Goal: Task Accomplishment & Management: Use online tool/utility

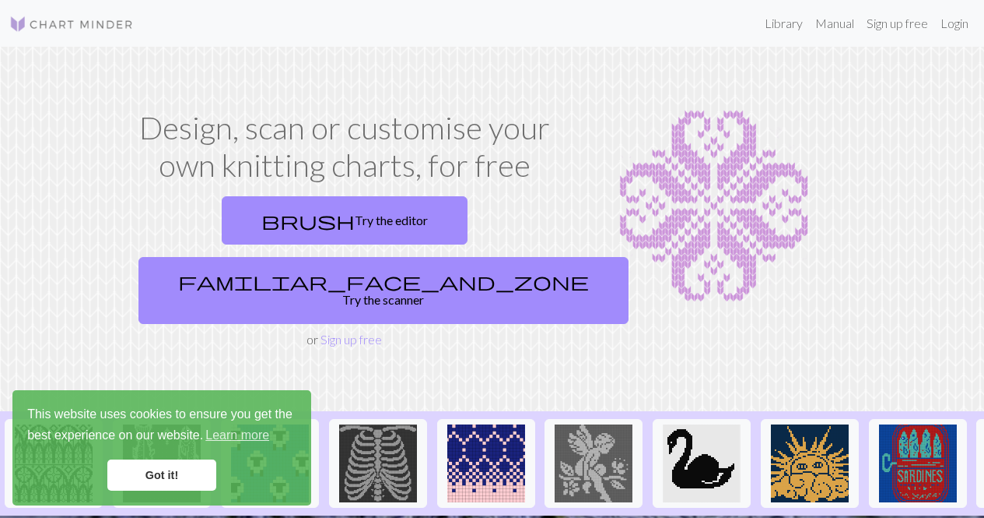
click at [164, 475] on link "Got it!" at bounding box center [161, 474] width 109 height 31
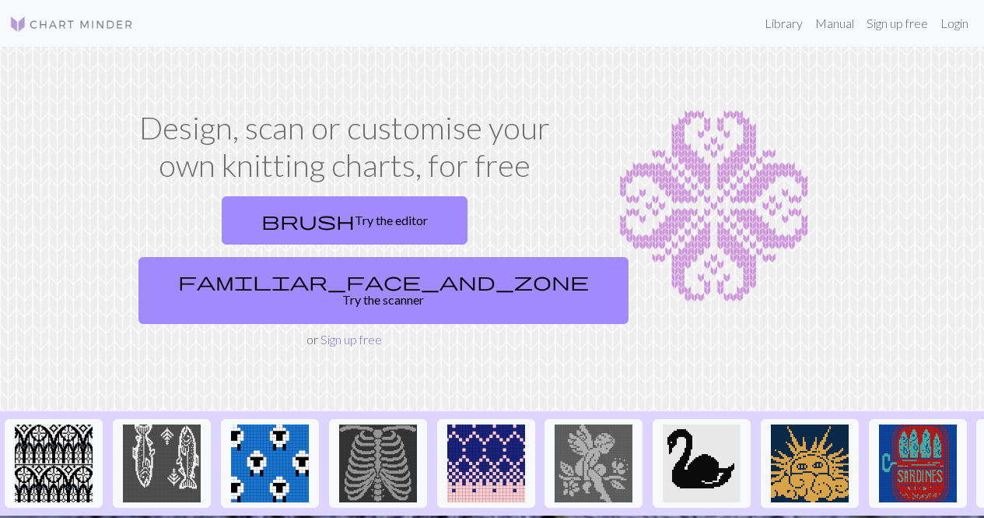
click at [358, 332] on link "Sign up free" at bounding box center [351, 339] width 61 height 15
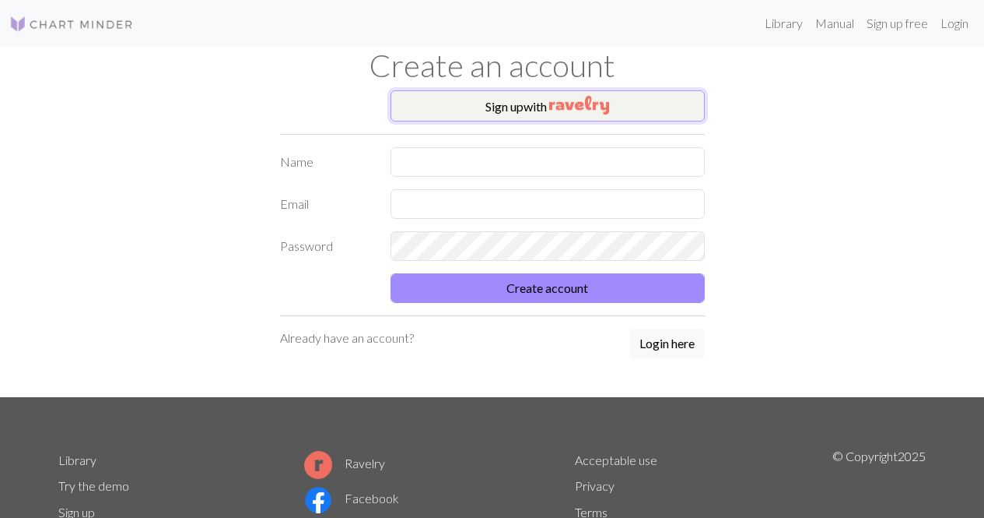
click at [545, 107] on button "Sign up with" at bounding box center [548, 105] width 314 height 31
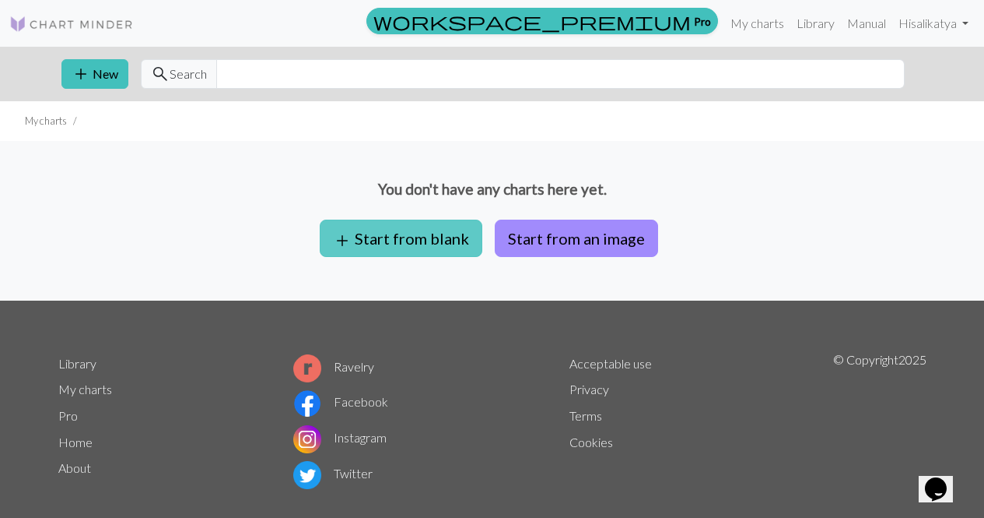
click at [451, 235] on button "add Start from blank" at bounding box center [401, 237] width 163 height 37
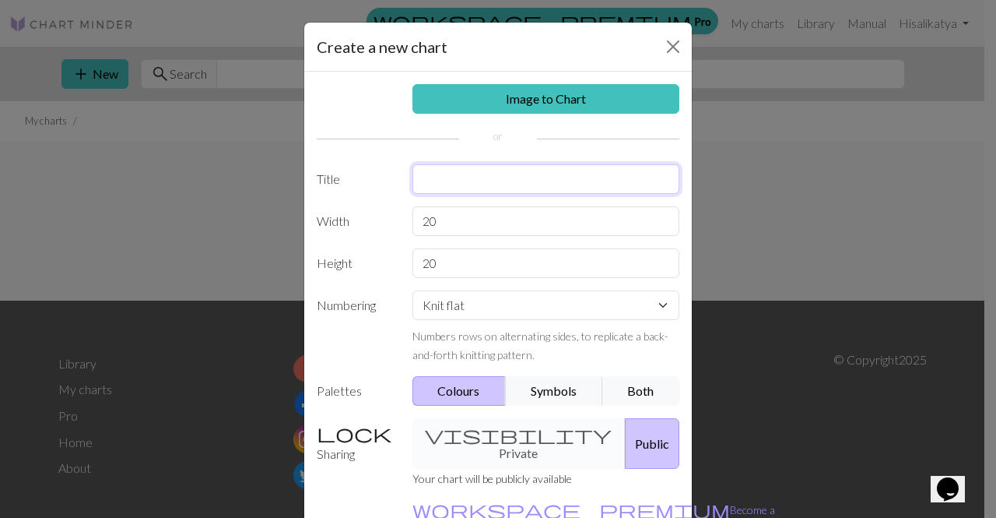
click at [444, 177] on input "text" at bounding box center [546, 179] width 268 height 30
type input "m"
type input "MOTIV TRICOTAT FRUNZE"
click at [459, 298] on select "Knit flat Knit in the round Lace knitting Cross stitch" at bounding box center [546, 305] width 268 height 30
select select "lace"
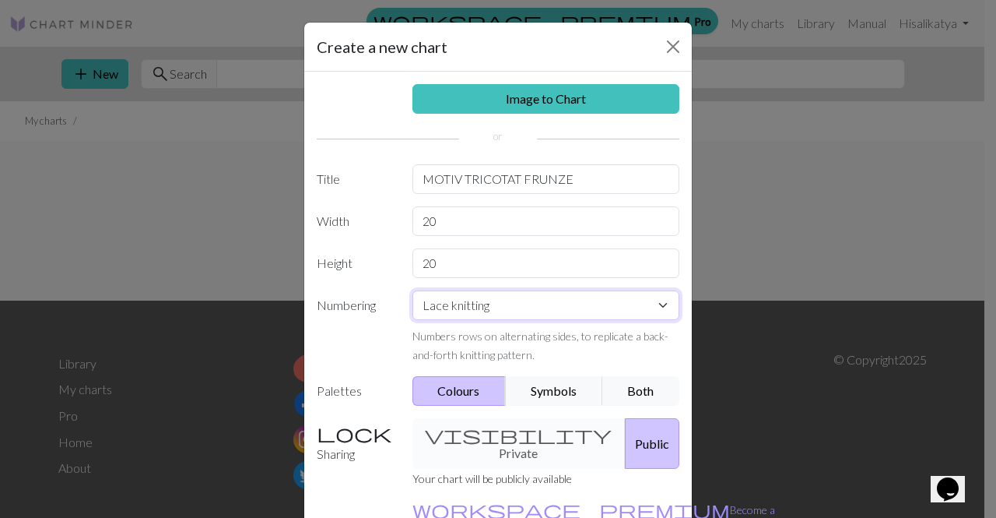
click at [412, 290] on select "Knit flat Knit in the round Lace knitting Cross stitch" at bounding box center [546, 305] width 268 height 30
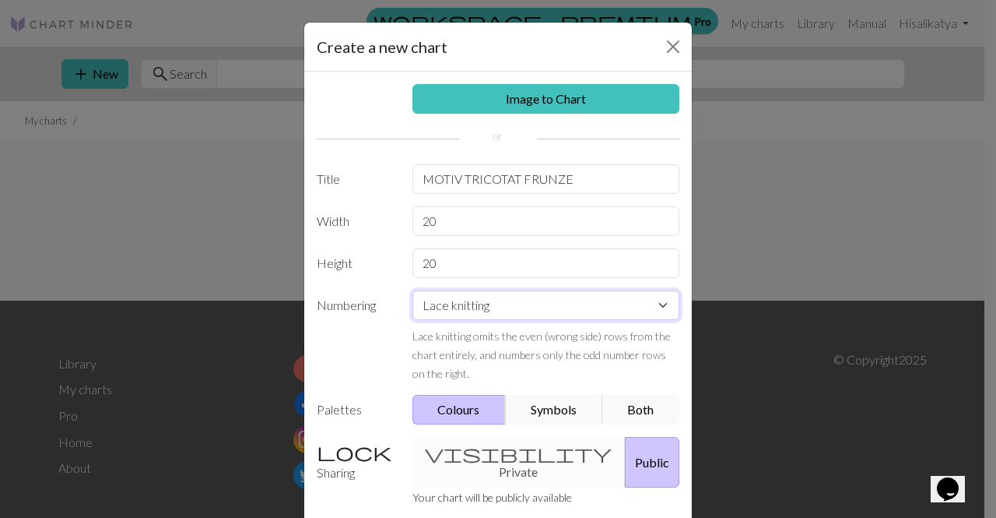
scroll to position [115, 0]
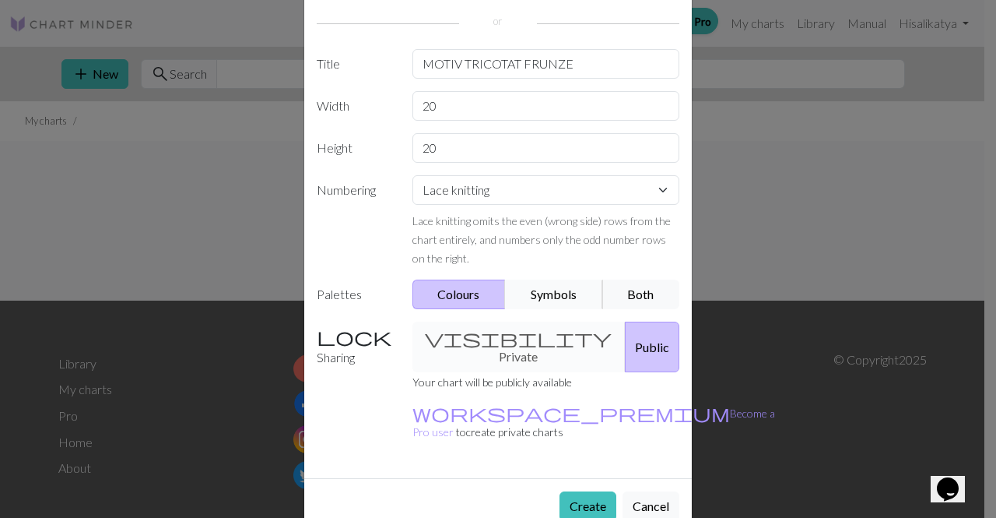
click at [535, 294] on button "Symbols" at bounding box center [554, 294] width 98 height 30
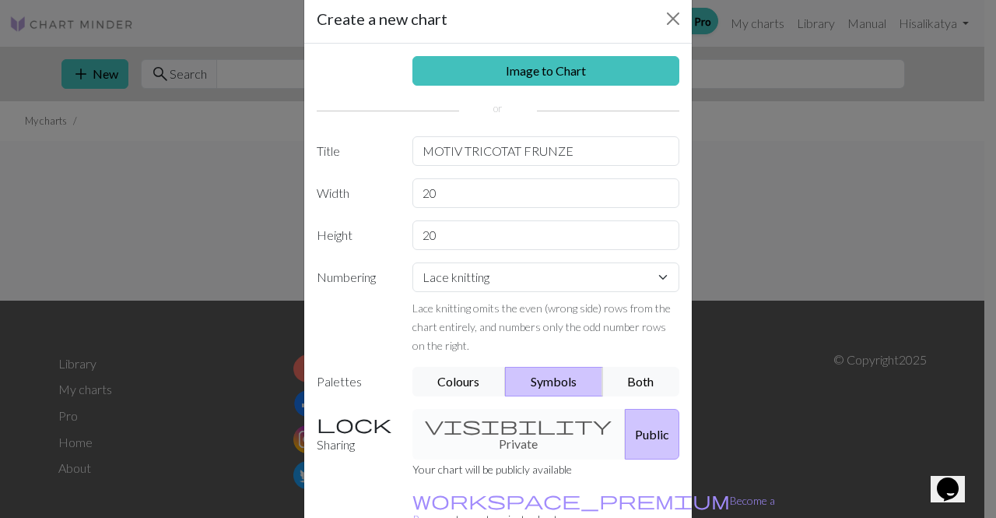
scroll to position [26, 0]
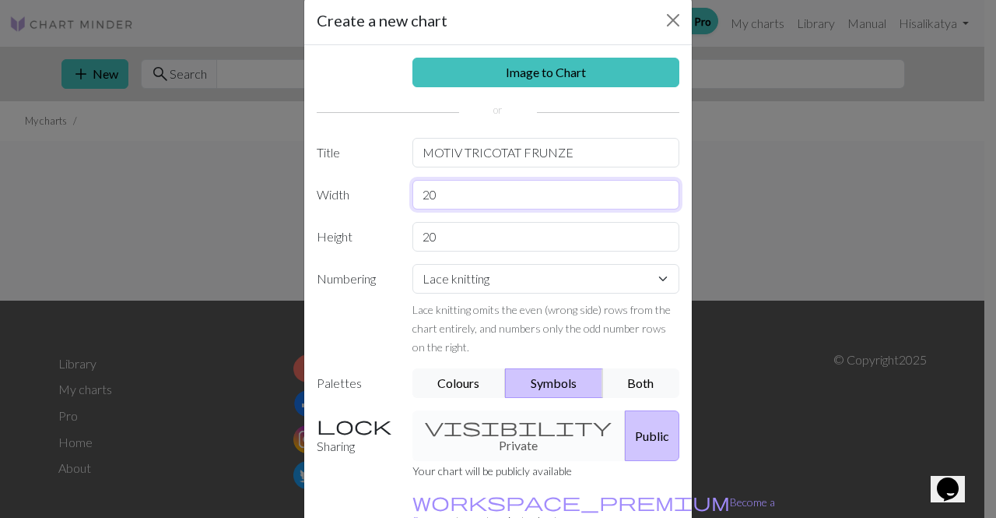
click at [451, 189] on input "20" at bounding box center [546, 195] width 268 height 30
type input "2"
type input "15"
click at [447, 233] on input "20" at bounding box center [546, 237] width 268 height 30
type input "2"
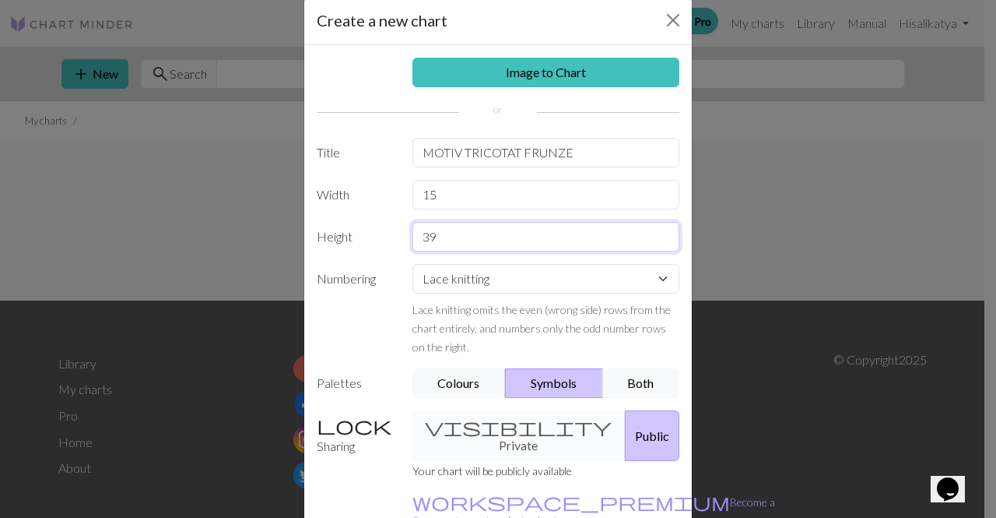
scroll to position [115, 0]
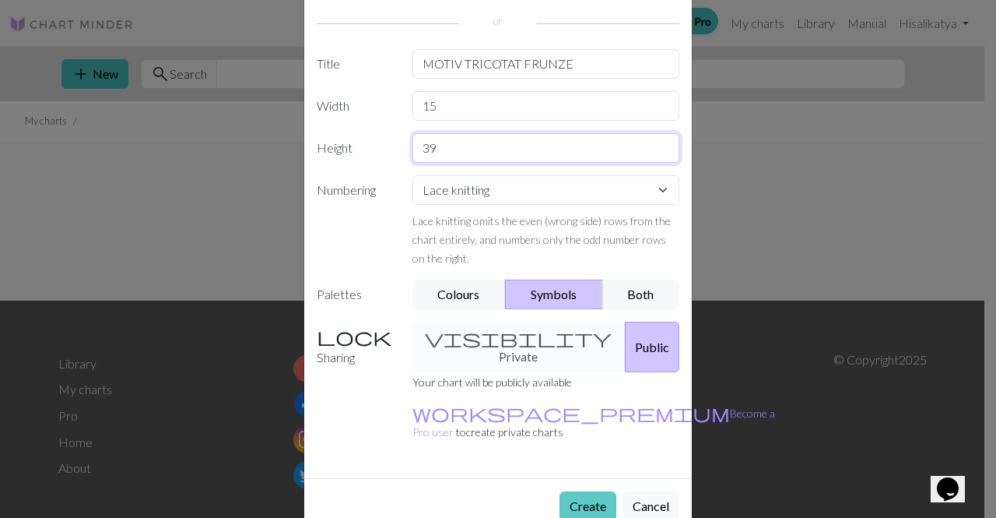
type input "39"
click at [589, 491] on button "Create" at bounding box center [588, 506] width 57 height 30
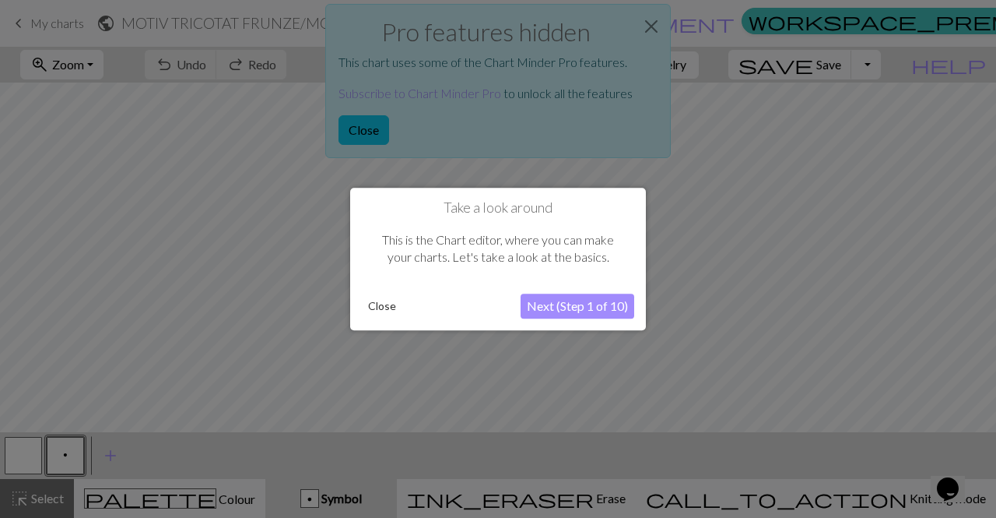
click at [572, 311] on button "Next (Step 1 of 10)" at bounding box center [578, 305] width 114 height 25
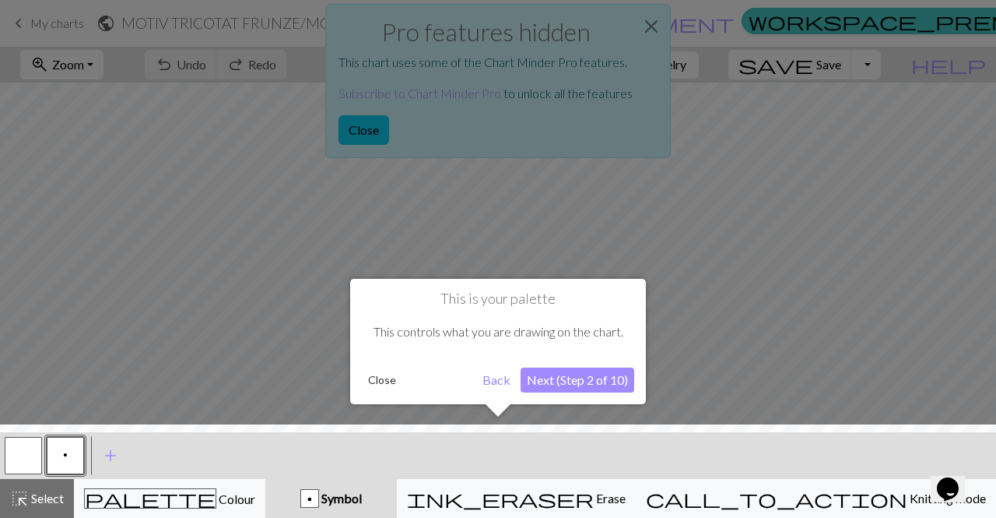
click at [383, 386] on button "Close" at bounding box center [382, 379] width 40 height 23
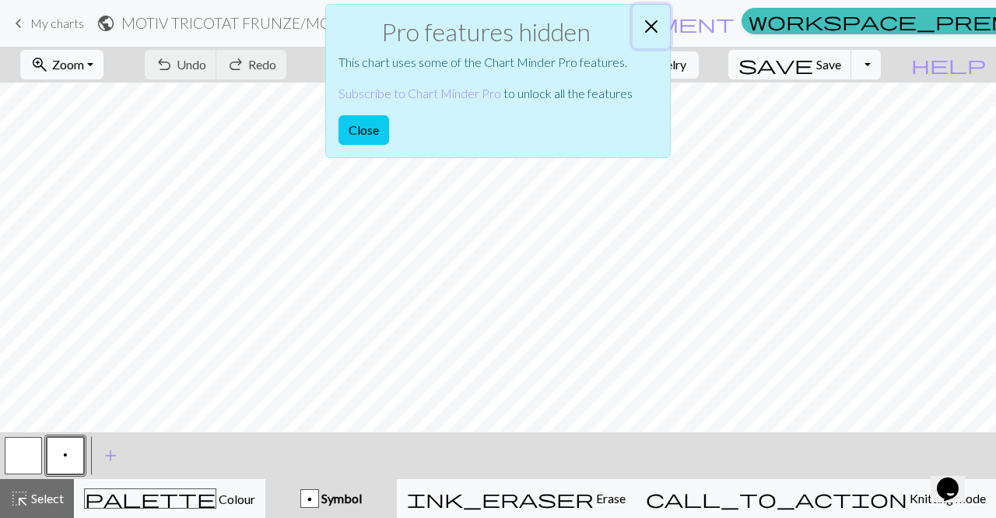
click at [659, 22] on button "Close" at bounding box center [651, 27] width 37 height 44
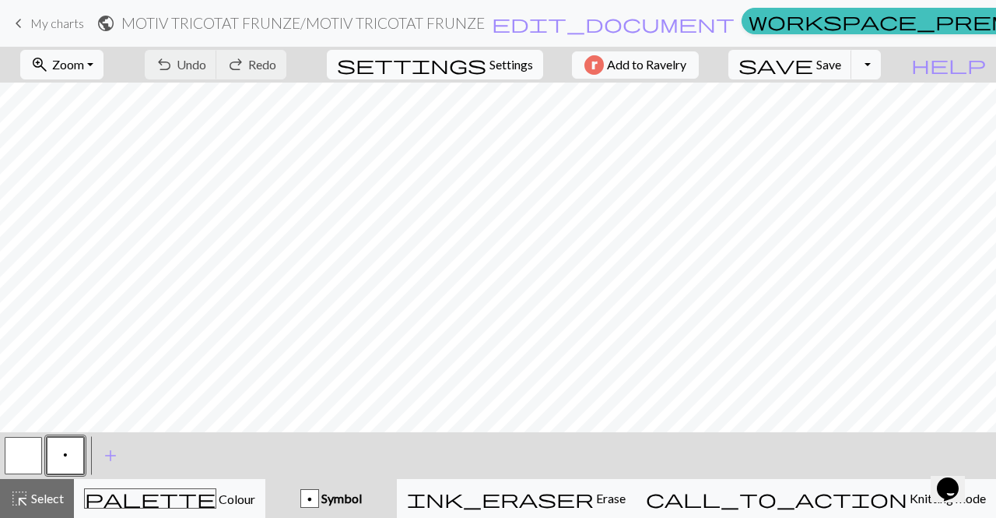
click at [500, 65] on span "Settings" at bounding box center [511, 64] width 44 height 19
select select "aran"
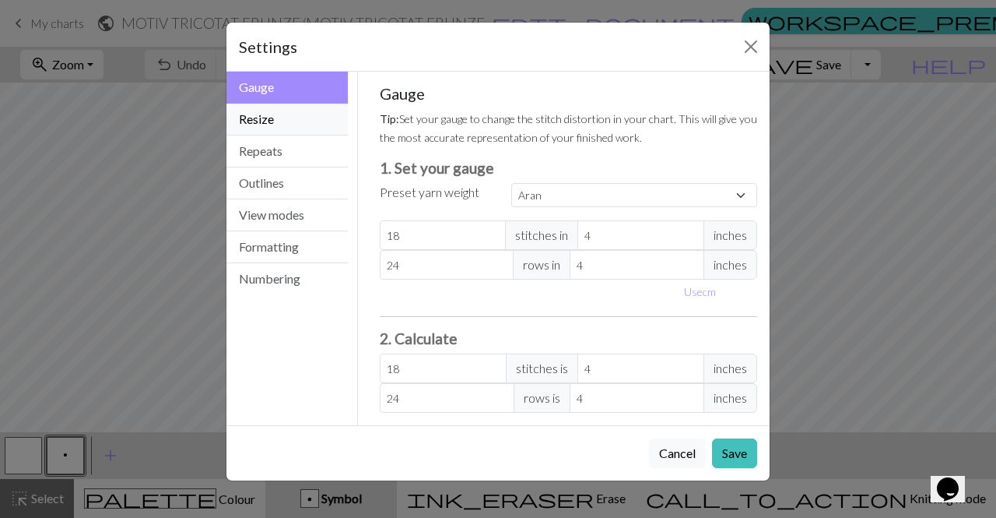
click at [282, 124] on button "Resize" at bounding box center [286, 120] width 121 height 32
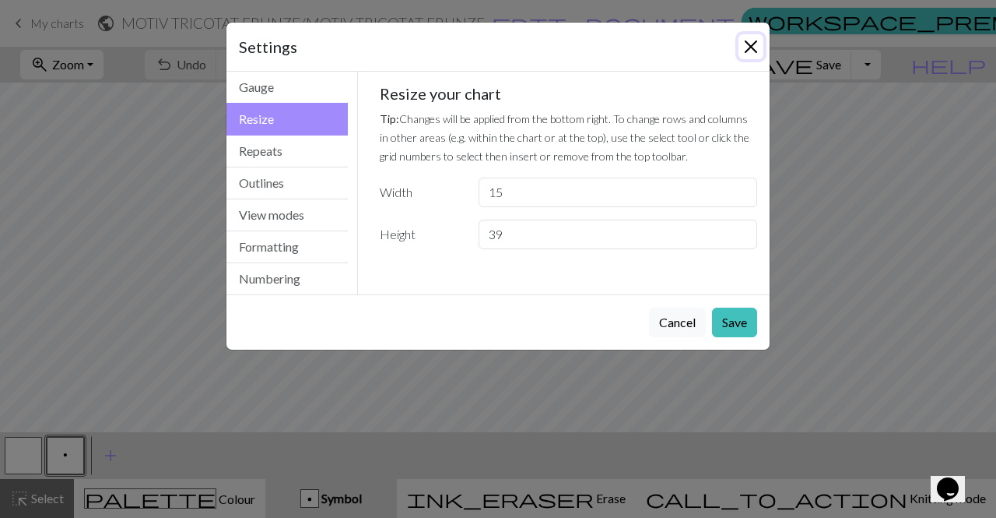
click at [756, 41] on button "Close" at bounding box center [751, 46] width 25 height 25
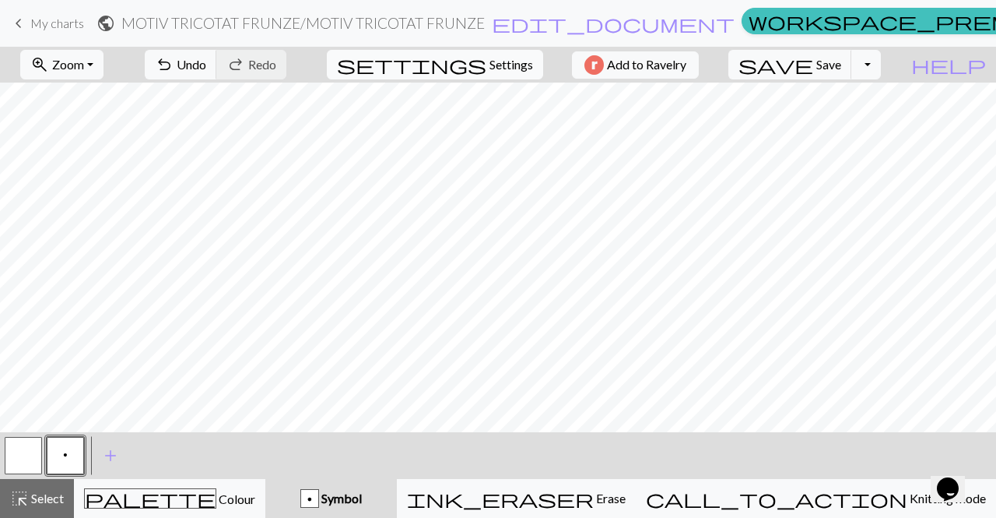
click at [515, 61] on span "Settings" at bounding box center [511, 64] width 44 height 19
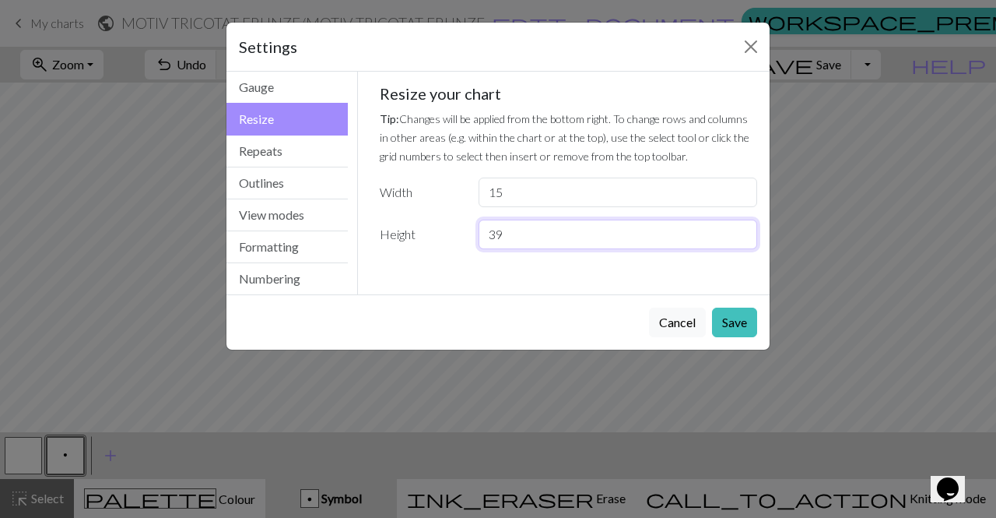
click at [514, 240] on input "39" at bounding box center [618, 234] width 279 height 30
type input "3"
type input "39"
click at [741, 329] on button "Save" at bounding box center [734, 322] width 45 height 30
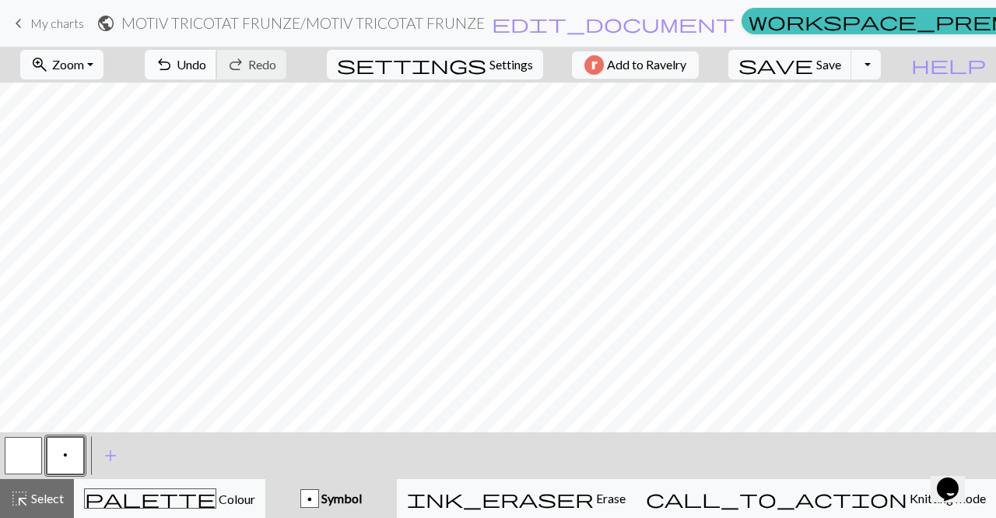
click at [206, 68] on span "Undo" at bounding box center [192, 64] width 30 height 15
click at [489, 65] on span "Settings" at bounding box center [511, 64] width 44 height 19
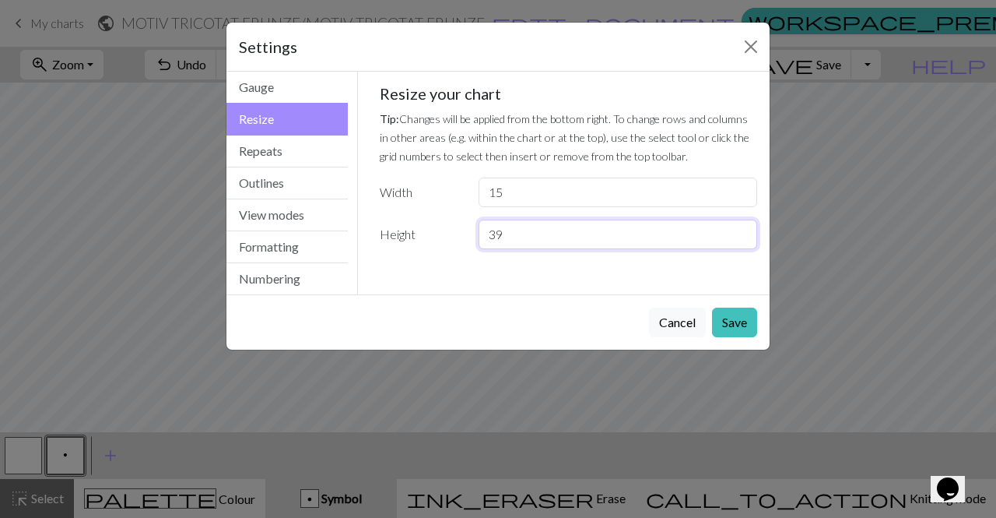
click at [507, 233] on input "39" at bounding box center [618, 234] width 279 height 30
type input "3"
type input "19"
click at [746, 320] on button "Save" at bounding box center [734, 322] width 45 height 30
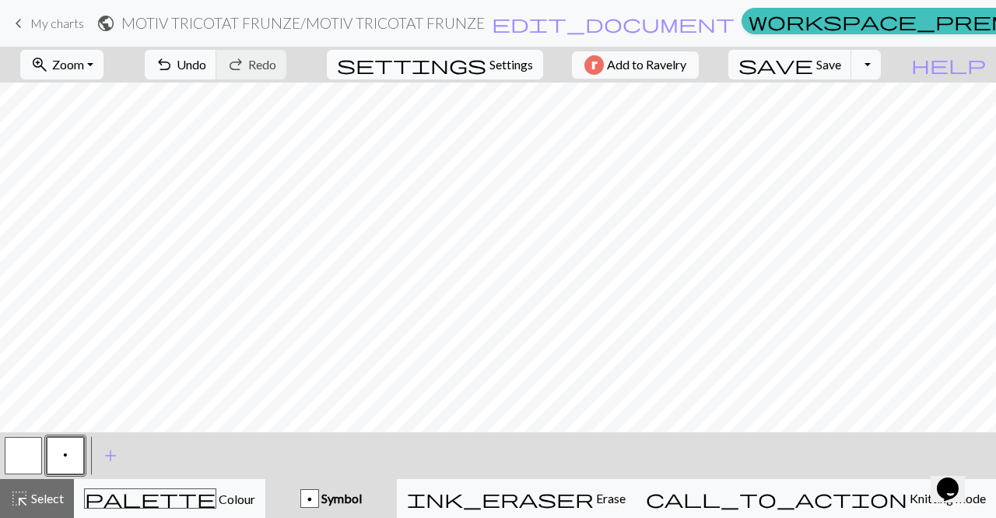
click at [489, 59] on span "Settings" at bounding box center [511, 64] width 44 height 19
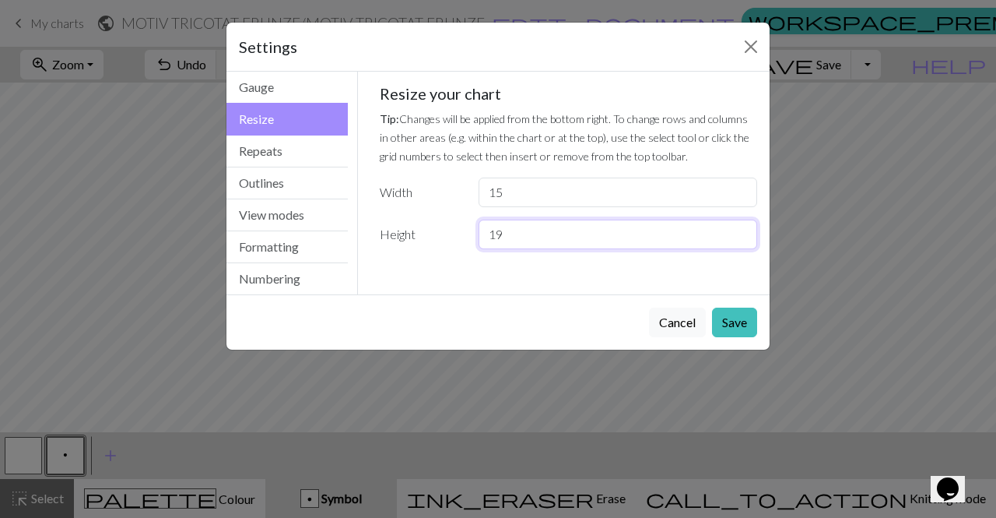
click at [506, 237] on input "19" at bounding box center [618, 234] width 279 height 30
type input "1"
type input "20"
click at [744, 317] on button "Save" at bounding box center [734, 322] width 45 height 30
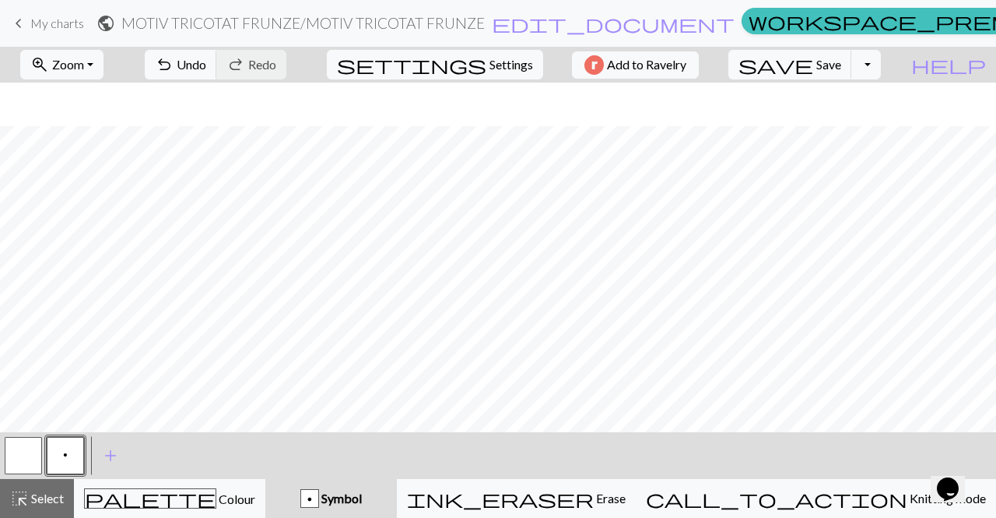
scroll to position [44, 0]
click at [388, 492] on div "p Symbol" at bounding box center [331, 498] width 113 height 19
click at [18, 457] on button "button" at bounding box center [23, 455] width 37 height 37
click at [113, 456] on span "add" at bounding box center [110, 455] width 19 height 22
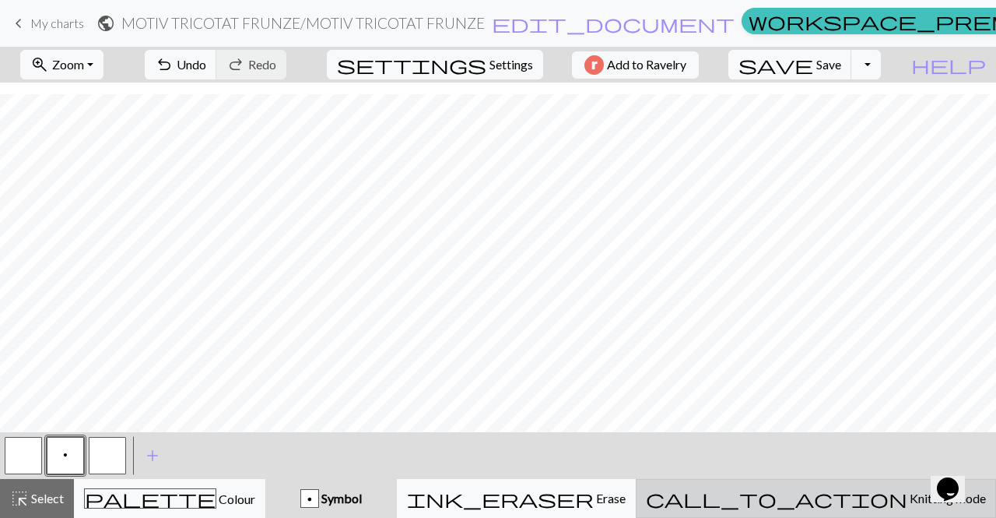
click at [916, 500] on span "Knitting mode" at bounding box center [946, 497] width 79 height 15
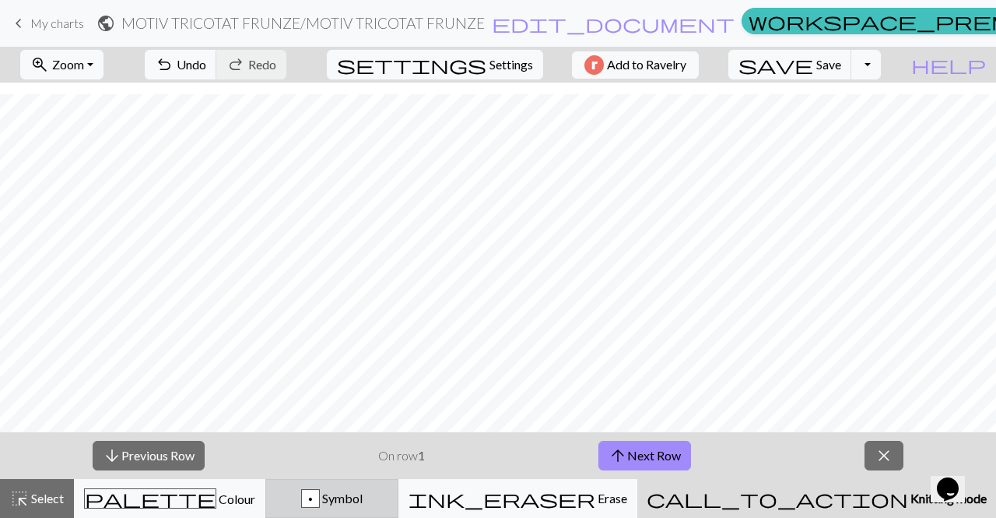
click at [363, 496] on span "Symbol" at bounding box center [341, 497] width 43 height 15
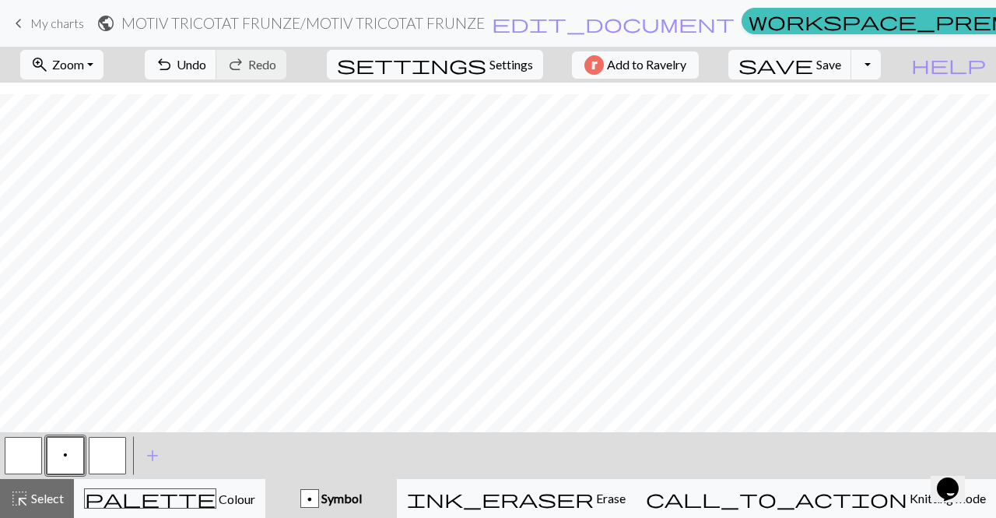
click at [362, 496] on span "Symbol" at bounding box center [340, 497] width 43 height 15
click at [362, 500] on span "Symbol" at bounding box center [340, 497] width 43 height 15
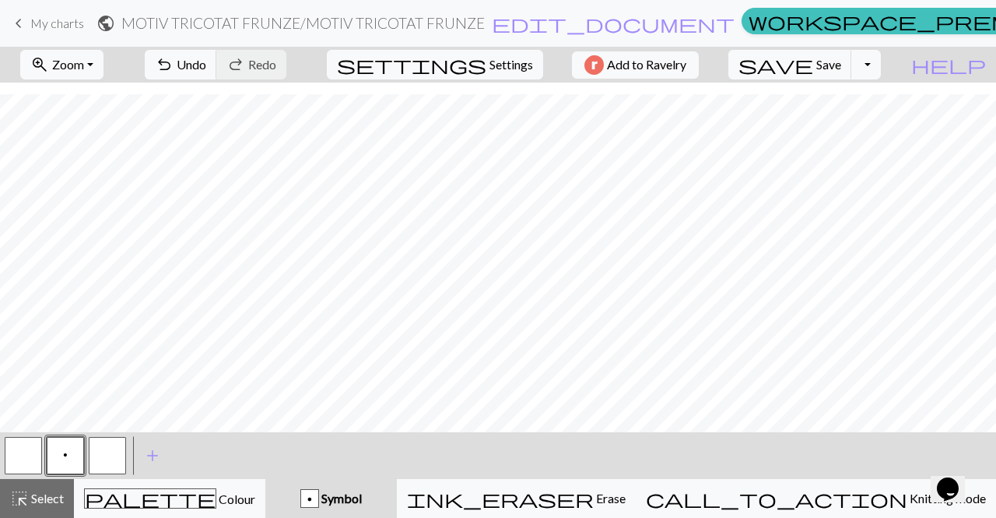
click at [362, 500] on span "Symbol" at bounding box center [340, 497] width 43 height 15
click at [111, 448] on button "button" at bounding box center [107, 455] width 37 height 37
click at [111, 448] on div "Edit symbol Name d f g h j k p s t F H J O P T / | 0 1 2 3 4 5 6 7 8 9 e m n G …" at bounding box center [498, 259] width 996 height 518
click at [111, 448] on button "button" at bounding box center [107, 455] width 37 height 37
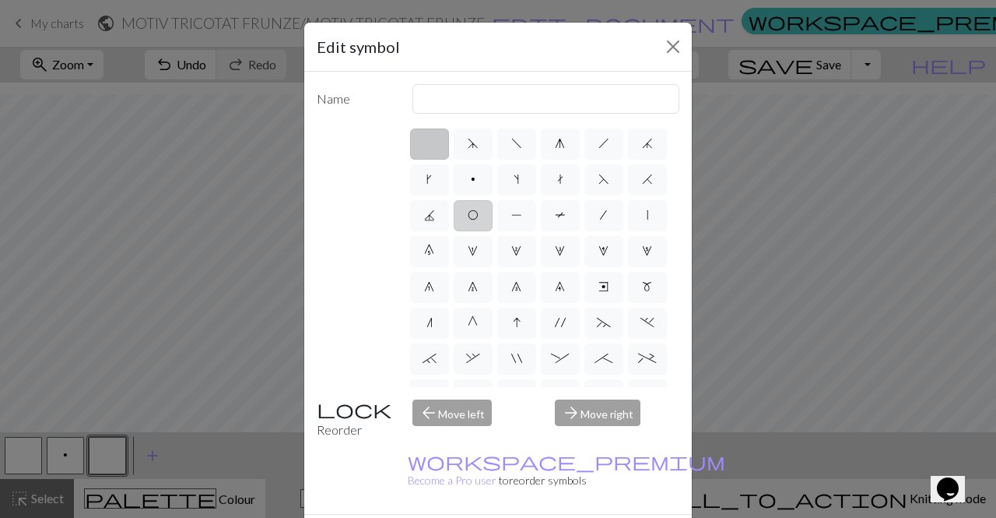
click at [493, 219] on label "O" at bounding box center [473, 215] width 39 height 31
click at [478, 216] on input "O" at bounding box center [473, 210] width 10 height 10
radio input "true"
type input "yo"
click at [536, 222] on label "P" at bounding box center [516, 215] width 39 height 31
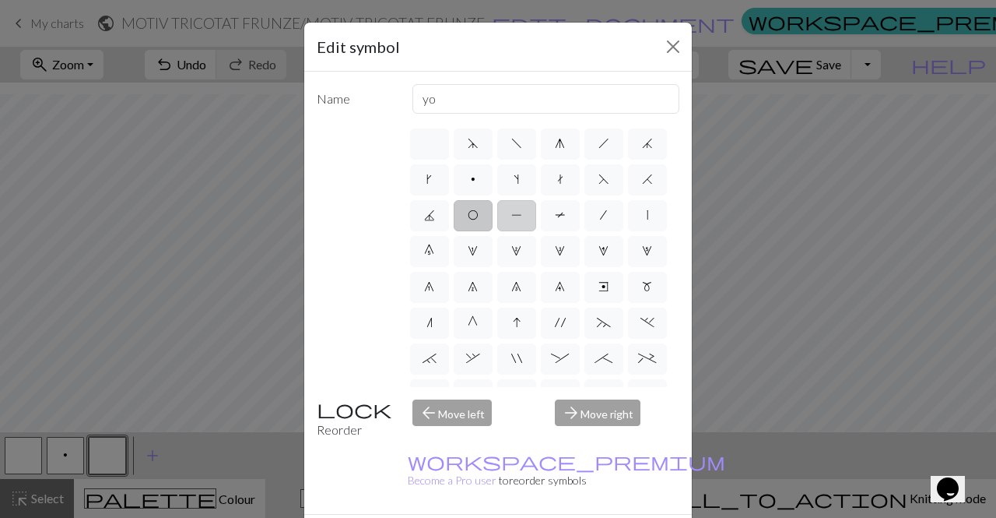
click at [521, 216] on input "P" at bounding box center [516, 210] width 10 height 10
radio input "true"
type input "purl"
click at [536, 222] on label "P" at bounding box center [516, 215] width 39 height 31
click at [521, 216] on input "P" at bounding box center [516, 210] width 10 height 10
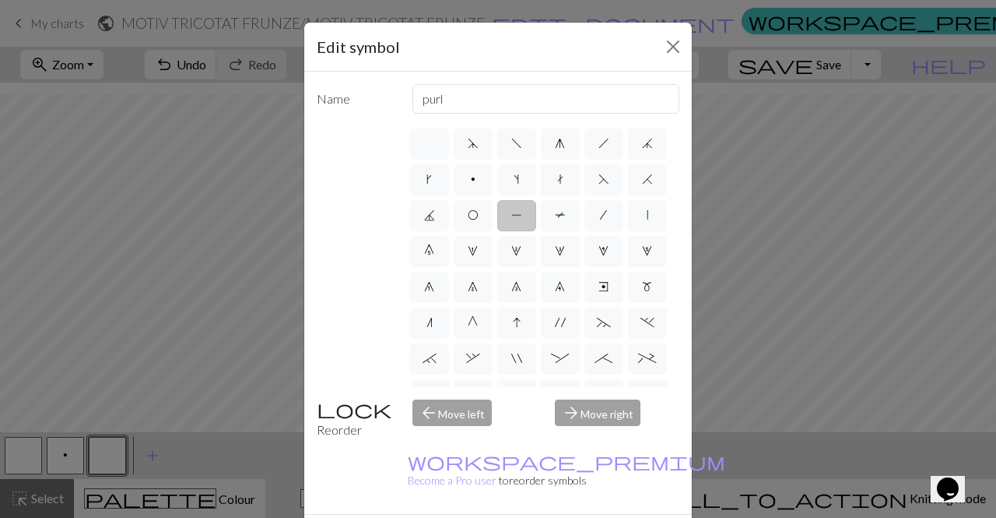
click at [536, 222] on label "P" at bounding box center [516, 215] width 39 height 31
click at [521, 216] on input "P" at bounding box center [516, 210] width 10 height 10
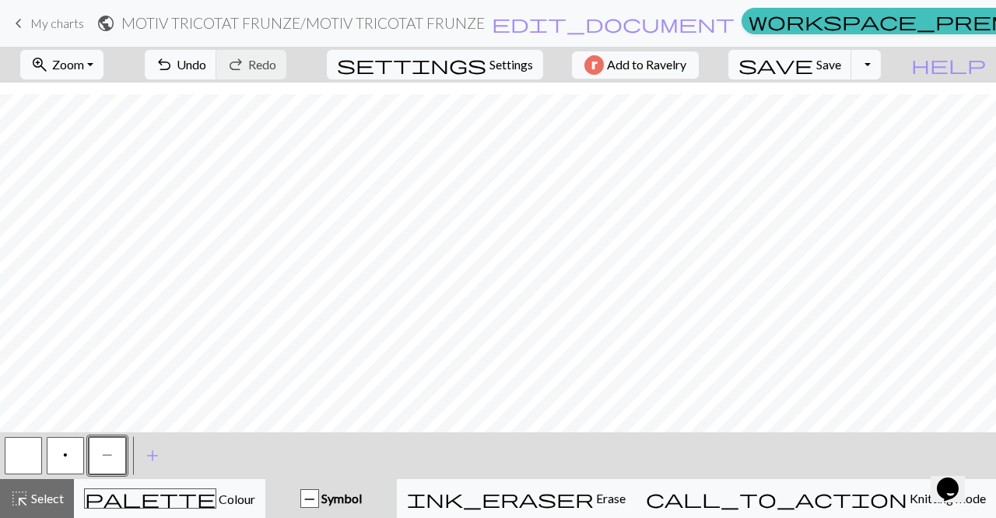
click at [69, 461] on button "p" at bounding box center [65, 455] width 37 height 37
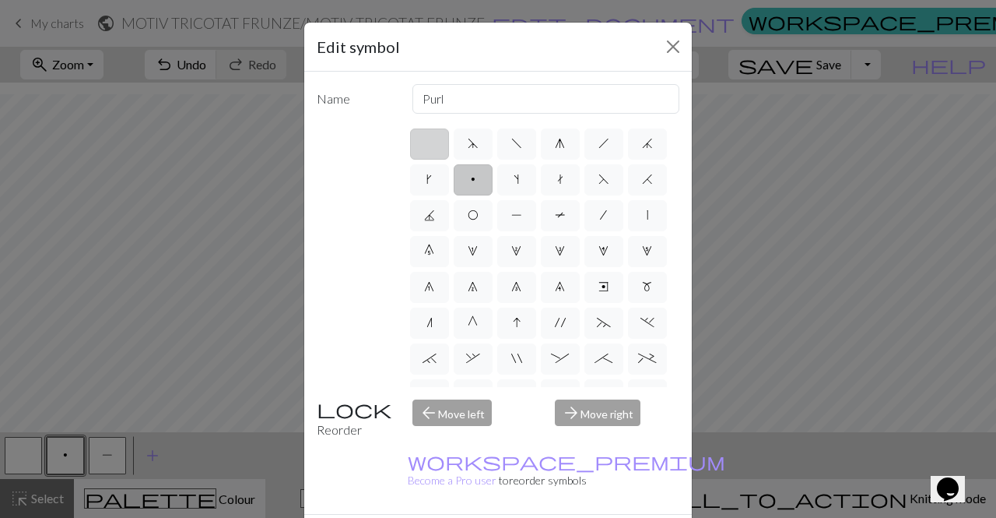
click at [429, 155] on label at bounding box center [429, 143] width 39 height 31
click at [430, 144] on input "radio" at bounding box center [435, 139] width 10 height 10
radio input "true"
type input "Knit"
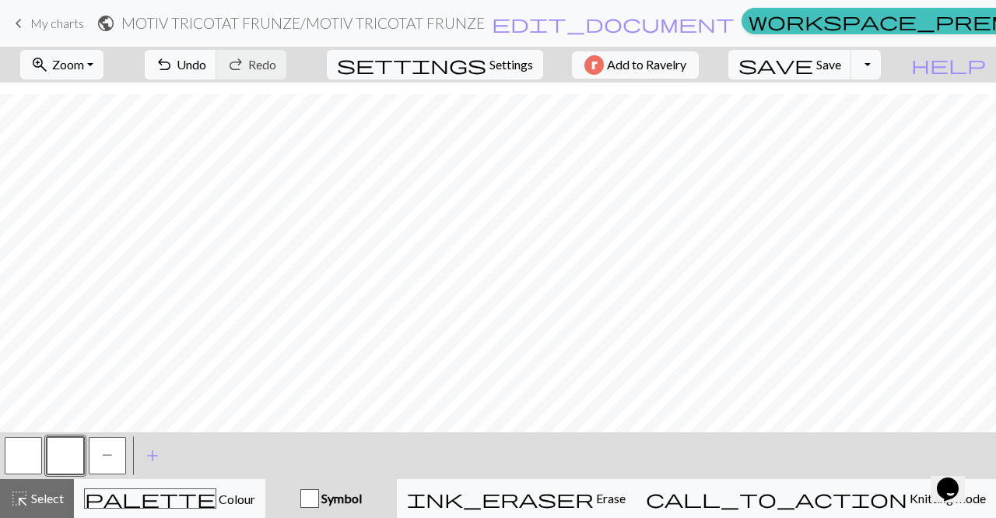
drag, startPoint x: 58, startPoint y: 458, endPoint x: 6, endPoint y: 456, distance: 52.2
click at [6, 456] on div "P" at bounding box center [65, 455] width 126 height 42
click at [18, 458] on button "button" at bounding box center [23, 455] width 37 height 37
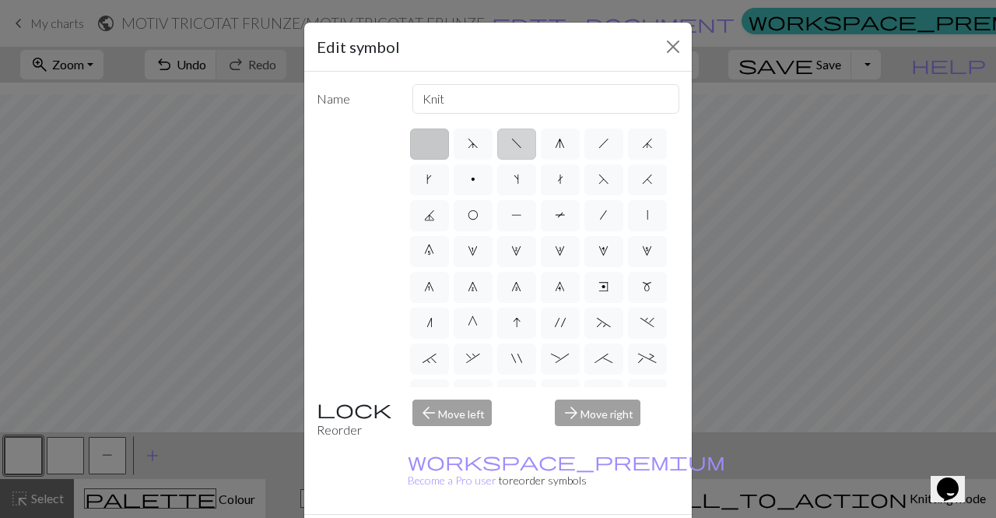
click at [511, 144] on span "f" at bounding box center [516, 143] width 11 height 12
click at [511, 144] on input "f" at bounding box center [516, 139] width 10 height 10
radio input "true"
type input "left leaning decrease"
click at [603, 142] on label "h" at bounding box center [603, 143] width 39 height 31
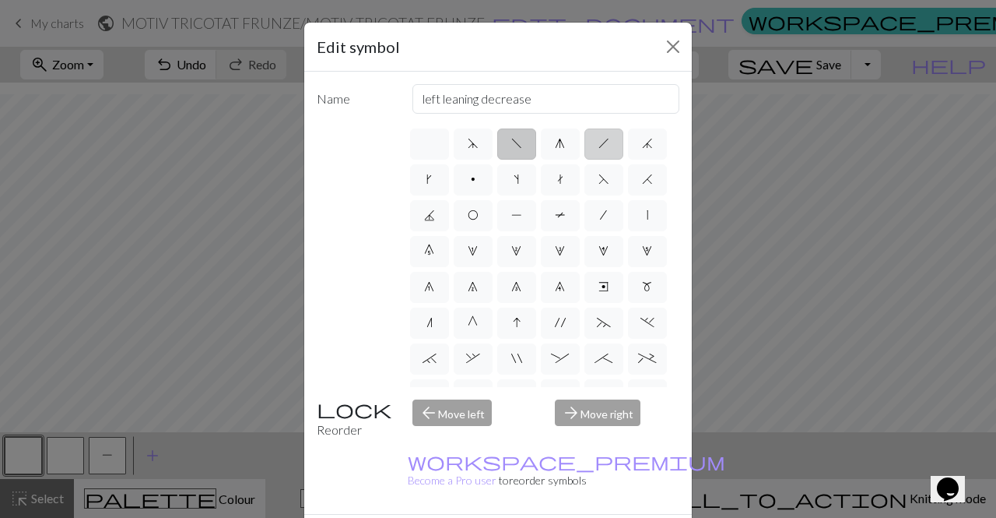
click at [603, 142] on input "h" at bounding box center [603, 139] width 10 height 10
radio input "true"
type input "right leaning decrease"
click at [603, 142] on label "h" at bounding box center [603, 143] width 39 height 31
click at [603, 142] on input "h" at bounding box center [603, 139] width 10 height 10
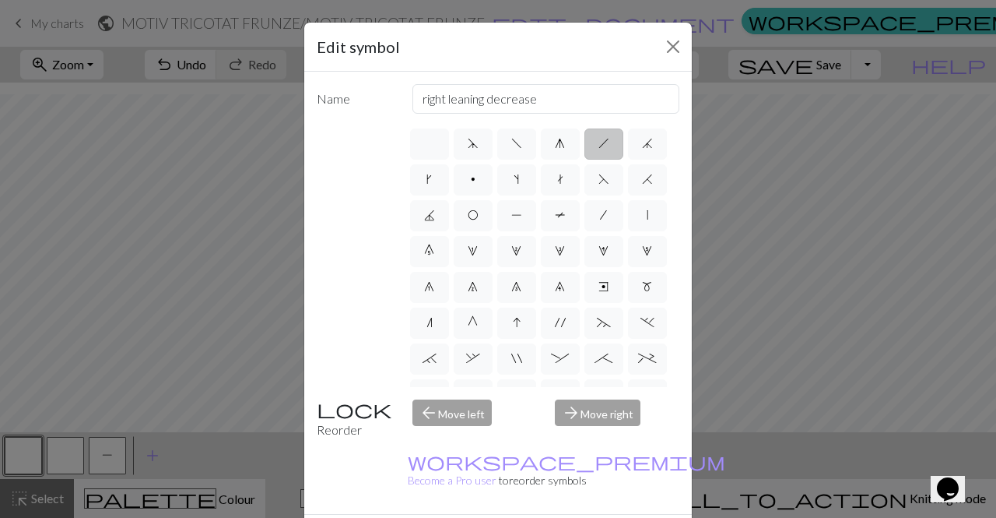
click at [603, 142] on label "h" at bounding box center [603, 143] width 39 height 31
click at [603, 142] on input "h" at bounding box center [603, 139] width 10 height 10
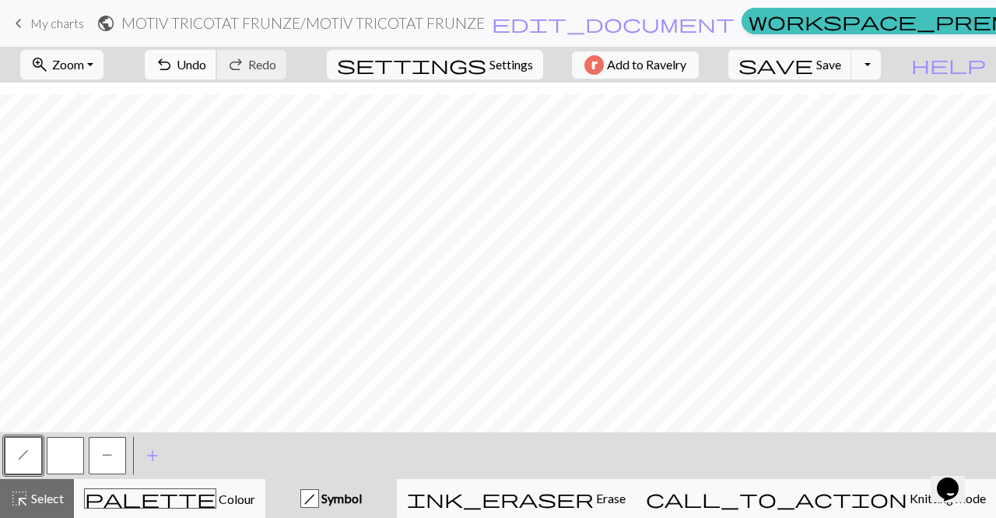
click at [206, 69] on span "Undo" at bounding box center [192, 64] width 30 height 15
click at [74, 455] on button "button" at bounding box center [65, 455] width 37 height 37
click at [103, 456] on span "P" at bounding box center [107, 454] width 11 height 12
click at [58, 462] on button "button" at bounding box center [65, 455] width 37 height 37
click at [113, 461] on button "P" at bounding box center [107, 455] width 37 height 37
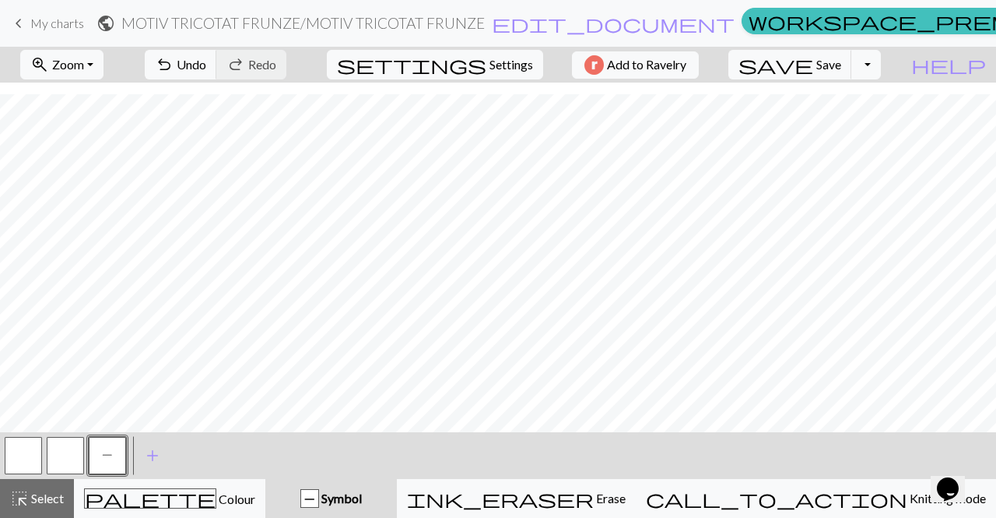
click at [28, 451] on button "button" at bounding box center [23, 455] width 37 height 37
click at [22, 447] on button "button" at bounding box center [23, 455] width 37 height 37
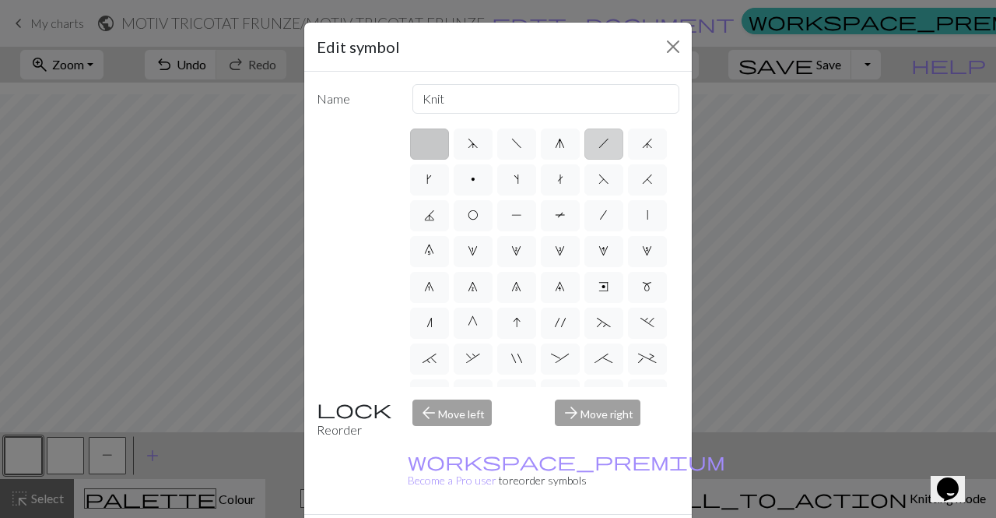
click at [598, 142] on span "h" at bounding box center [603, 143] width 11 height 12
click at [598, 142] on input "h" at bounding box center [603, 139] width 10 height 10
radio input "true"
type input "right leaning decrease"
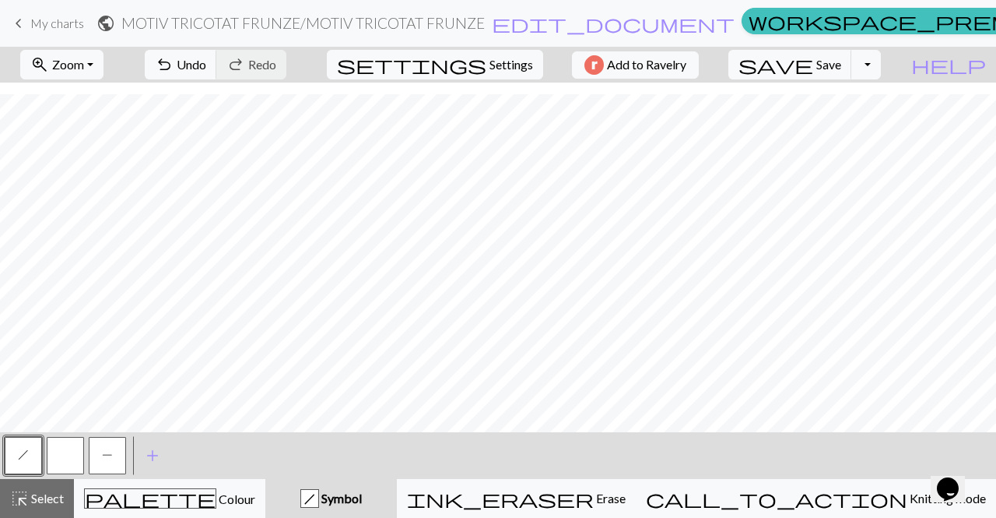
click at [61, 456] on button "button" at bounding box center [65, 455] width 37 height 37
click at [28, 454] on span "h" at bounding box center [23, 454] width 11 height 12
click at [63, 458] on button "button" at bounding box center [65, 455] width 37 height 37
click at [104, 64] on button "zoom_in Zoom Zoom" at bounding box center [61, 65] width 83 height 30
click at [93, 212] on button "100%" at bounding box center [82, 211] width 123 height 25
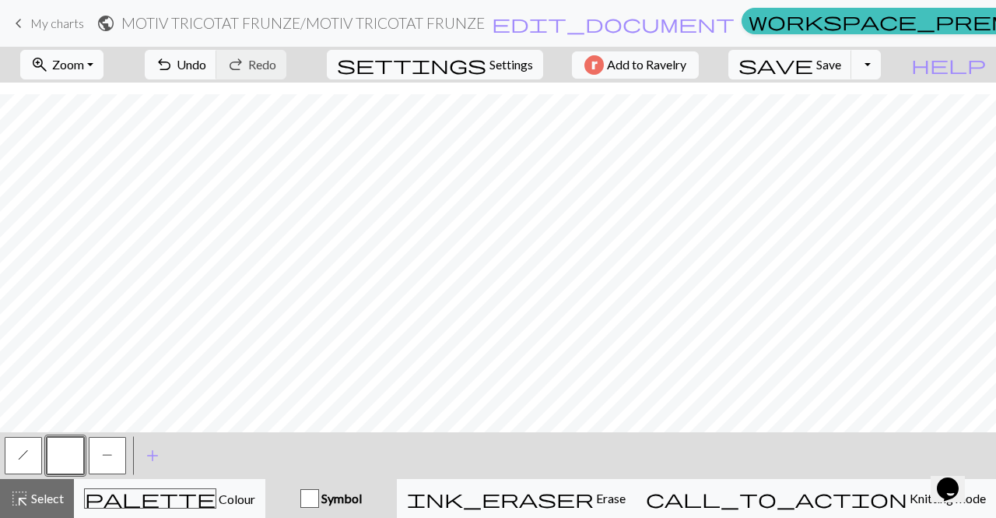
click at [104, 57] on button "zoom_in Zoom Zoom" at bounding box center [61, 65] width 83 height 30
click at [87, 190] on button "50%" at bounding box center [82, 186] width 123 height 25
click at [84, 66] on span "Zoom" at bounding box center [68, 64] width 32 height 15
click at [95, 94] on button "Fit all" at bounding box center [82, 98] width 123 height 25
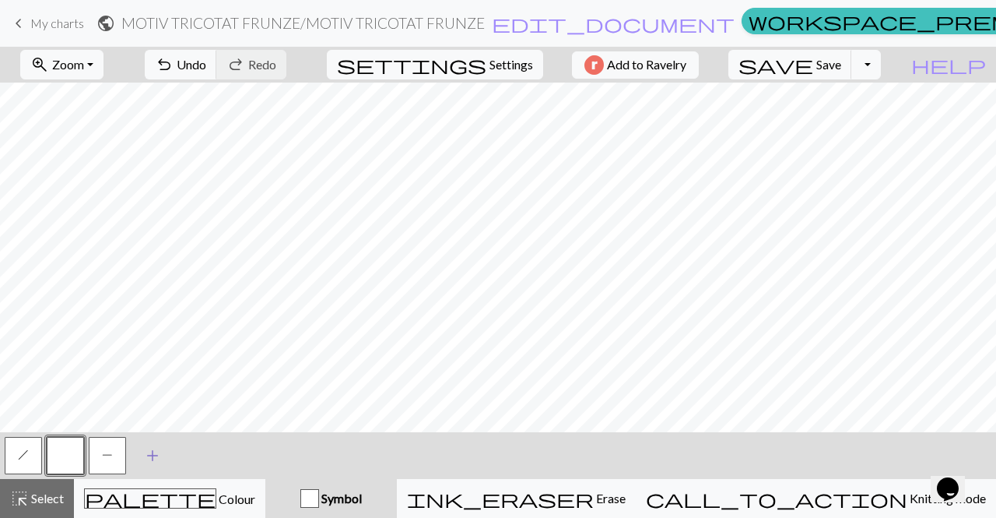
click at [157, 450] on span "add" at bounding box center [152, 455] width 19 height 22
click at [157, 450] on button "button" at bounding box center [149, 455] width 37 height 37
click at [157, 450] on div "Edit symbol Name d f g h j k p s t F H J O P T / | 0 1 2 3 4 5 6 7 8 9 e m n G …" at bounding box center [498, 259] width 996 height 518
click at [157, 450] on button "button" at bounding box center [149, 455] width 37 height 37
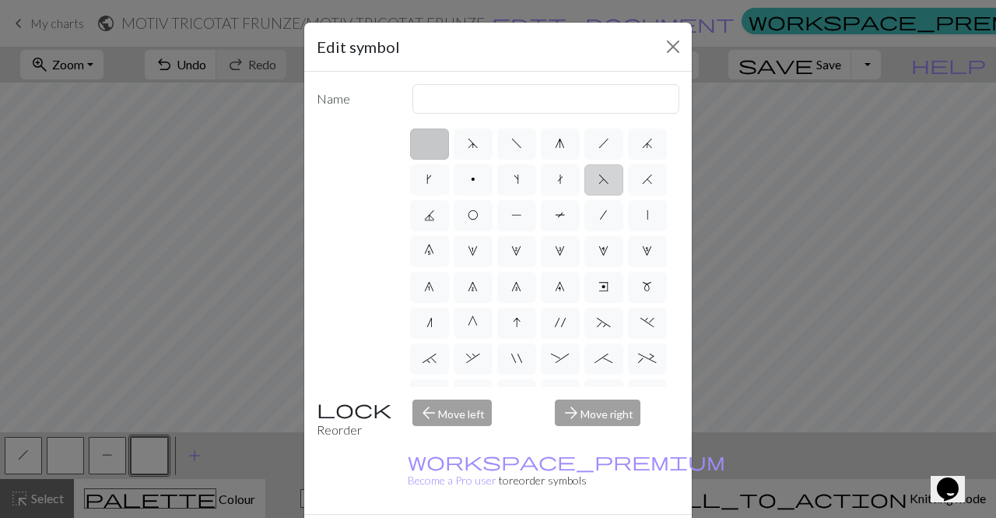
click at [598, 185] on span "F" at bounding box center [603, 179] width 11 height 12
click at [598, 180] on input "F" at bounding box center [603, 175] width 10 height 10
radio input "true"
type input "ssk"
click at [628, 195] on label "H" at bounding box center [647, 179] width 39 height 31
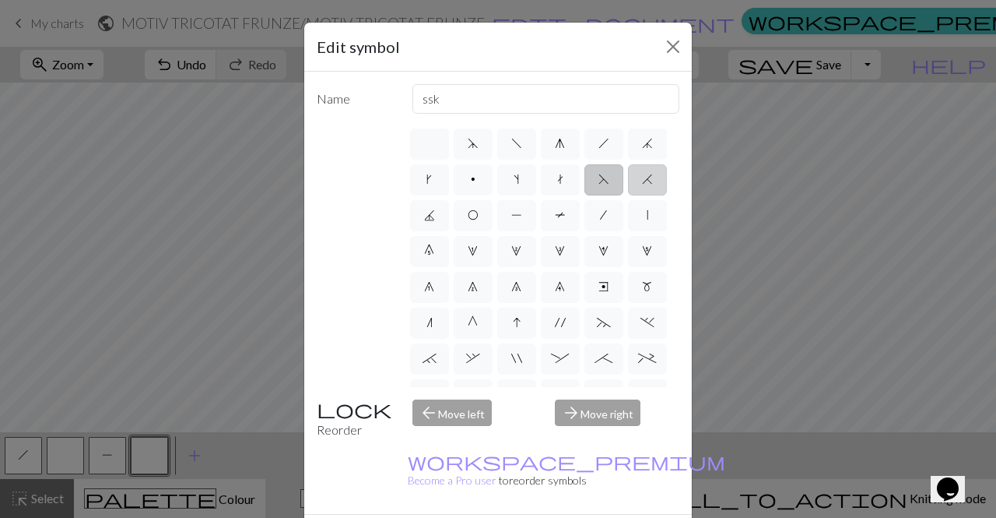
click at [642, 180] on input "H" at bounding box center [647, 175] width 10 height 10
radio input "true"
type input "k2tog"
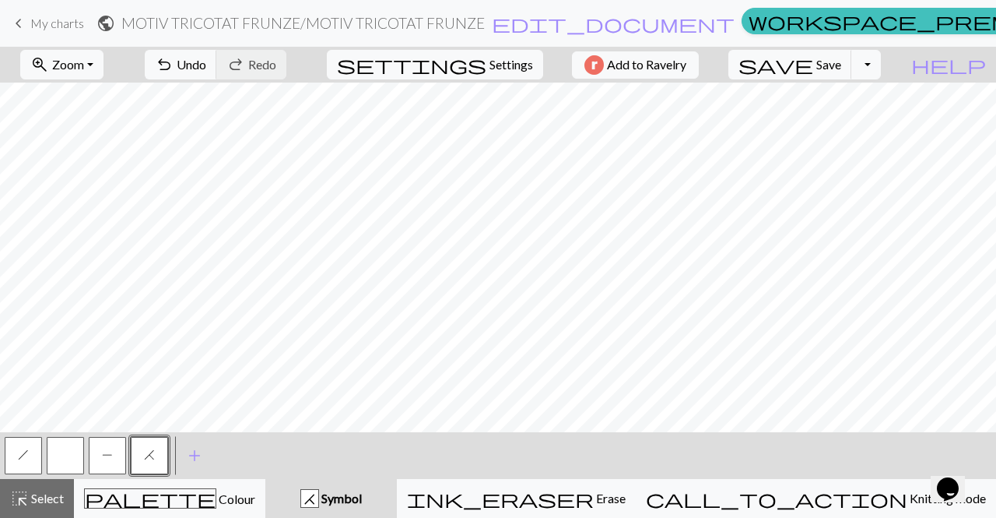
click at [153, 458] on span "H" at bounding box center [149, 454] width 11 height 12
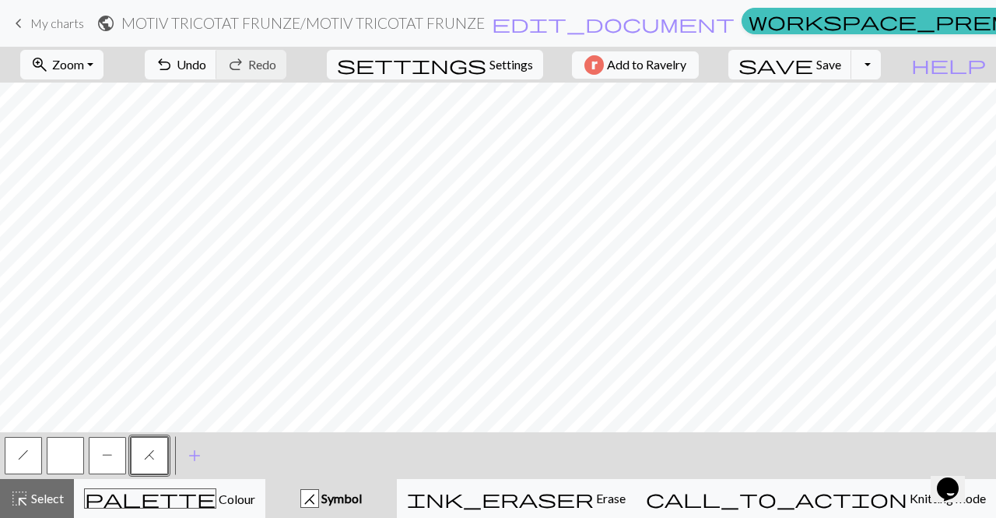
click at [114, 464] on button "P" at bounding box center [107, 455] width 37 height 37
click at [111, 464] on button "P" at bounding box center [107, 455] width 37 height 37
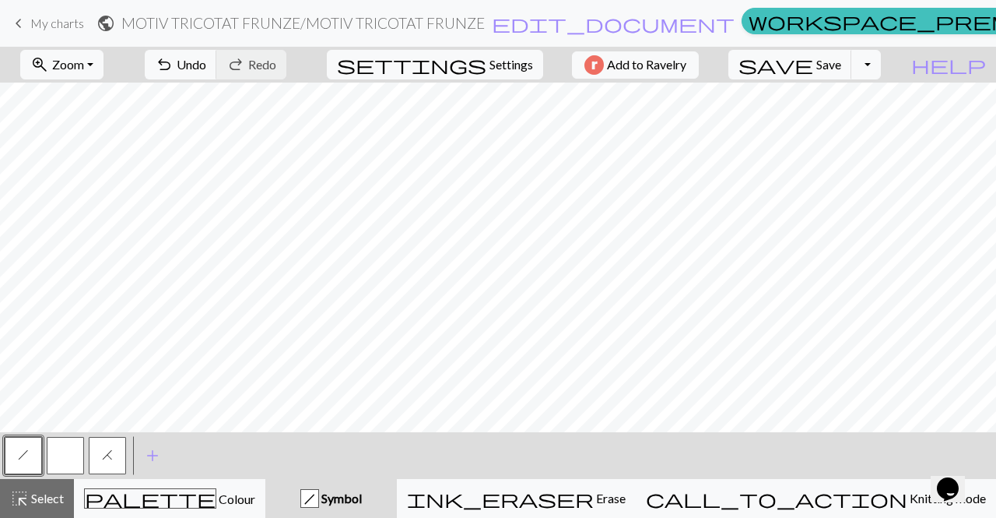
click at [25, 454] on span "h" at bounding box center [23, 454] width 11 height 12
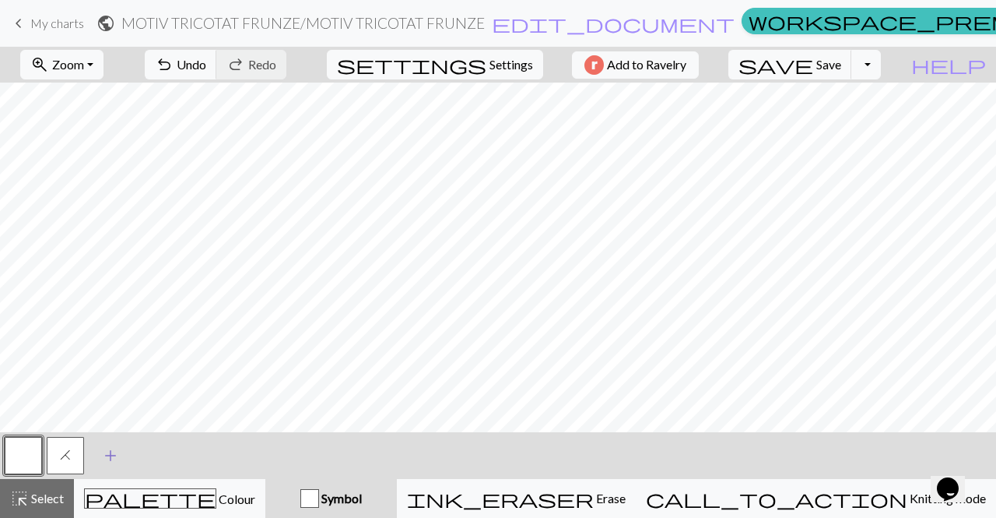
click at [111, 452] on span "add" at bounding box center [110, 455] width 19 height 22
click at [111, 455] on button "button" at bounding box center [107, 455] width 37 height 37
click at [109, 447] on button "button" at bounding box center [107, 455] width 37 height 37
click at [109, 447] on div "Edit symbol Name d f g h j k p s t F H J O P T / | 0 1 2 3 4 5 6 7 8 9 e m n G …" at bounding box center [498, 259] width 996 height 518
click at [109, 447] on button "button" at bounding box center [107, 455] width 37 height 37
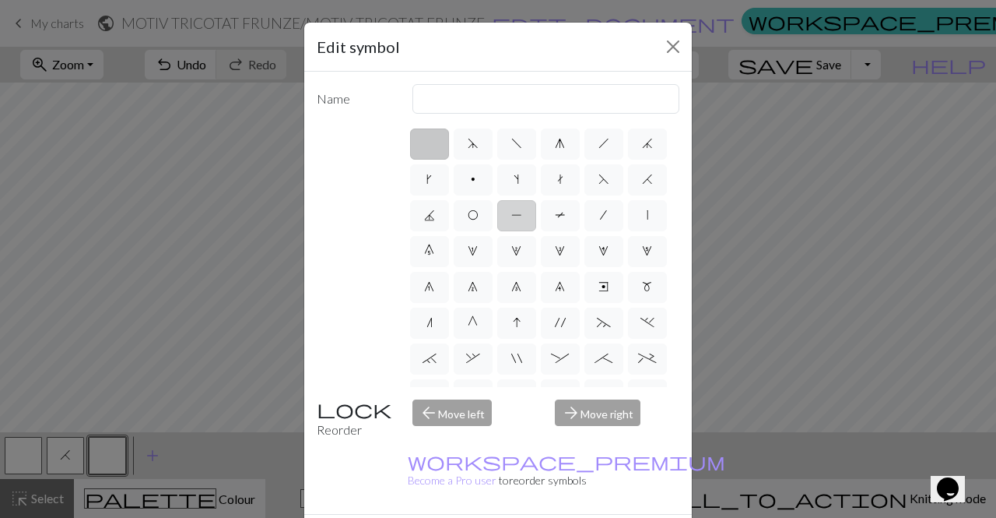
click at [522, 216] on span "P" at bounding box center [516, 215] width 11 height 12
click at [521, 216] on input "P" at bounding box center [516, 210] width 10 height 10
radio input "true"
type input "purl"
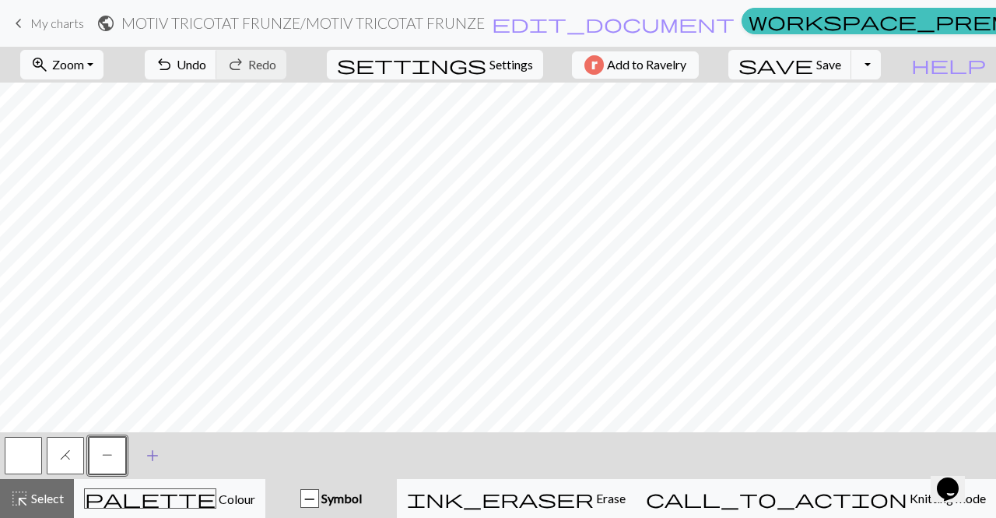
click at [153, 454] on span "add" at bounding box center [152, 455] width 19 height 22
click at [153, 454] on button "button" at bounding box center [149, 455] width 37 height 37
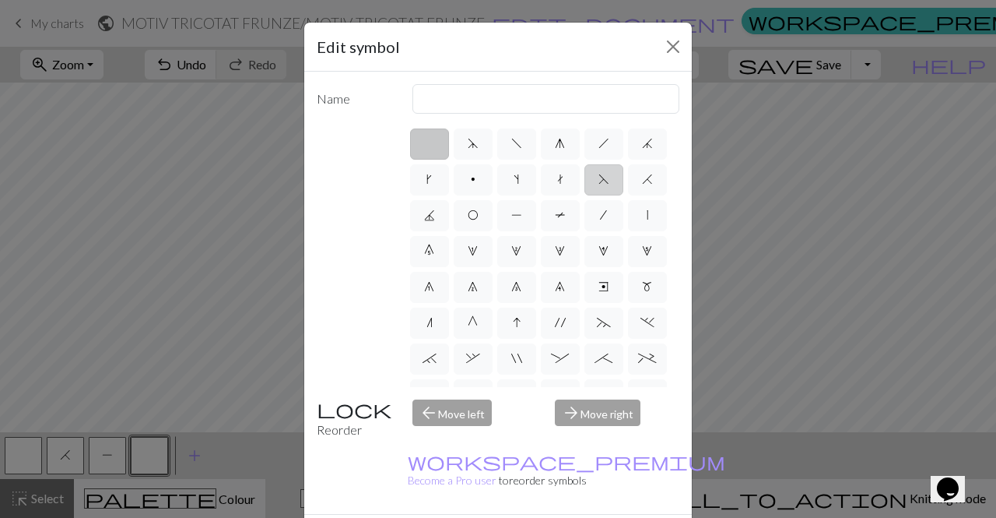
click at [598, 185] on span "F" at bounding box center [603, 179] width 11 height 12
click at [598, 180] on input "F" at bounding box center [603, 175] width 10 height 10
radio input "true"
type input "ssk"
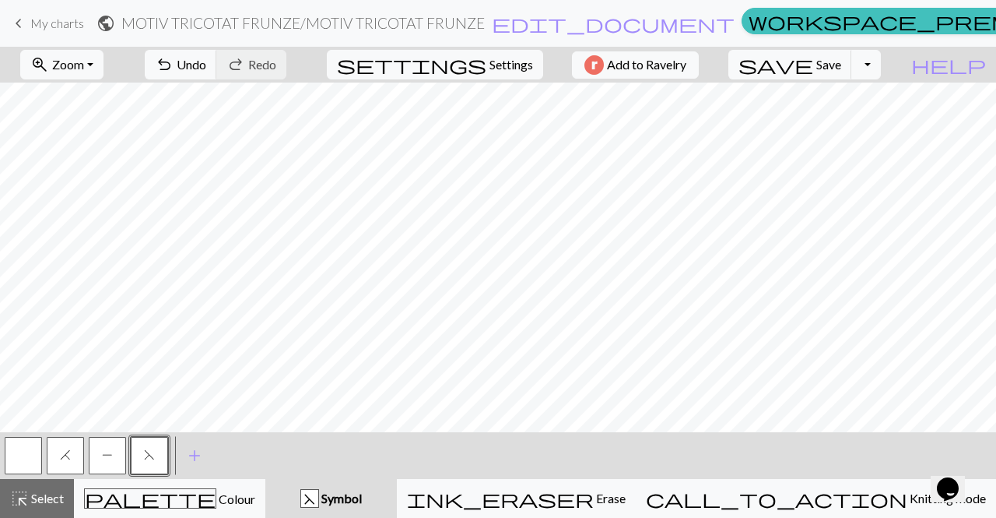
click at [109, 451] on span "P" at bounding box center [107, 454] width 11 height 12
click at [110, 454] on span "P" at bounding box center [107, 454] width 11 height 12
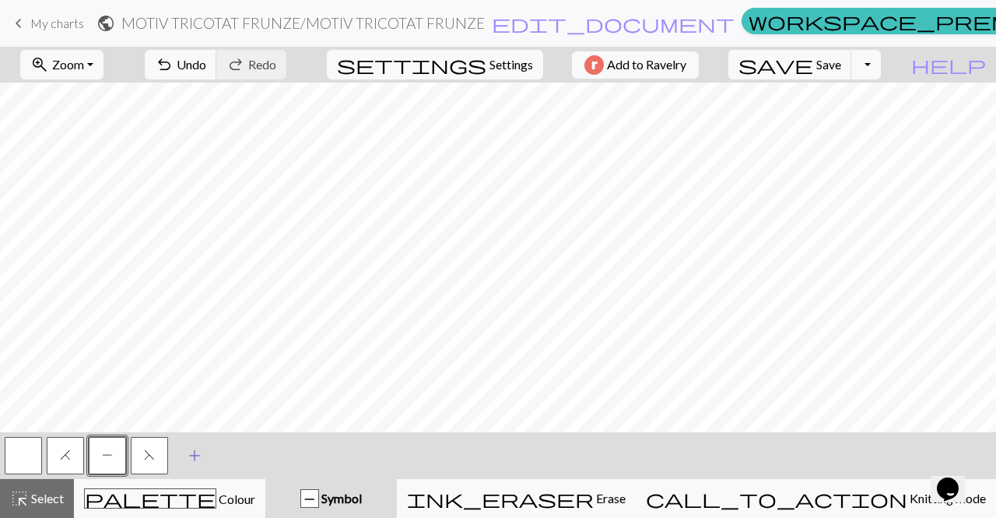
click at [192, 457] on span "add" at bounding box center [194, 455] width 19 height 22
click at [192, 457] on button "button" at bounding box center [191, 455] width 37 height 37
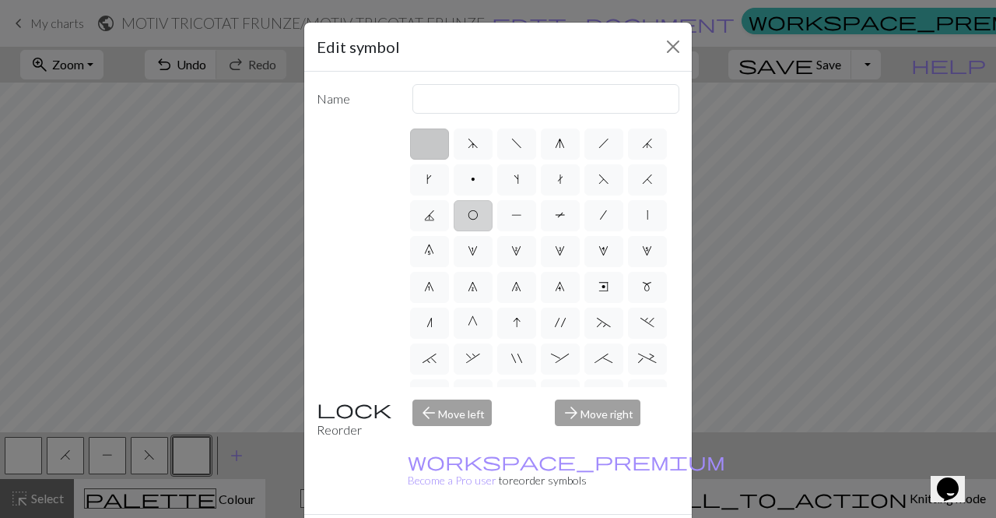
click at [479, 220] on span "O" at bounding box center [473, 215] width 11 height 12
click at [478, 216] on input "O" at bounding box center [473, 210] width 10 height 10
radio input "true"
type input "yo"
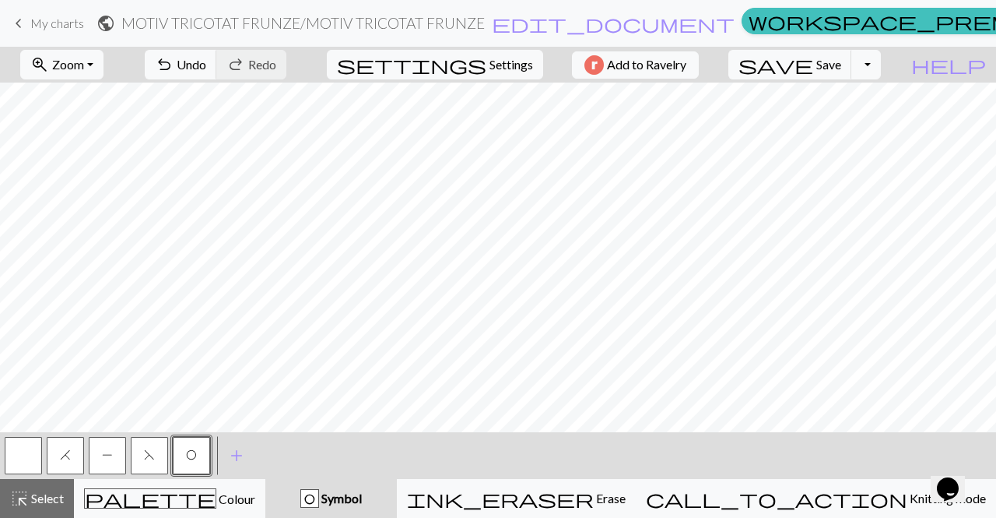
click at [7, 454] on button "button" at bounding box center [23, 455] width 37 height 37
click at [186, 455] on span "O" at bounding box center [191, 454] width 11 height 12
click at [18, 455] on button "button" at bounding box center [23, 455] width 37 height 37
click at [191, 454] on span "O" at bounding box center [191, 454] width 11 height 12
click at [147, 461] on button "F" at bounding box center [149, 455] width 37 height 37
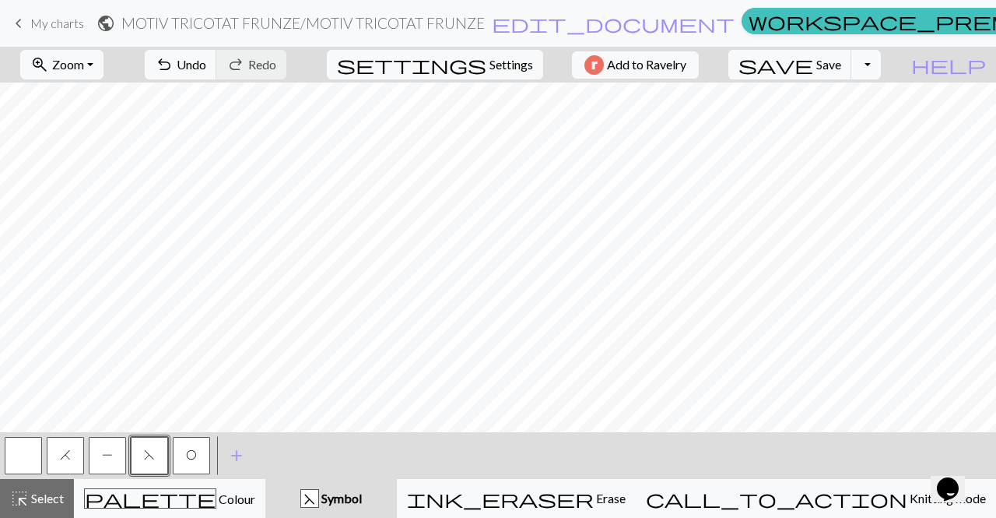
click at [189, 456] on span "O" at bounding box center [191, 454] width 11 height 12
click at [239, 448] on span "add" at bounding box center [236, 455] width 19 height 22
click at [239, 448] on button "button" at bounding box center [233, 455] width 37 height 37
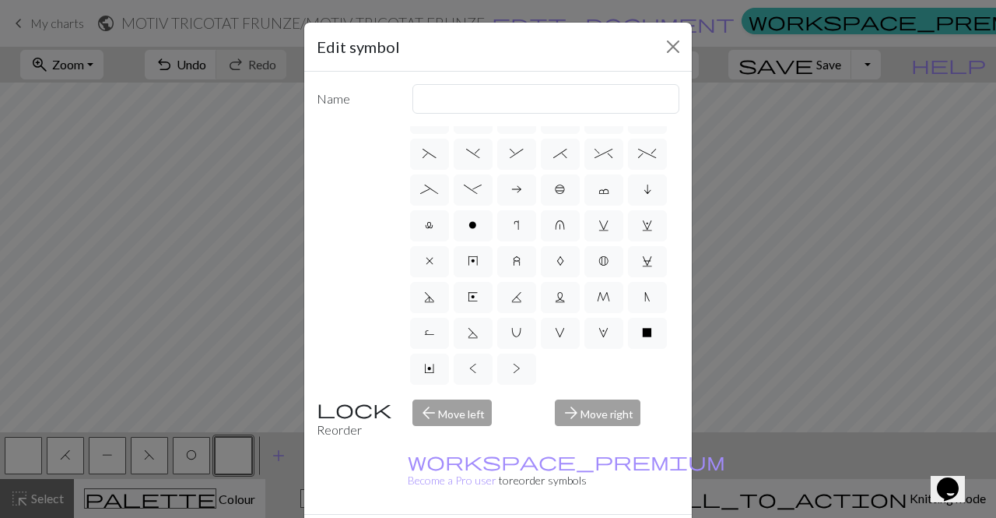
scroll to position [348, 0]
click at [521, 326] on span "U" at bounding box center [516, 332] width 10 height 12
radio input "true"
type input "eyelet"
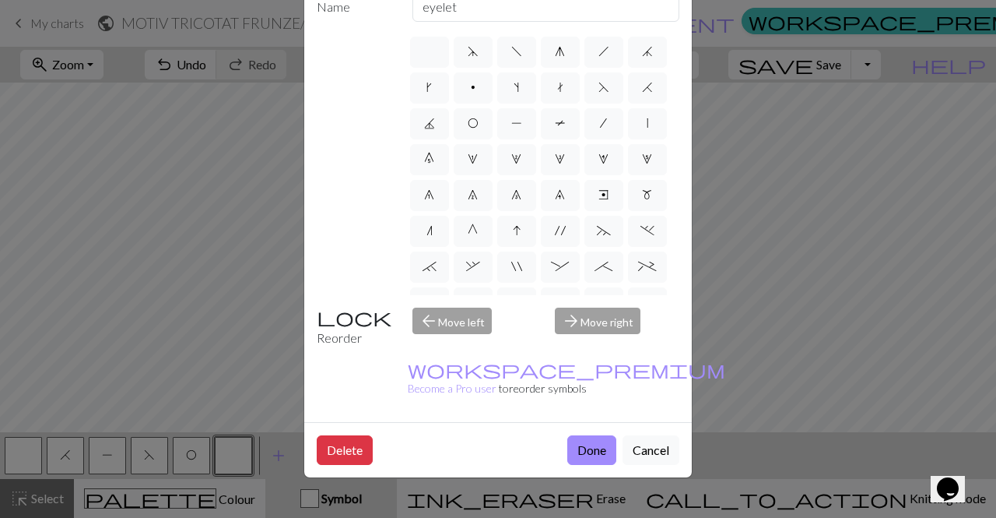
scroll to position [0, 0]
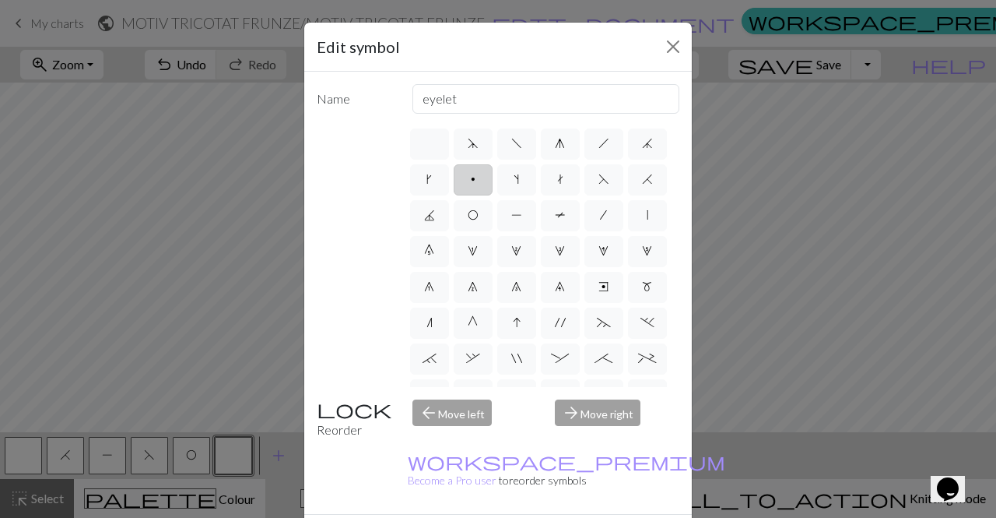
click at [475, 181] on span "p" at bounding box center [473, 179] width 5 height 12
click at [481, 180] on input "p" at bounding box center [476, 175] width 10 height 10
radio input "true"
type input "purl"
click at [647, 221] on span "|" at bounding box center [648, 215] width 2 height 12
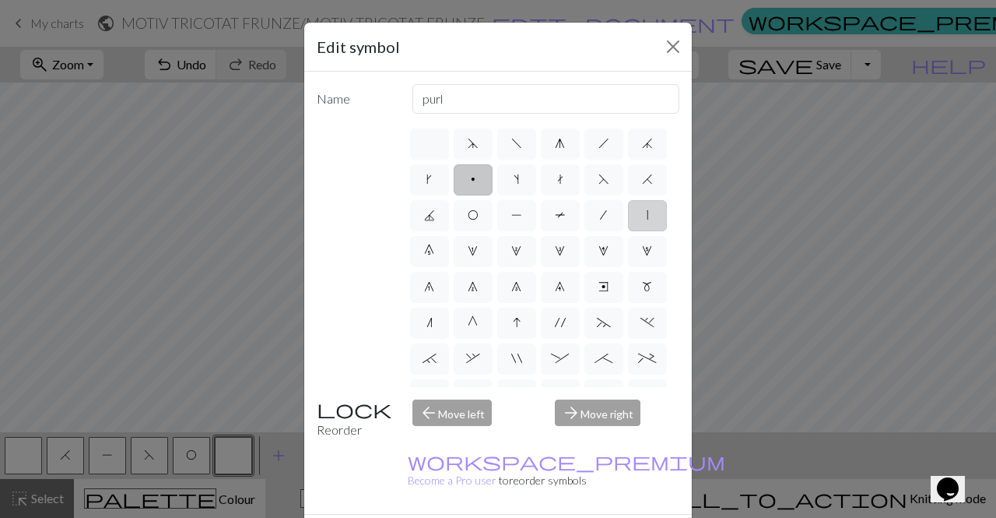
click at [647, 216] on input "|" at bounding box center [652, 210] width 10 height 10
radio input "true"
type input "slip stitch"
click at [423, 153] on label at bounding box center [429, 143] width 39 height 31
click at [430, 144] on input "radio" at bounding box center [435, 139] width 10 height 10
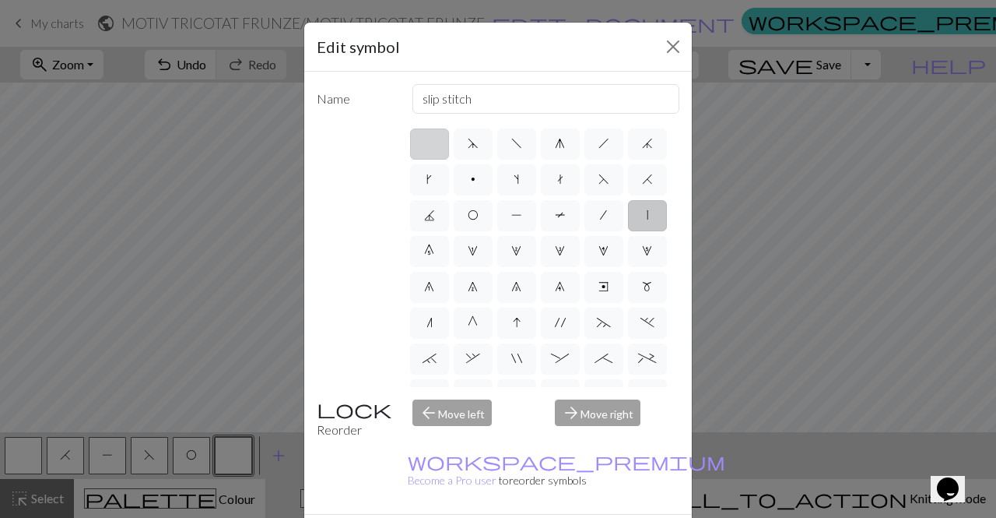
radio input "true"
type input "Knit"
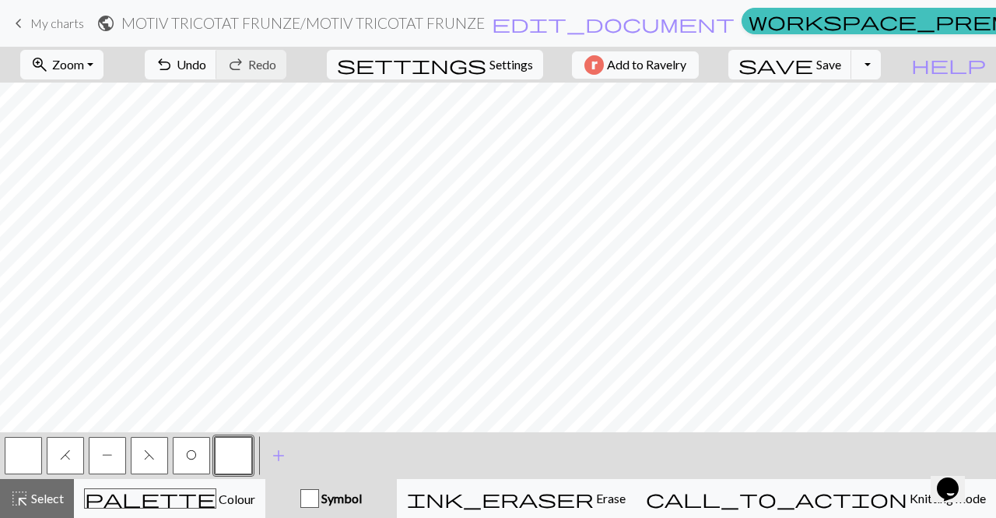
click at [234, 450] on button "button" at bounding box center [233, 455] width 37 height 37
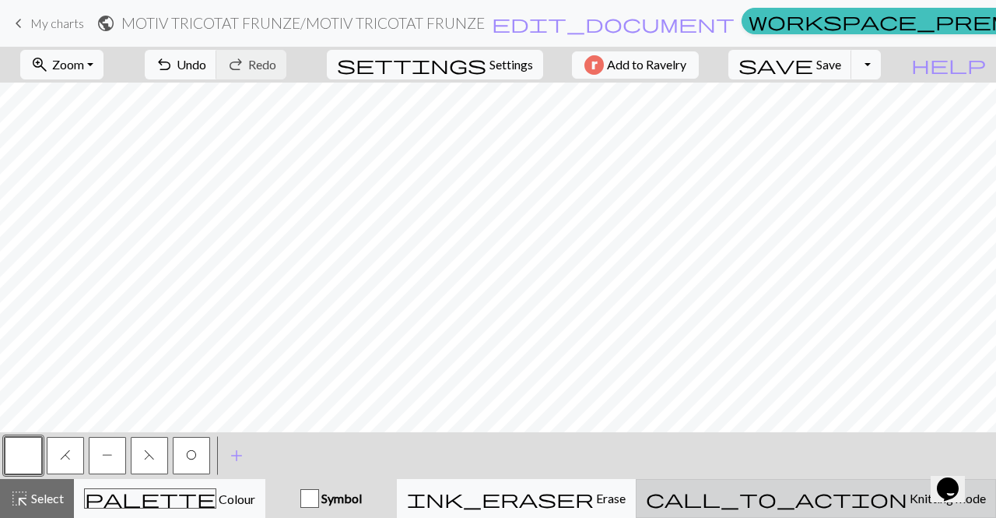
click at [907, 495] on span "Knitting mode" at bounding box center [946, 497] width 79 height 15
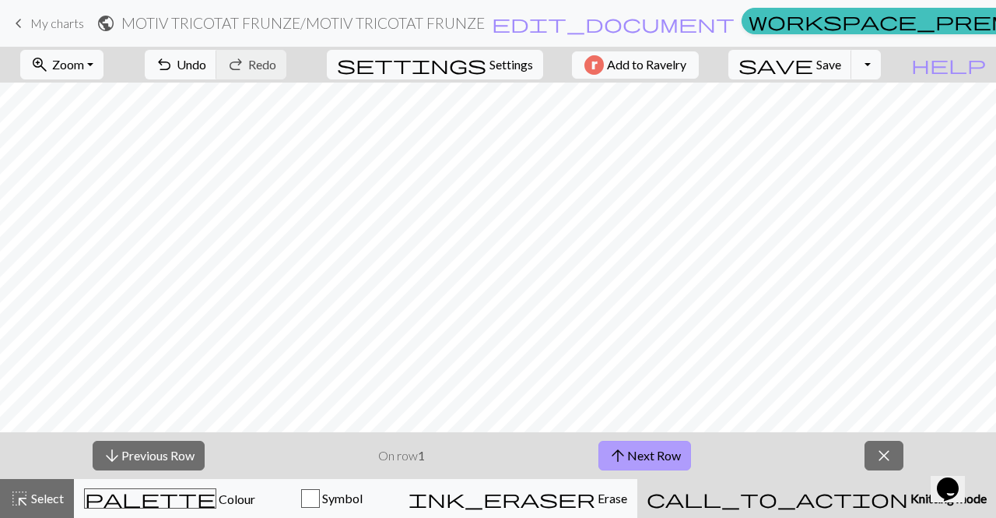
click at [668, 454] on button "arrow_upward Next Row" at bounding box center [644, 455] width 93 height 30
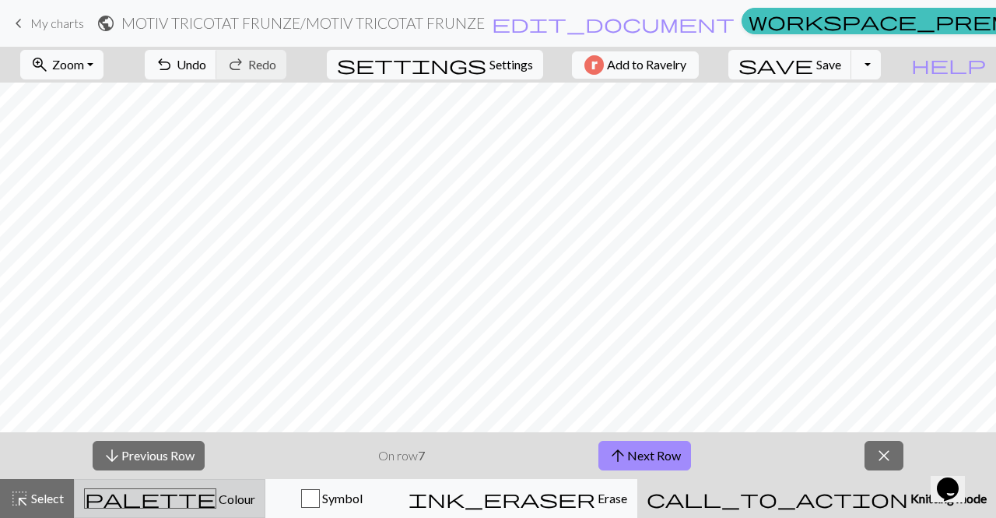
click at [244, 500] on div "palette Colour Colour" at bounding box center [169, 498] width 171 height 20
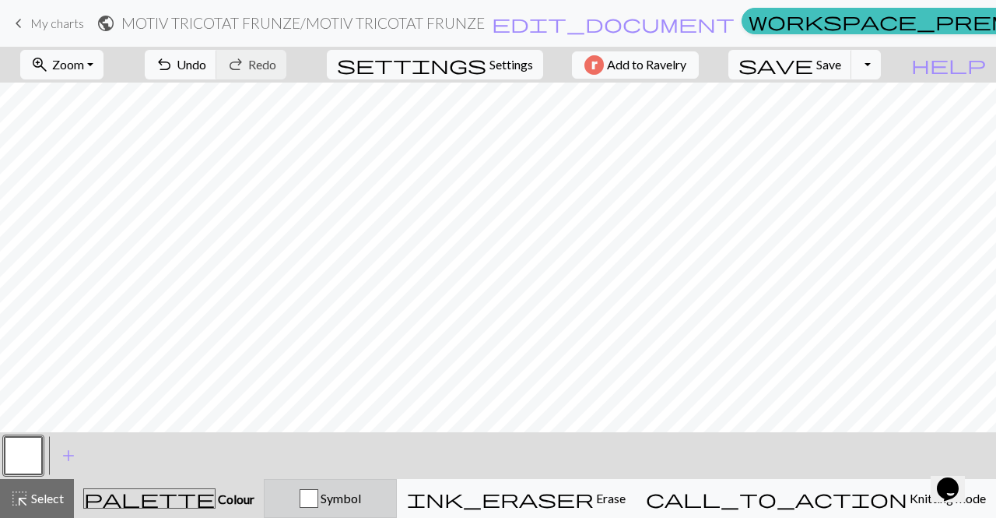
click at [397, 487] on button "Symbol" at bounding box center [330, 498] width 133 height 39
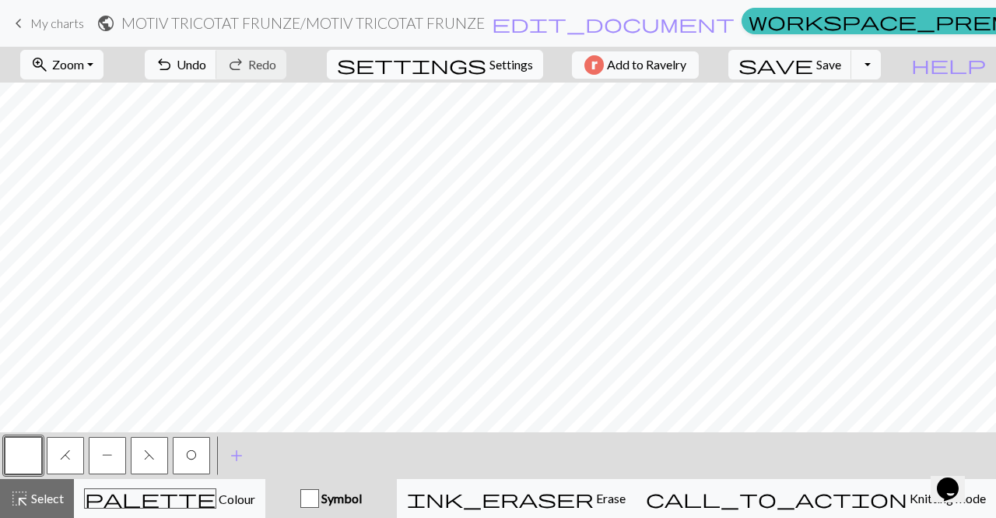
click at [500, 69] on span "Settings" at bounding box center [511, 64] width 44 height 19
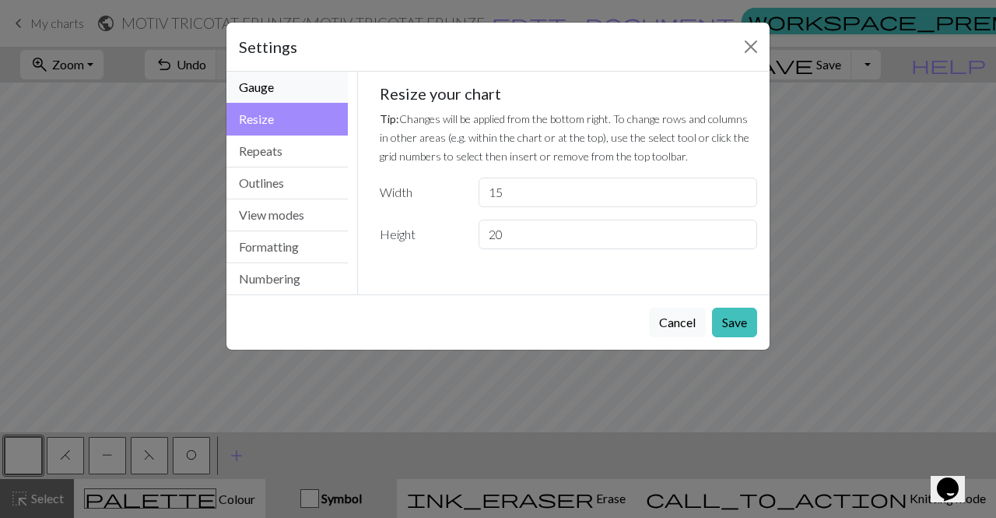
click at [282, 89] on button "Gauge" at bounding box center [286, 88] width 121 height 32
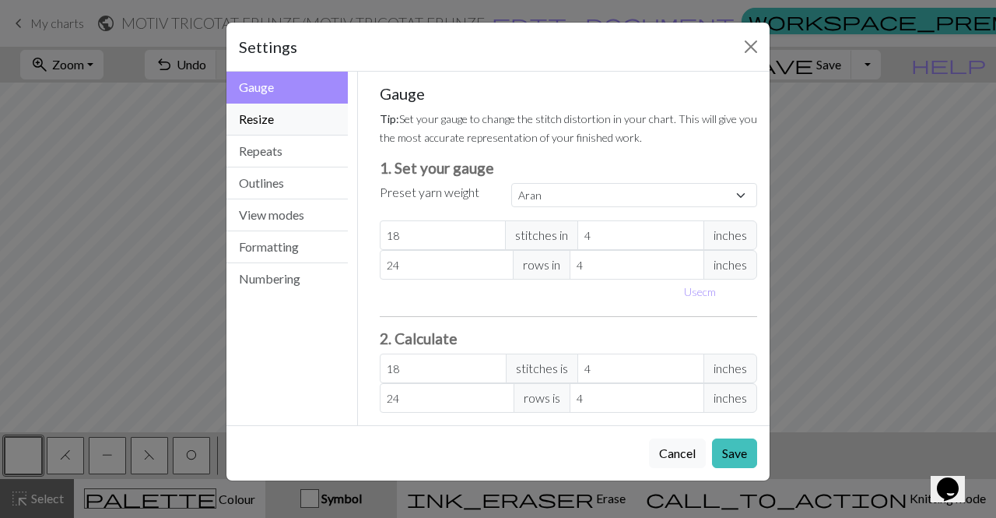
click at [315, 126] on button "Resize" at bounding box center [286, 120] width 121 height 32
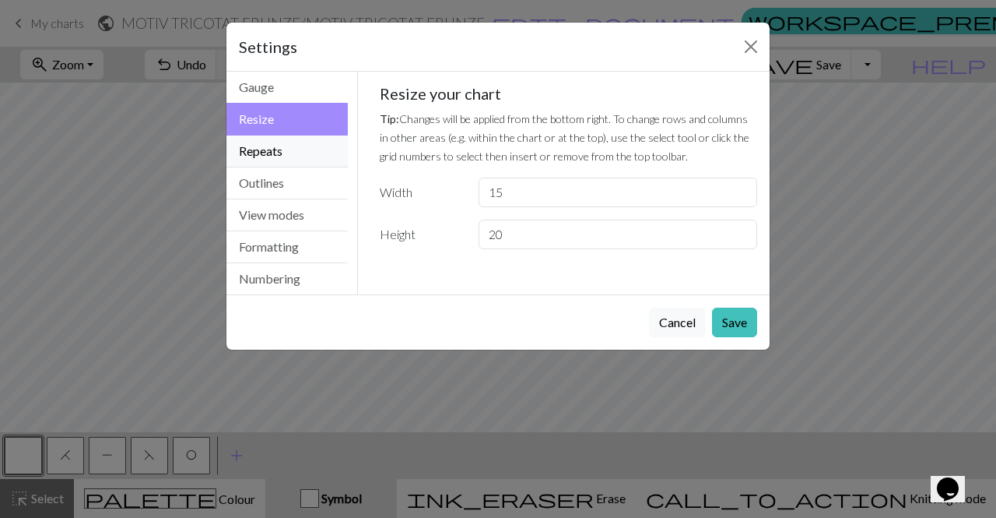
click at [304, 156] on button "Repeats" at bounding box center [286, 151] width 121 height 32
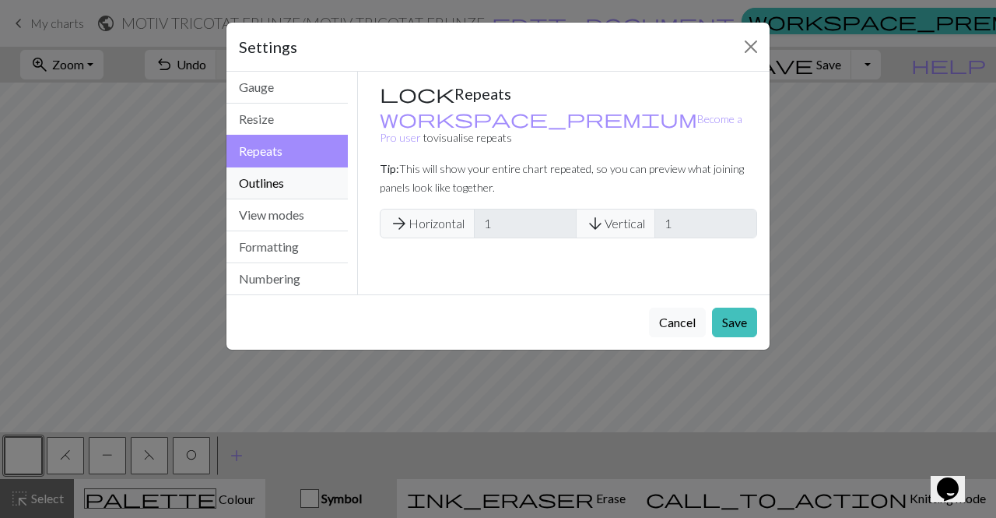
click at [327, 183] on button "Outlines" at bounding box center [286, 183] width 121 height 32
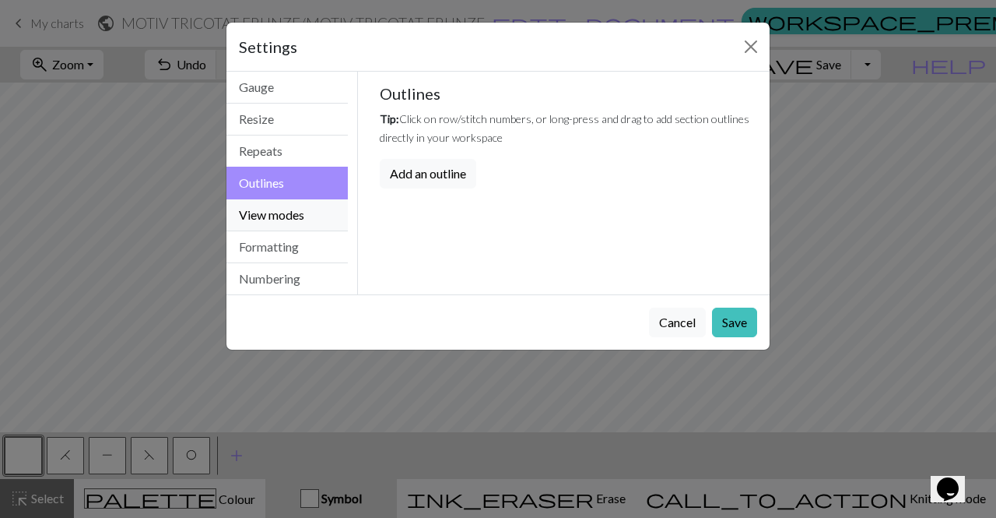
click at [312, 209] on button "View modes" at bounding box center [286, 215] width 121 height 32
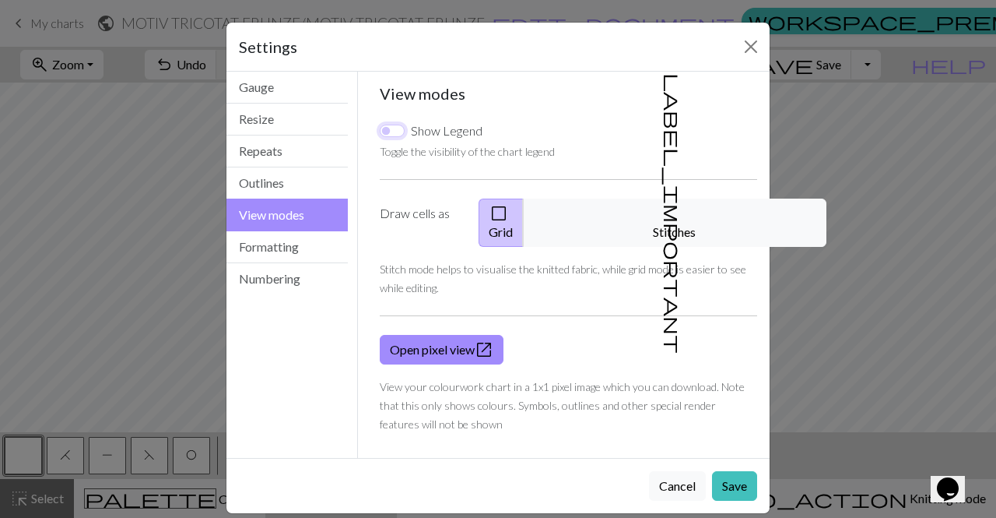
click at [398, 125] on input "Show Legend" at bounding box center [392, 131] width 25 height 12
checkbox input "true"
click at [326, 247] on button "Formatting" at bounding box center [286, 247] width 121 height 32
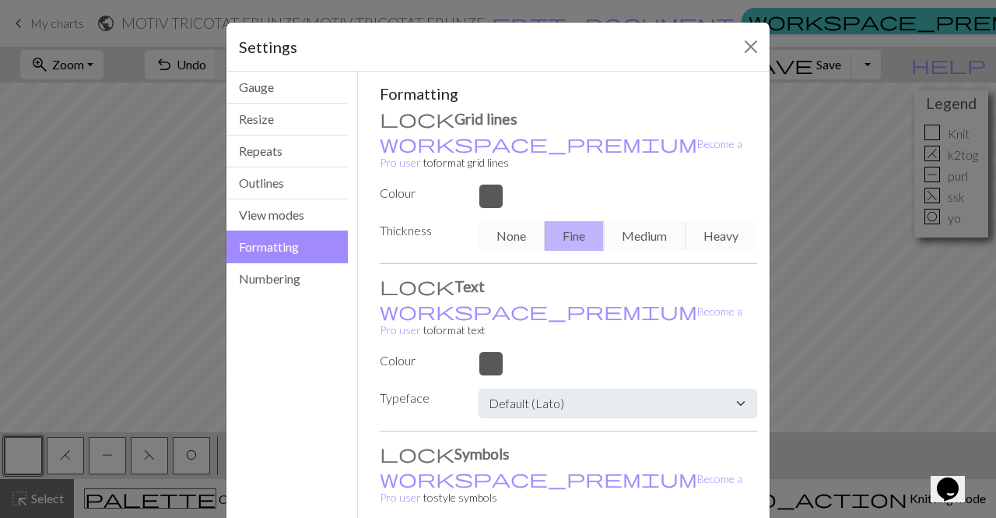
click at [649, 221] on div "None Fine Medium Heavy" at bounding box center [617, 236] width 297 height 30
click at [647, 221] on div "None Fine Medium Heavy" at bounding box center [617, 236] width 297 height 30
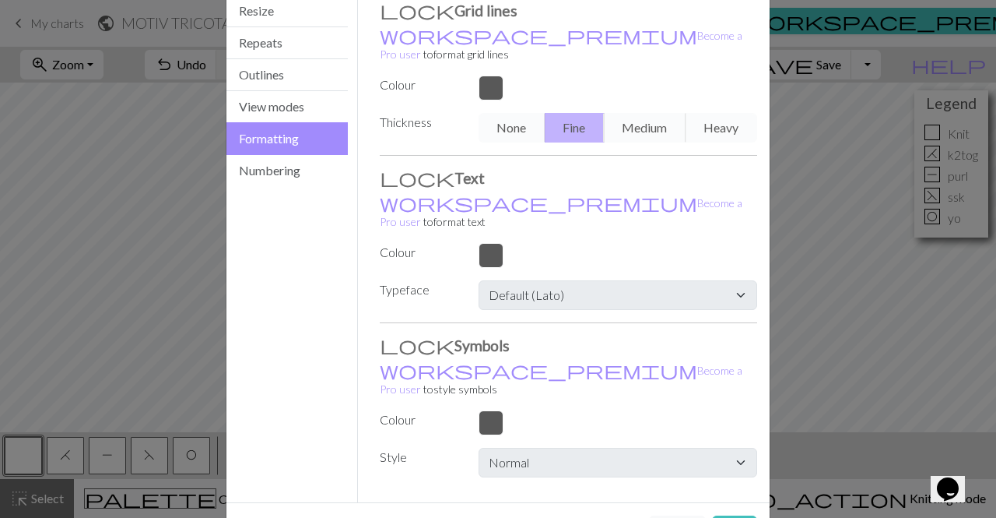
scroll to position [114, 0]
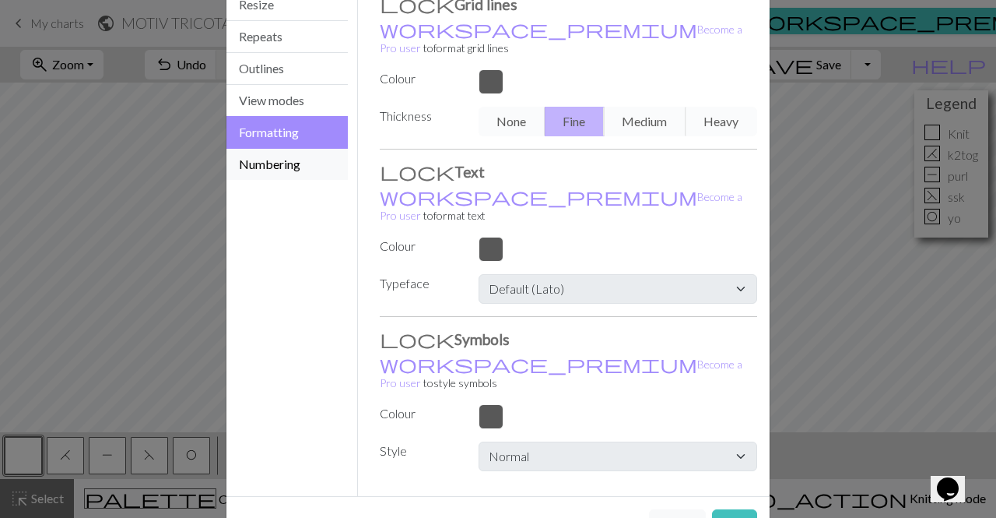
click at [282, 154] on button "Numbering" at bounding box center [286, 164] width 121 height 31
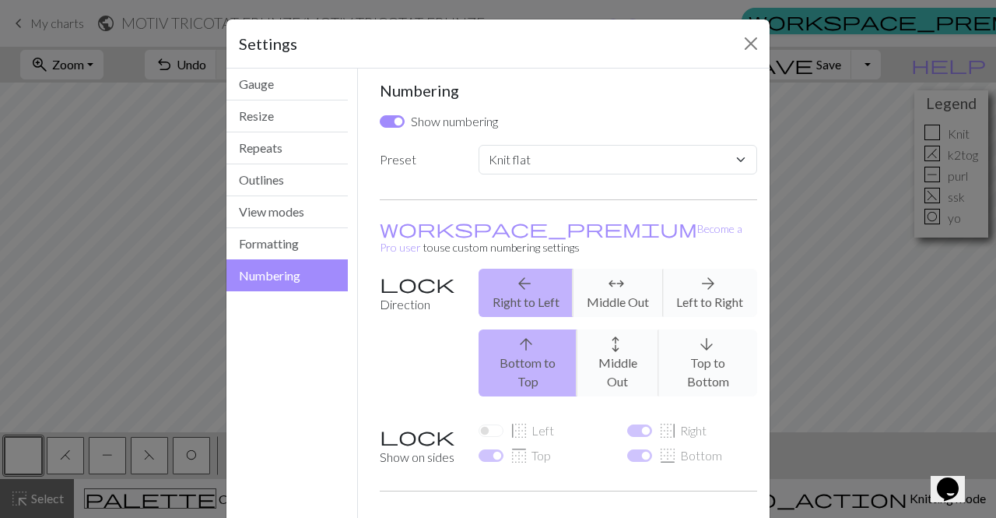
scroll to position [2, 0]
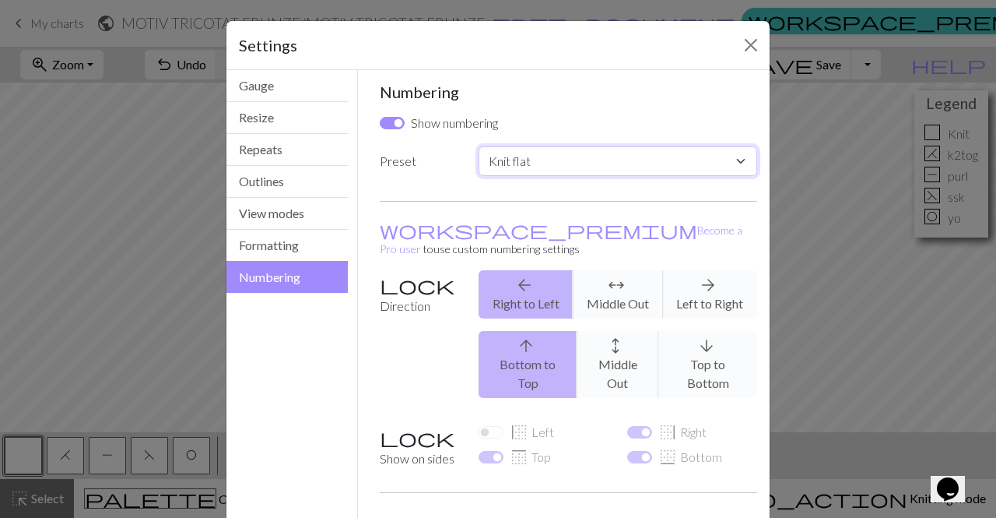
click at [659, 171] on select "Custom Knit flat Knit in the round Lace knitting Cross stitch" at bounding box center [618, 161] width 279 height 30
select select "round"
click at [479, 146] on select "Custom Knit flat Knit in the round Lace knitting Cross stitch" at bounding box center [618, 161] width 279 height 30
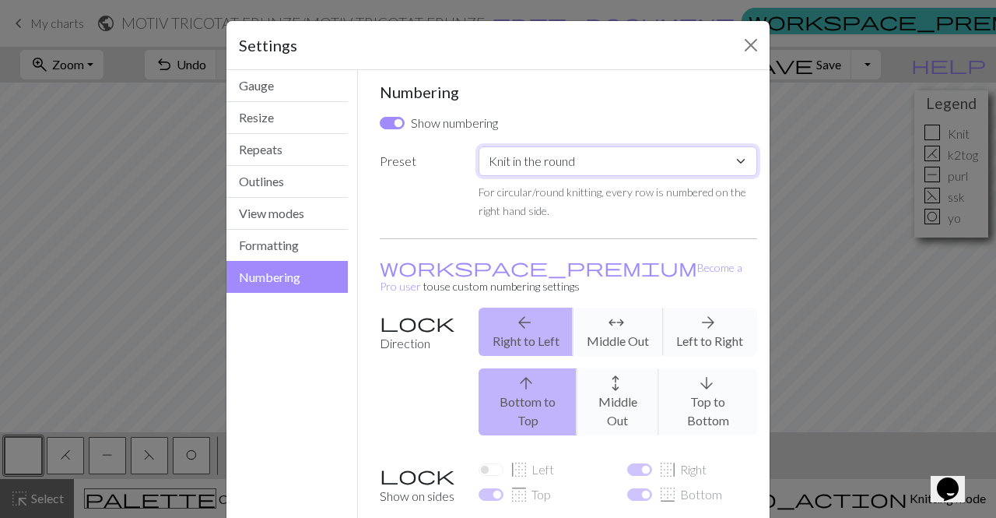
scroll to position [127, 0]
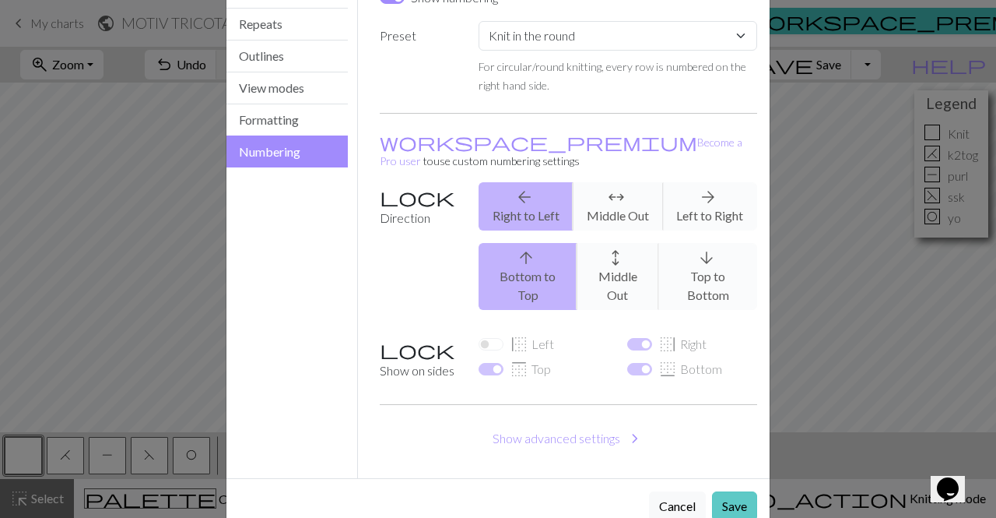
click at [734, 491] on button "Save" at bounding box center [734, 506] width 45 height 30
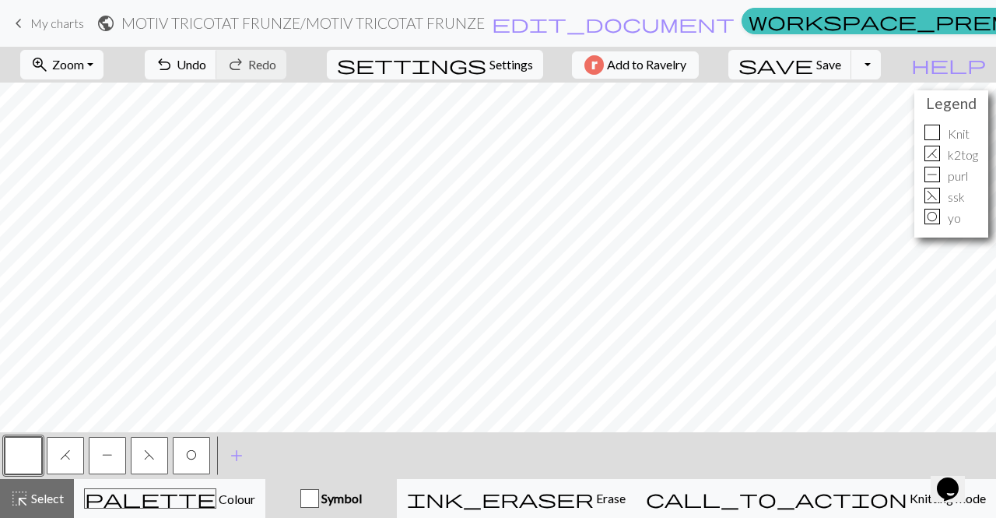
click at [956, 109] on h4 "Legend" at bounding box center [951, 103] width 66 height 18
click at [841, 68] on span "Save" at bounding box center [828, 64] width 25 height 15
click at [881, 68] on button "Toggle Dropdown" at bounding box center [866, 65] width 30 height 30
click at [873, 127] on button "save_alt Download" at bounding box center [751, 123] width 257 height 25
click at [588, 21] on span "edit_document" at bounding box center [613, 23] width 243 height 22
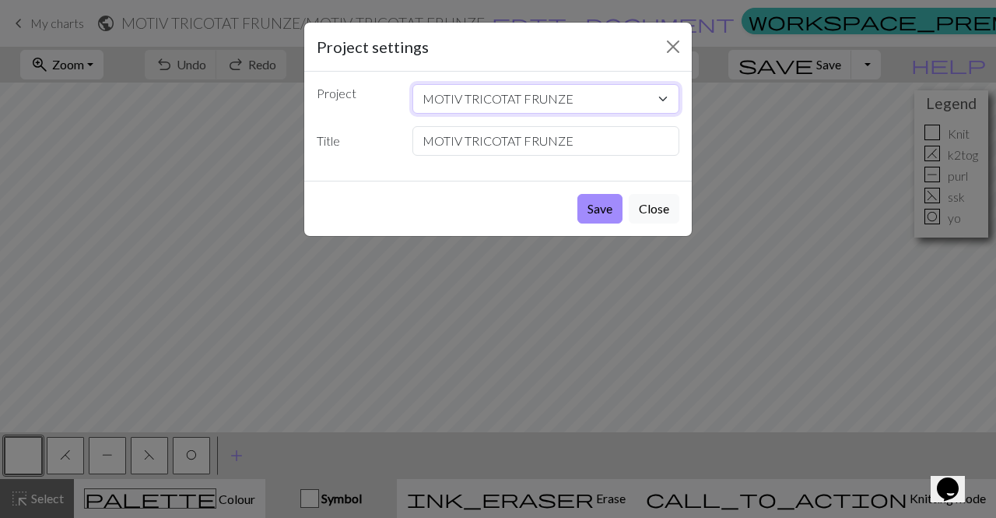
click at [636, 100] on select "MOTIV TRICOTAT FRUNZE" at bounding box center [546, 99] width 268 height 30
click at [612, 138] on input "MOTIV TRICOTAT FRUNZE" at bounding box center [546, 141] width 268 height 30
click at [647, 99] on select "MOTIV TRICOTAT FRUNZE" at bounding box center [546, 99] width 268 height 30
drag, startPoint x: 577, startPoint y: 106, endPoint x: 432, endPoint y: 112, distance: 144.9
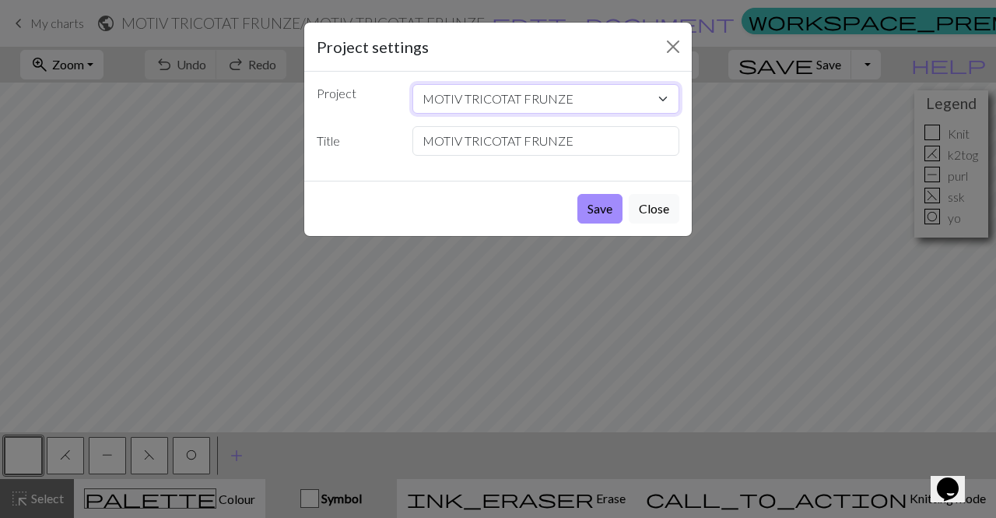
click at [432, 112] on select "MOTIV TRICOTAT FRUNZE" at bounding box center [546, 99] width 268 height 30
click at [665, 209] on button "Close" at bounding box center [654, 209] width 51 height 30
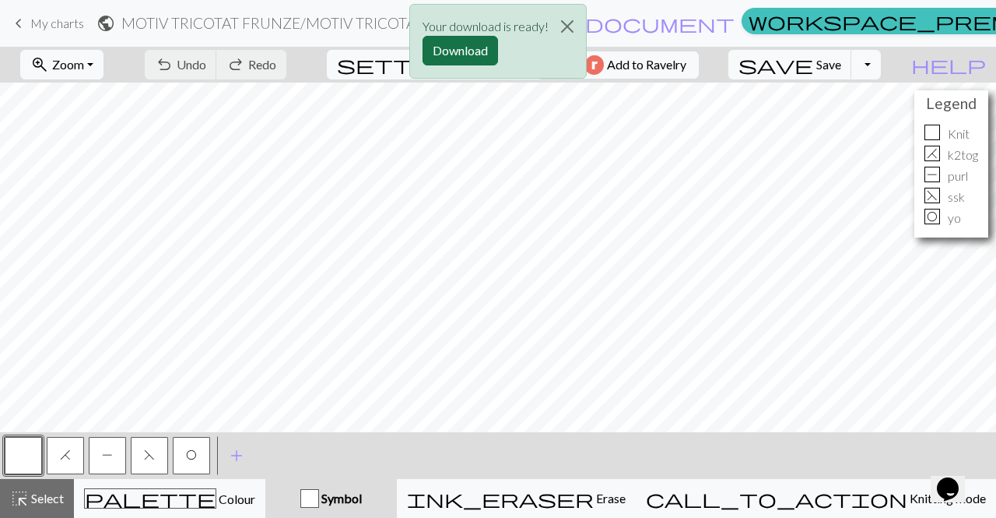
click at [486, 56] on button "Download" at bounding box center [460, 51] width 75 height 30
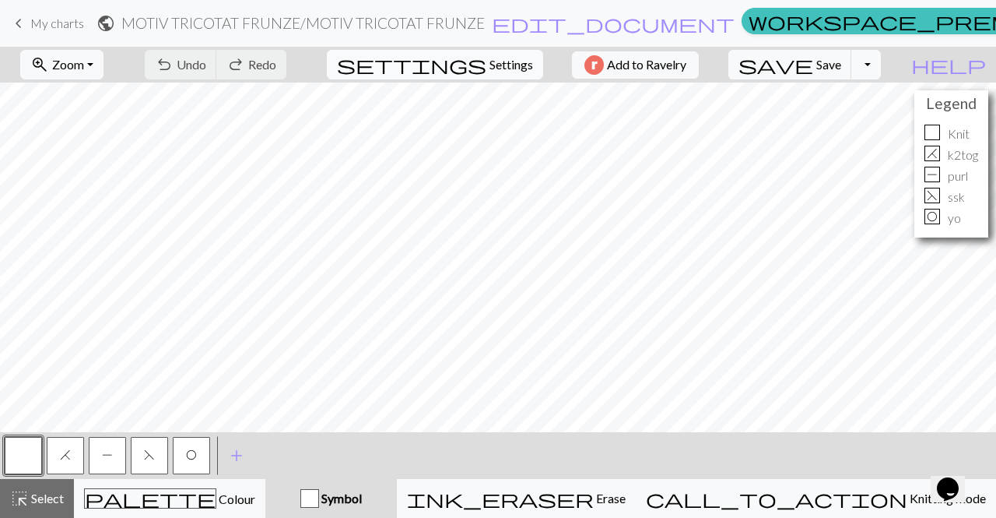
click at [516, 61] on span "Settings" at bounding box center [511, 64] width 44 height 19
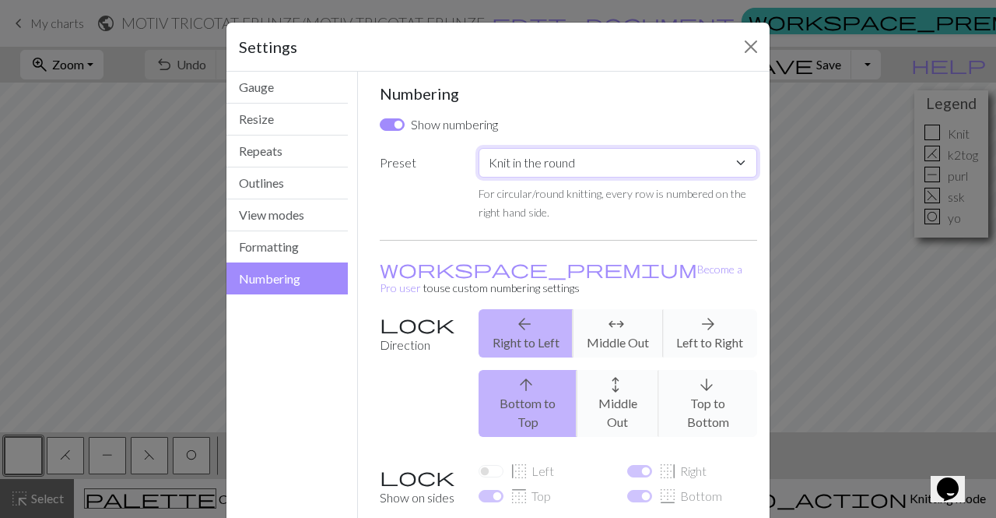
click at [665, 167] on select "Custom Knit flat Knit in the round Lace knitting Cross stitch" at bounding box center [618, 163] width 279 height 30
select select "lace"
click at [479, 148] on select "Custom Knit flat Knit in the round Lace knitting Cross stitch" at bounding box center [618, 163] width 279 height 30
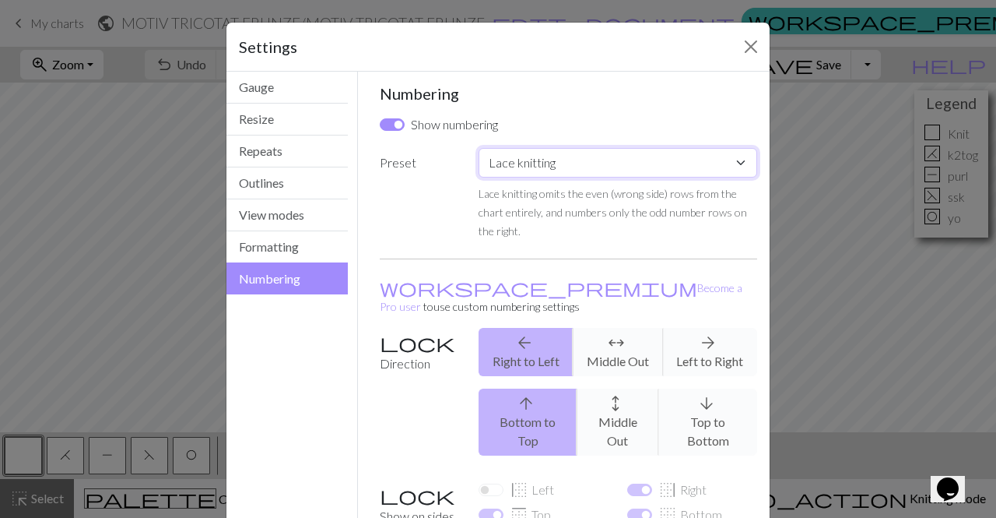
scroll to position [146, 0]
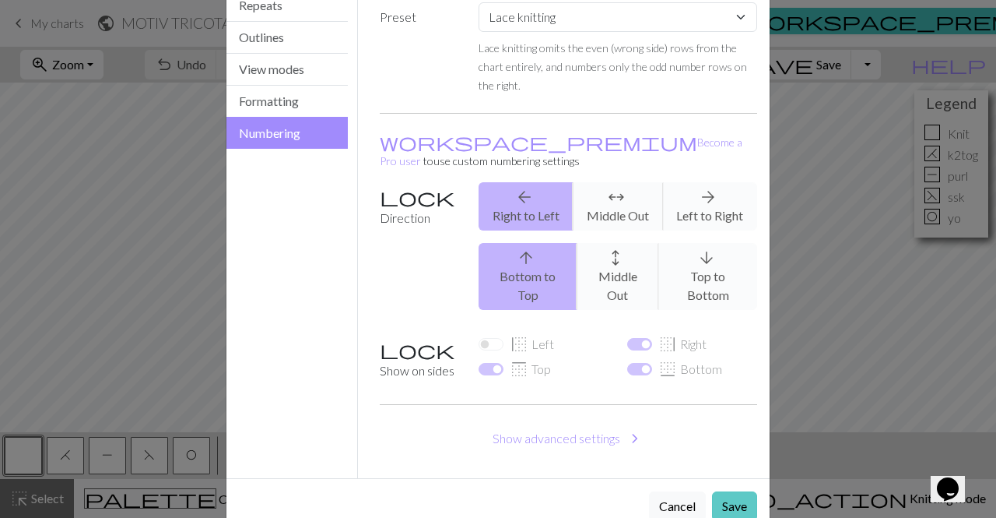
click at [732, 491] on button "Save" at bounding box center [734, 506] width 45 height 30
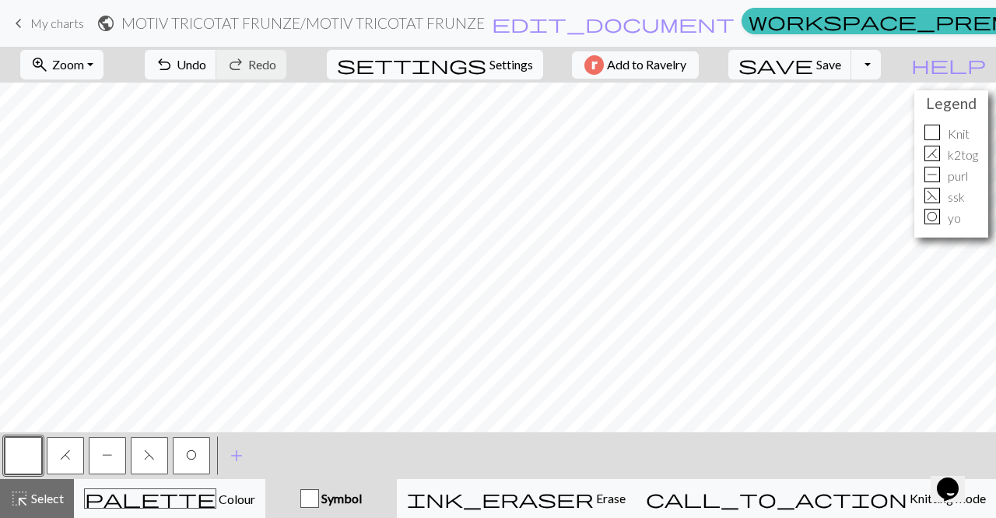
click at [480, 77] on button "settings Settings" at bounding box center [435, 65] width 216 height 30
select select "lace"
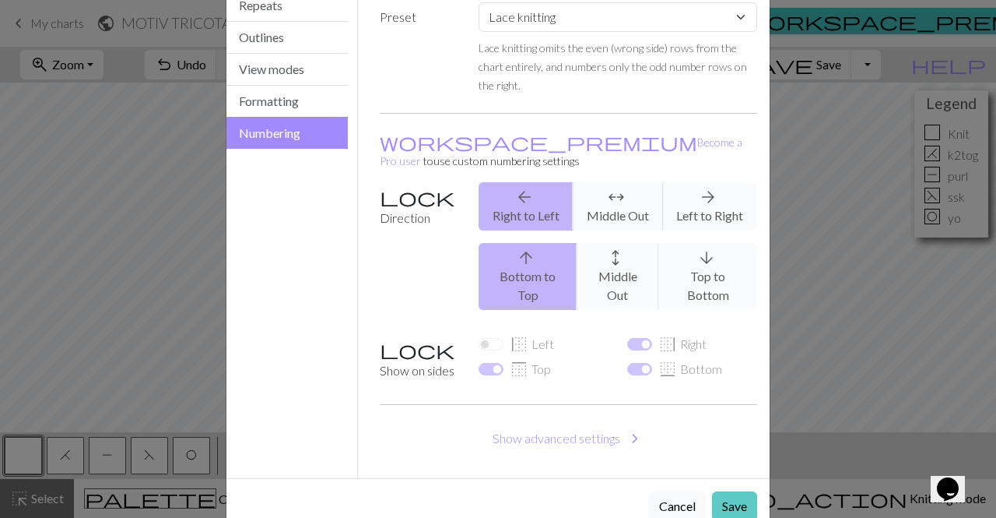
click at [735, 491] on button "Save" at bounding box center [734, 506] width 45 height 30
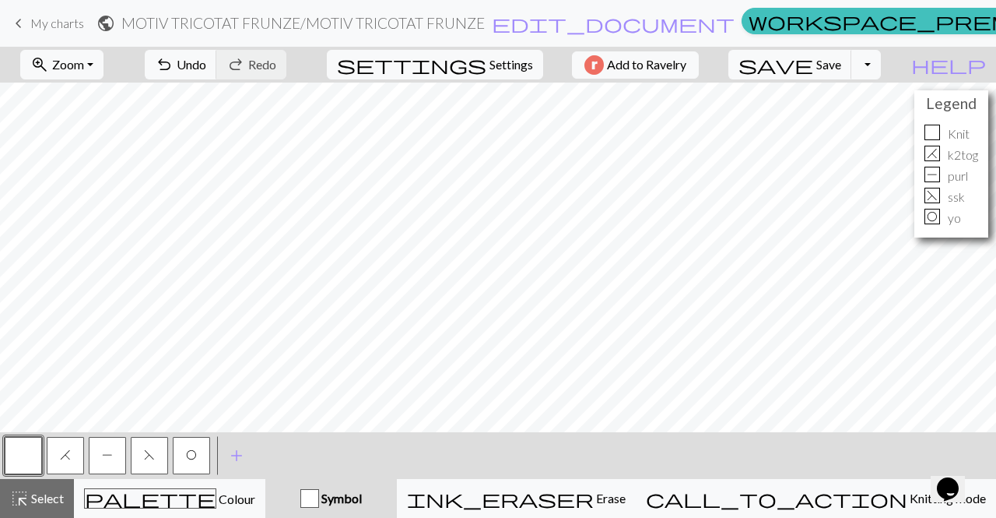
click at [189, 451] on span "O" at bounding box center [191, 454] width 11 height 12
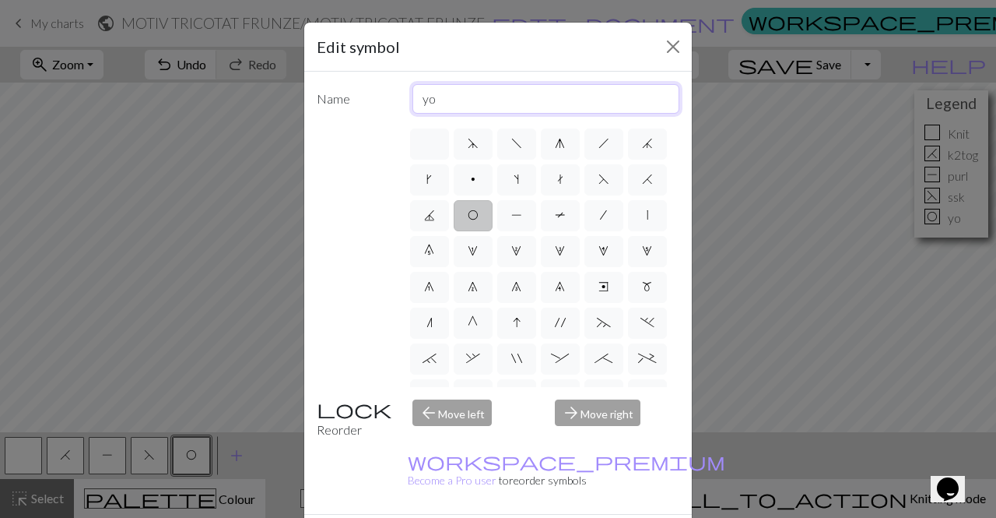
click at [441, 89] on input "yo" at bounding box center [546, 99] width 268 height 30
type input "y"
click at [461, 98] on input "JETERU / Yarn Over (YO)" at bounding box center [546, 99] width 268 height 30
click at [461, 98] on input "JETERU (J) / Yarn Over (YO)" at bounding box center [546, 99] width 268 height 30
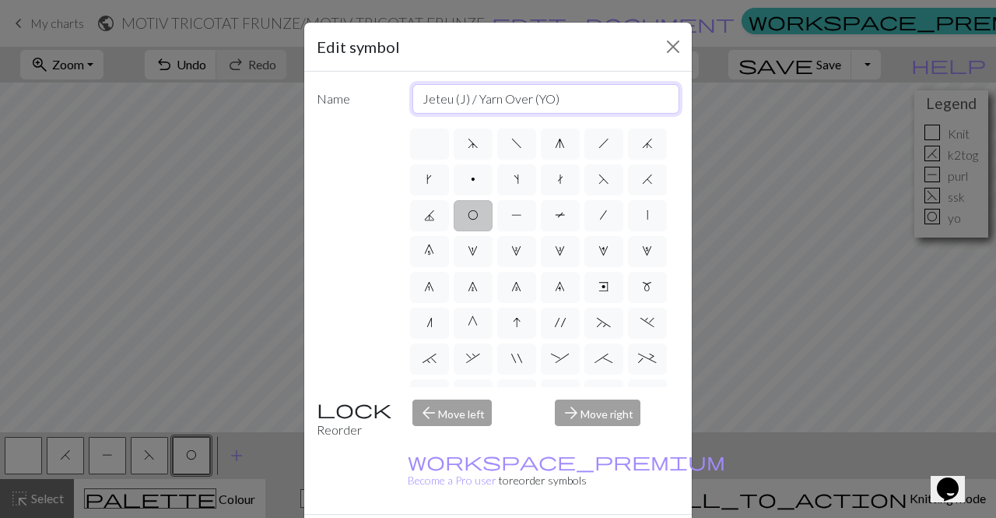
type input "Jeteu (J) / Yarn Over (YO)"
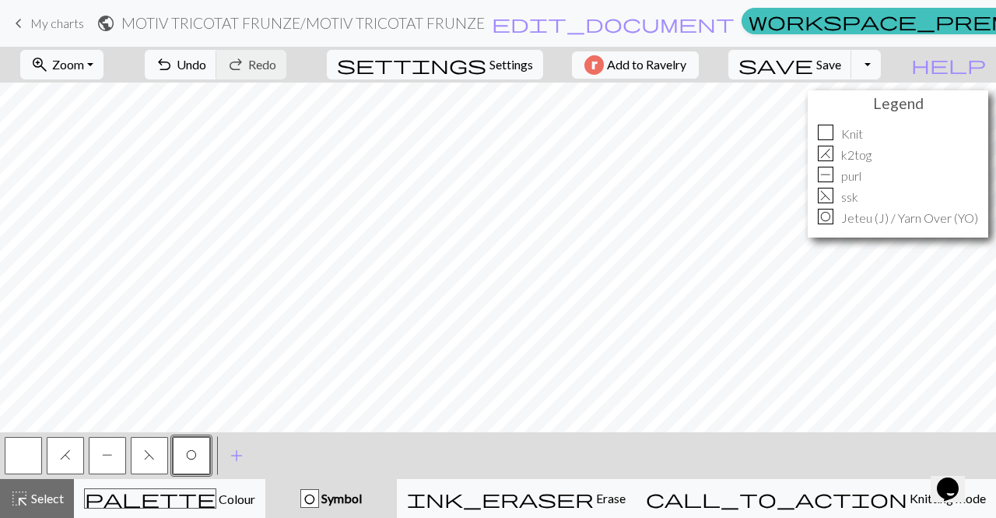
click at [25, 448] on button "button" at bounding box center [23, 455] width 37 height 37
click at [27, 451] on button "button" at bounding box center [23, 455] width 37 height 37
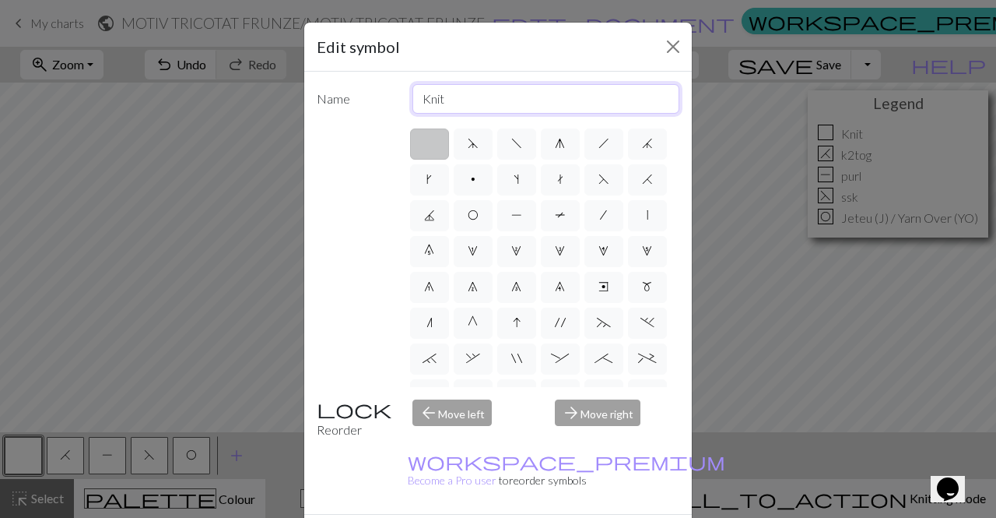
click at [453, 101] on input "Knit" at bounding box center [546, 99] width 268 height 30
type input "K"
type input "O"
type input "ochi pe față (OF) / knit stitch (K)"
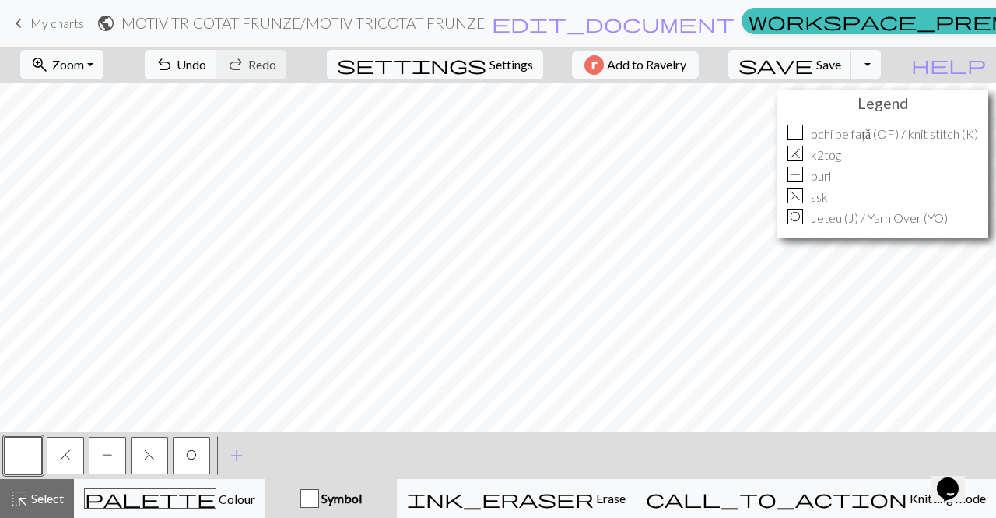
click at [107, 461] on button "P" at bounding box center [107, 455] width 37 height 37
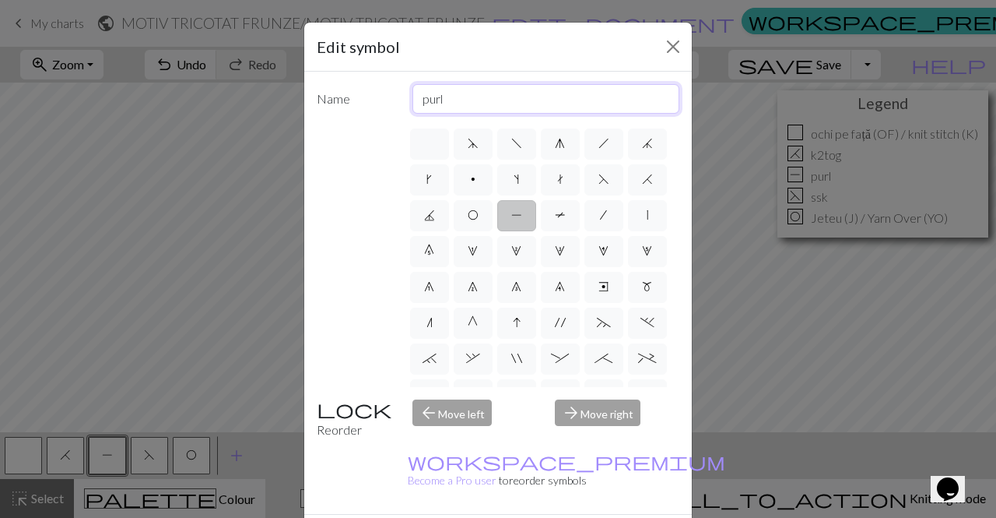
click at [447, 102] on input "purl" at bounding box center [546, 99] width 268 height 30
type input "p"
type input "ochi pe dos (OD) / purl stitch (P)"
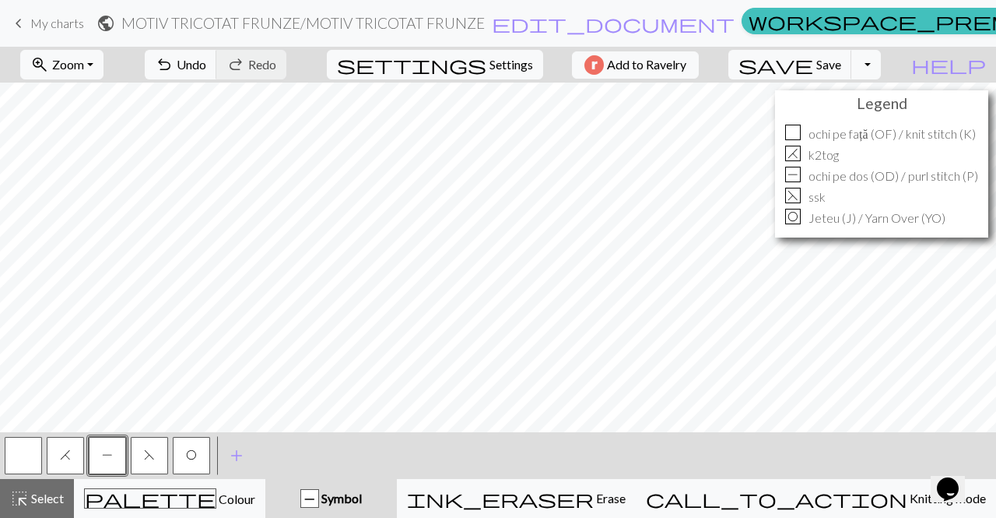
click at [68, 451] on span "H" at bounding box center [65, 454] width 11 height 12
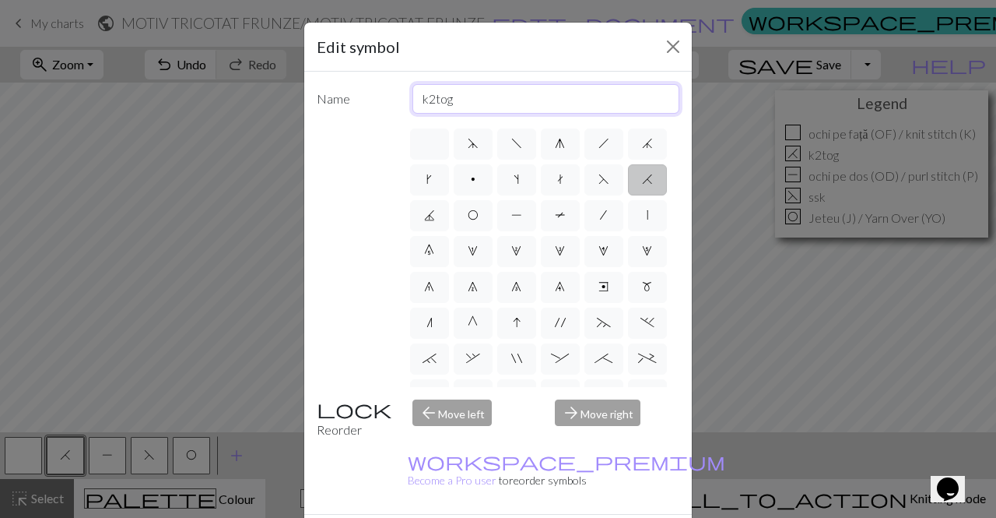
click at [415, 102] on input "k2tog" at bounding box center [546, 99] width 268 height 30
click at [598, 101] on input "2 ochiuri pe față împreună dreapta / Knit 2 together (K2tog)k2tog" at bounding box center [546, 99] width 268 height 30
click at [646, 104] on input "2 ochiuri pe față împreună dreapta (2OFdreapta) / Knit 2 together (K2tog)k2tog" at bounding box center [546, 99] width 268 height 30
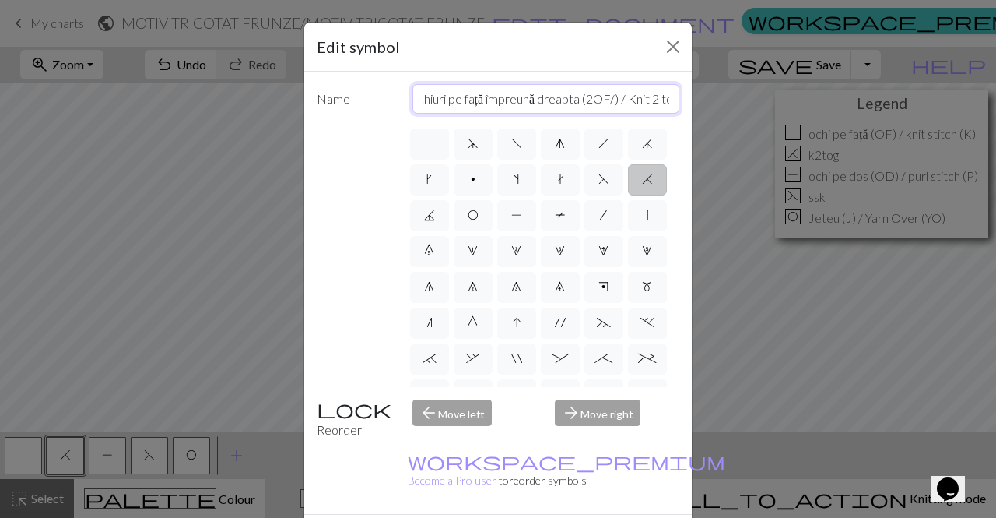
type input "2 ochiuri pe față împreună dreapta (2OF/) / Knit 2 together (K2tog)k2tog"
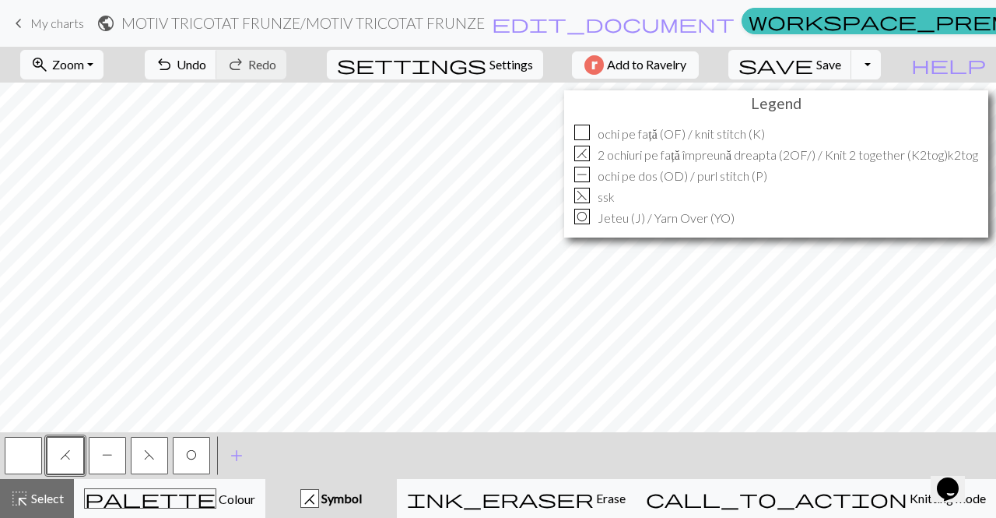
click at [881, 71] on button "Toggle Dropdown" at bounding box center [866, 65] width 30 height 30
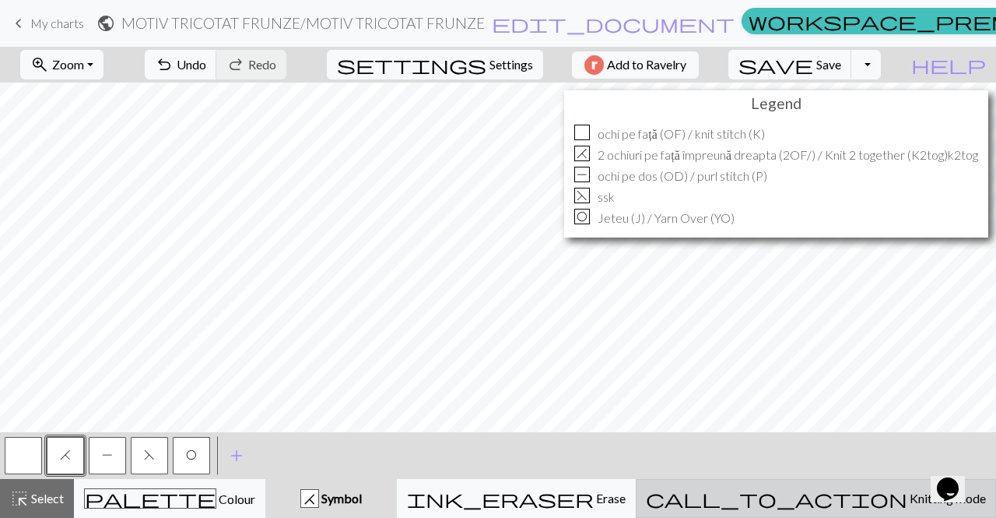
click at [907, 504] on span "Knitting mode" at bounding box center [946, 497] width 79 height 15
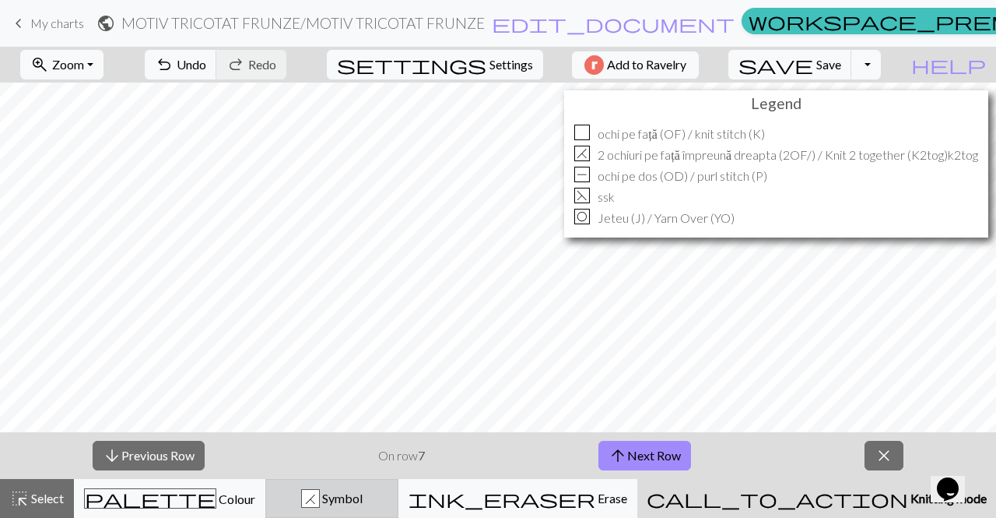
click at [363, 499] on span "Symbol" at bounding box center [341, 497] width 43 height 15
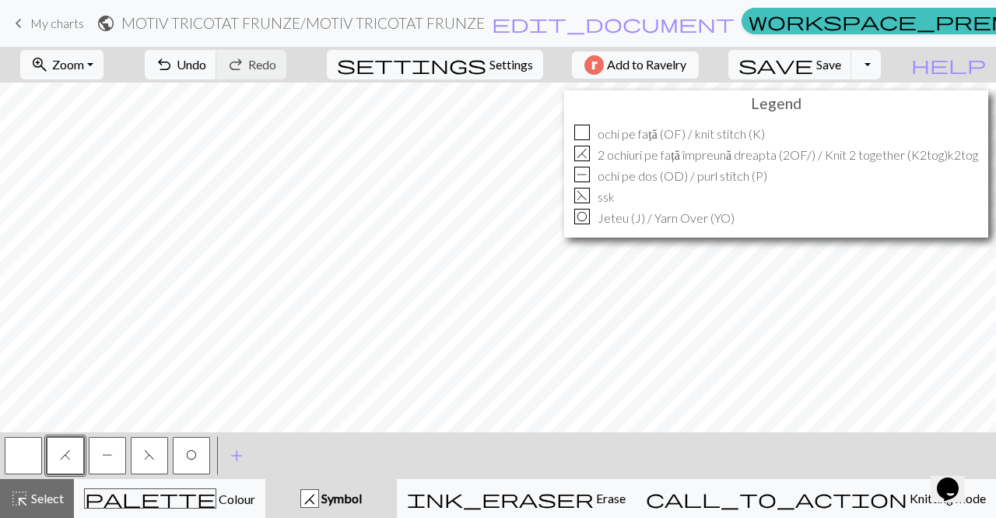
click at [68, 444] on button "H" at bounding box center [65, 455] width 37 height 37
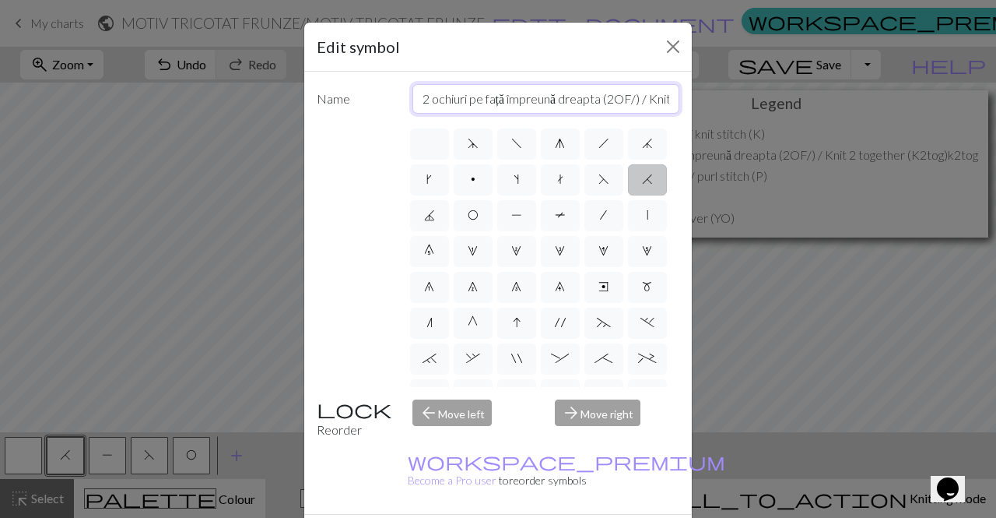
click at [648, 97] on input "2 ochiuri pe față împreună dreapta (2OF/) / Knit 2 together (K2tog)k2tog" at bounding box center [546, 99] width 268 height 30
click at [633, 97] on input "2 ochiuri pe față împreună dreapta (2OF/) / Knit 2 together (K2tog)k2tog" at bounding box center [546, 99] width 268 height 30
type input "2 ochiuri pe față împreună dreapta (2OF/) / k2tog"
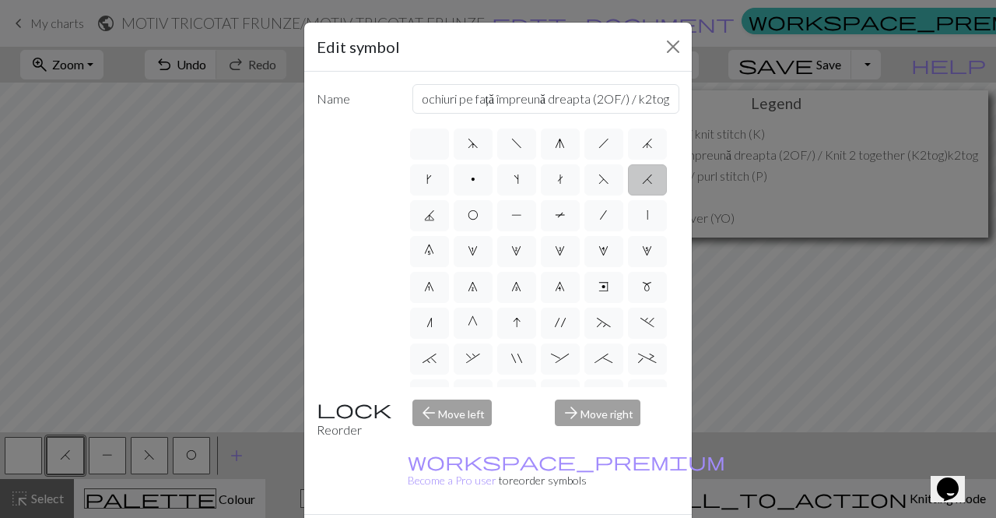
scroll to position [0, 0]
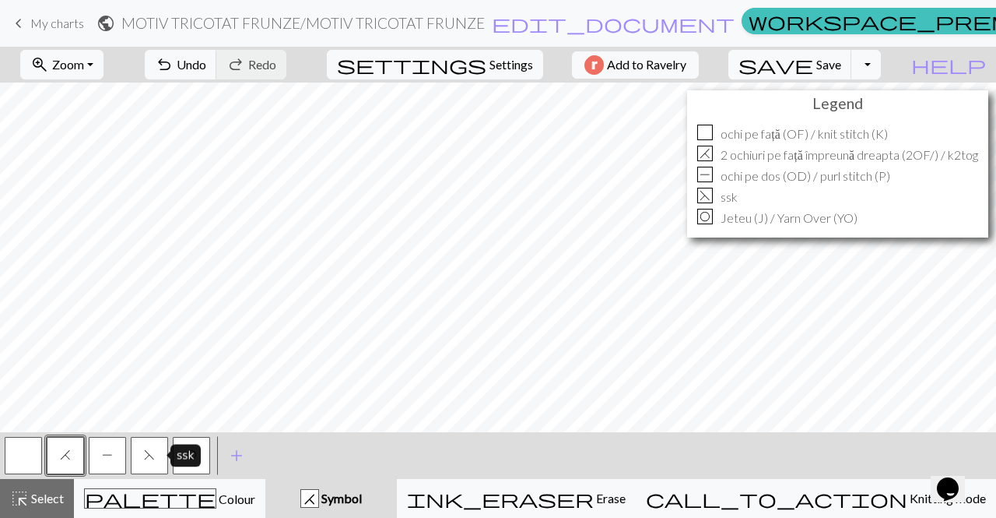
click at [157, 444] on button "F" at bounding box center [149, 455] width 37 height 37
click at [145, 454] on span "F" at bounding box center [149, 454] width 11 height 12
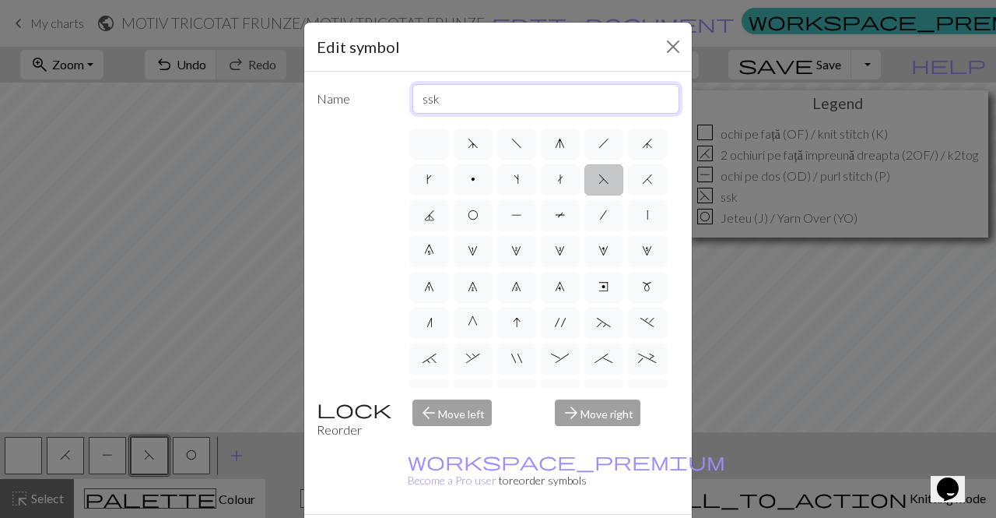
click at [460, 97] on input "ssk" at bounding box center [546, 99] width 268 height 30
type input "s"
type input "2 ochiuri împreună stânga (2OF\) | ssk"
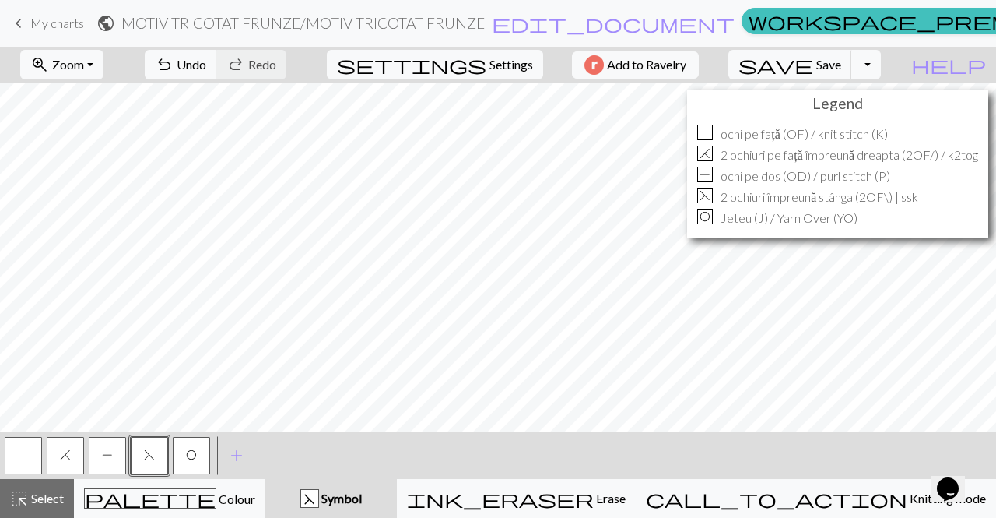
click at [148, 451] on span "F" at bounding box center [149, 454] width 11 height 12
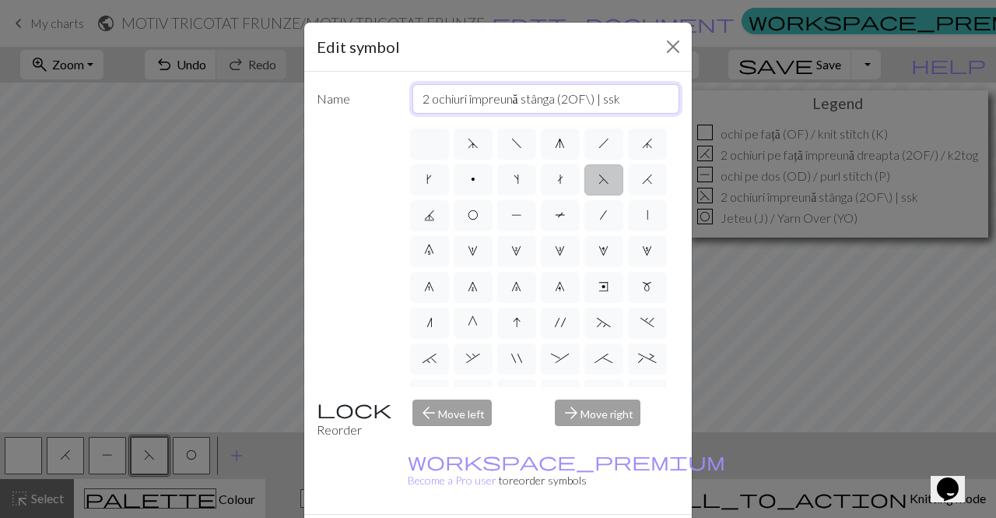
click at [588, 99] on input "2 ochiuri împreună stânga (2OF\) | ssk" at bounding box center [546, 99] width 268 height 30
click at [586, 98] on input "2 ochiuri împreună stânga (2OFS) | ssk" at bounding box center [546, 99] width 268 height 30
click at [585, 98] on input "2 ochiuri împreună stânga (2OFS) | ssk" at bounding box center [546, 99] width 268 height 30
click at [593, 103] on input "2 ochiuri împreună stânga (2OFÎS) | ssk" at bounding box center [546, 99] width 268 height 30
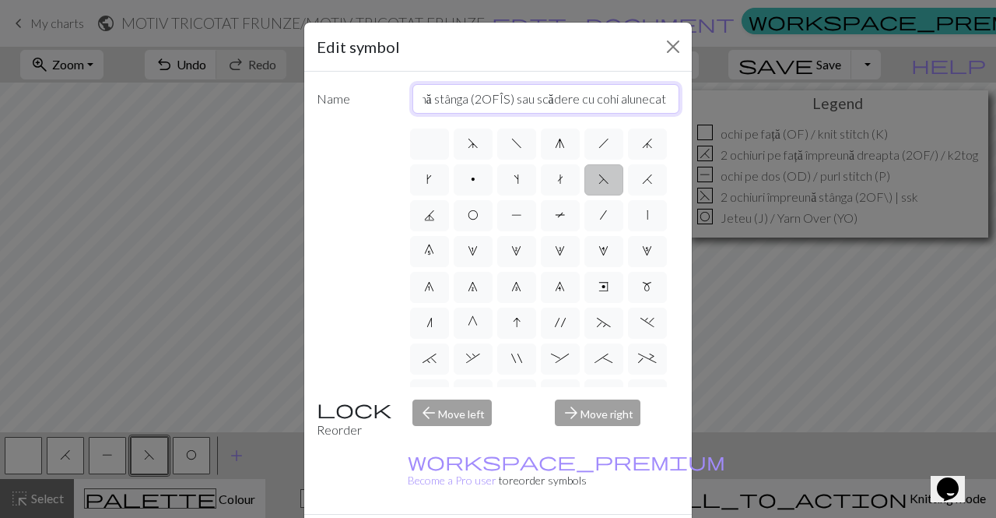
type input "2 ochiuri împreună stânga (2OFÎS) sau scădere cu cohi alunecat | ssk"
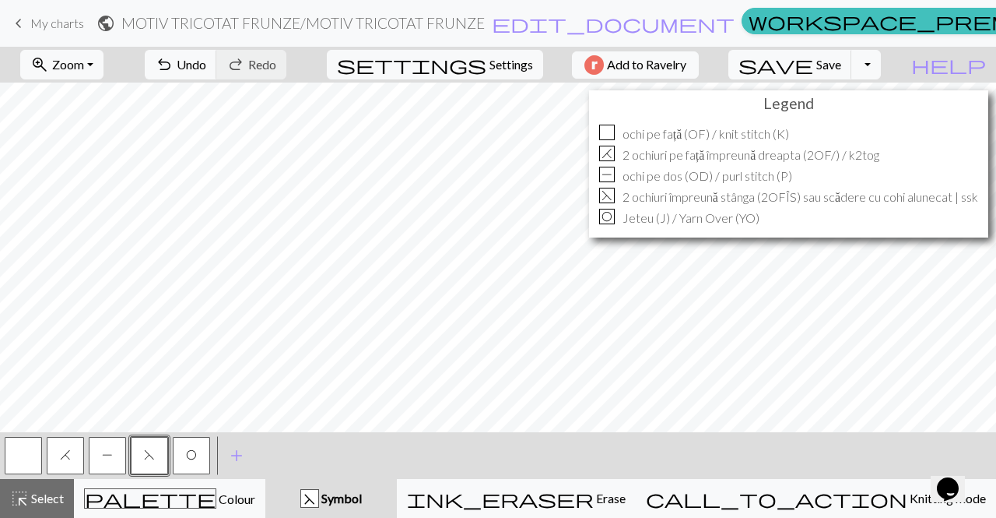
click at [148, 454] on span "F" at bounding box center [149, 454] width 11 height 12
click at [148, 454] on div "Edit symbol Name 2 ochiuri împreună stânga (2OFÎS) sau scădere cu cohi alunecat…" at bounding box center [498, 259] width 996 height 518
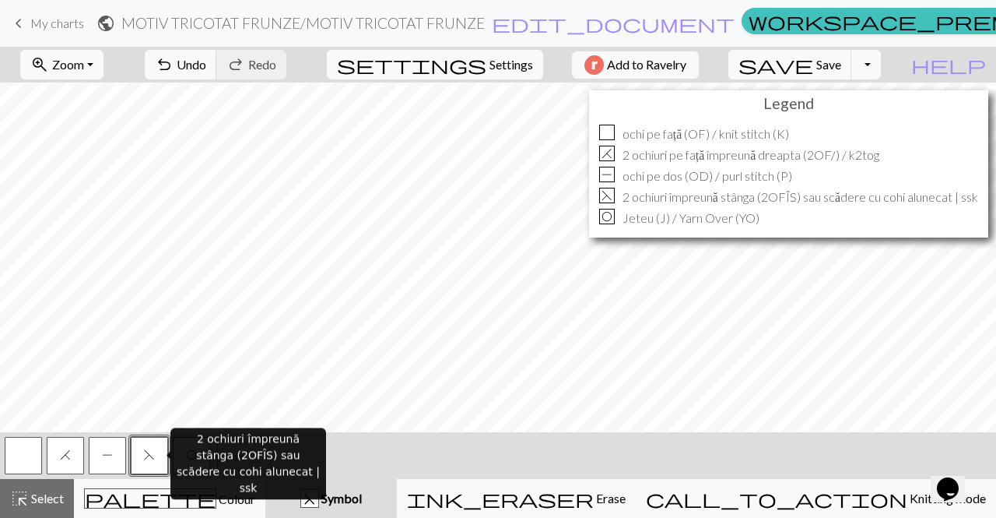
click at [148, 454] on span "F" at bounding box center [149, 454] width 11 height 12
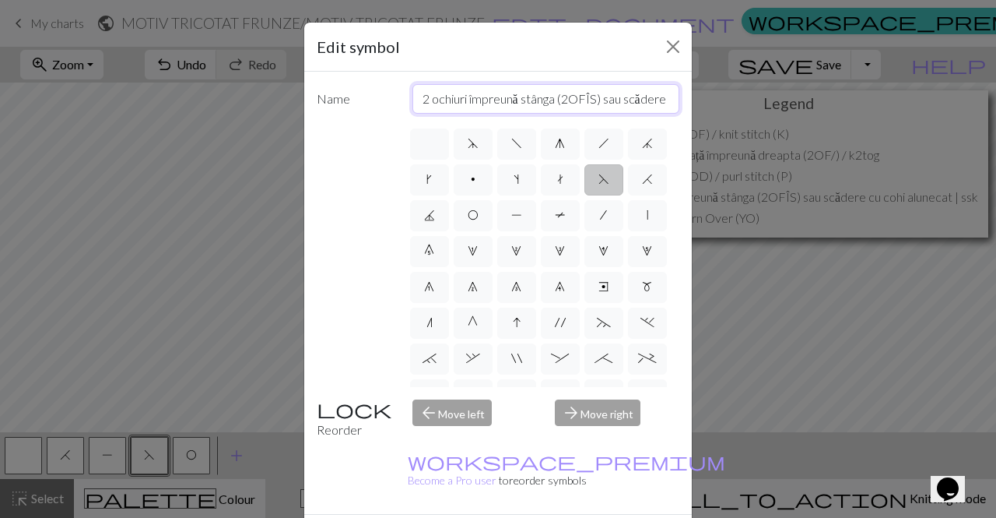
click at [623, 102] on input "2 ochiuri împreună stânga (2OFÎS) sau scădere cu cohi alunecat | ssk" at bounding box center [546, 99] width 268 height 30
click at [501, 100] on input "Scădere cu cohi alunecat | ssk" at bounding box center [546, 99] width 268 height 30
click at [549, 99] on input "Scădere cu ochi alunecat | ssk" at bounding box center [546, 99] width 268 height 30
type input "Scădere cu ochi alunecat stânga | ssk"
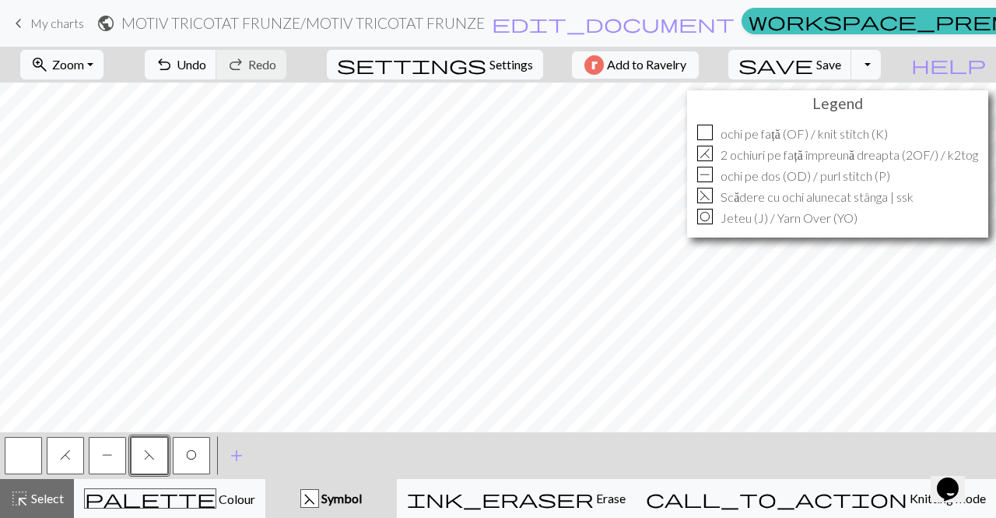
click at [59, 463] on button "H" at bounding box center [65, 455] width 37 height 37
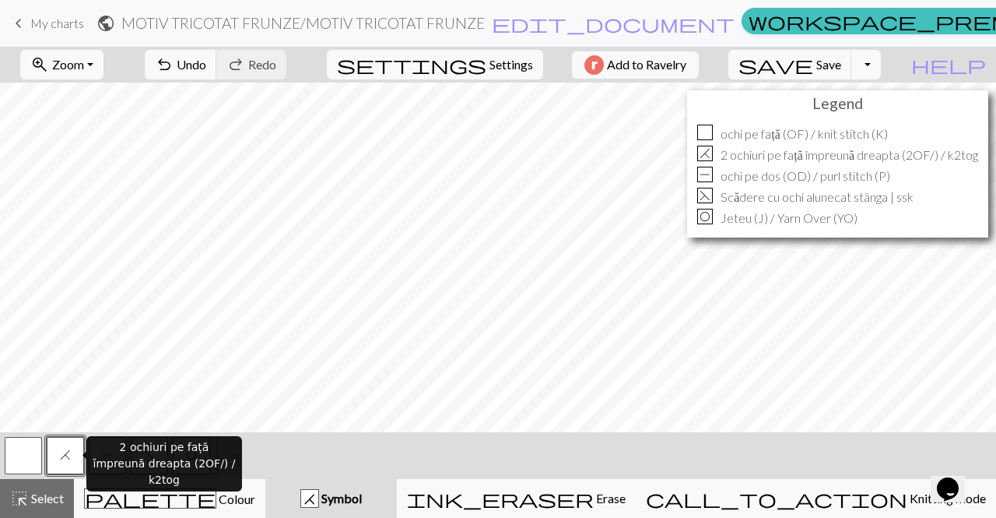
click at [59, 463] on button "H" at bounding box center [65, 455] width 37 height 37
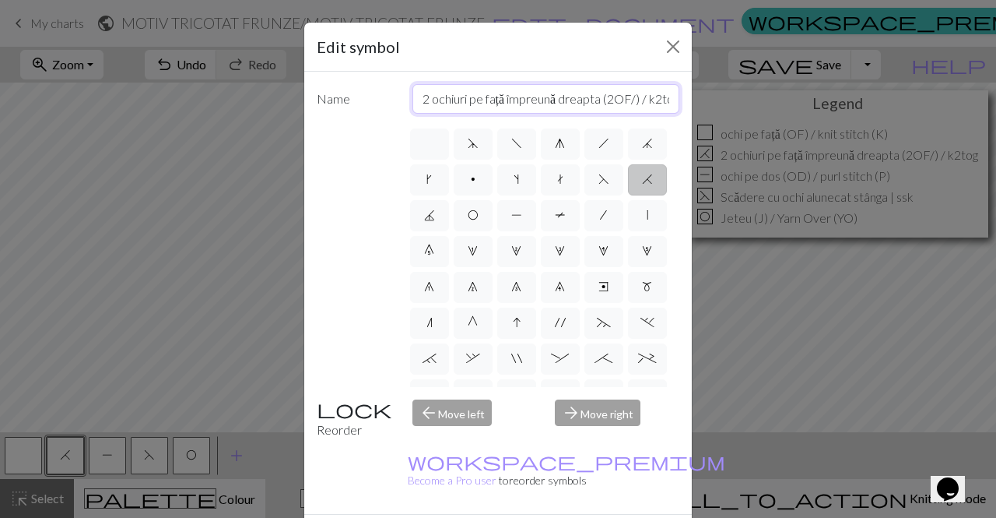
click at [638, 98] on input "2 ochiuri pe față împreună dreapta (2OF/) / k2tog" at bounding box center [546, 99] width 268 height 30
type input "2 ochiuri pe față împreună dreapta / k2tog"
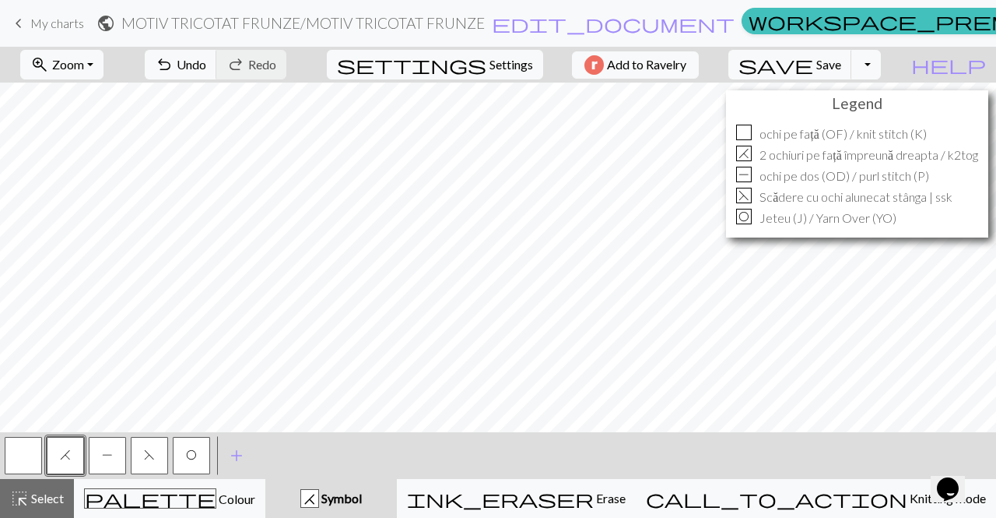
drag, startPoint x: 108, startPoint y: 464, endPoint x: 33, endPoint y: 461, distance: 75.5
click at [33, 461] on div "H P F O" at bounding box center [107, 455] width 210 height 42
click at [63, 459] on span "H" at bounding box center [65, 454] width 11 height 12
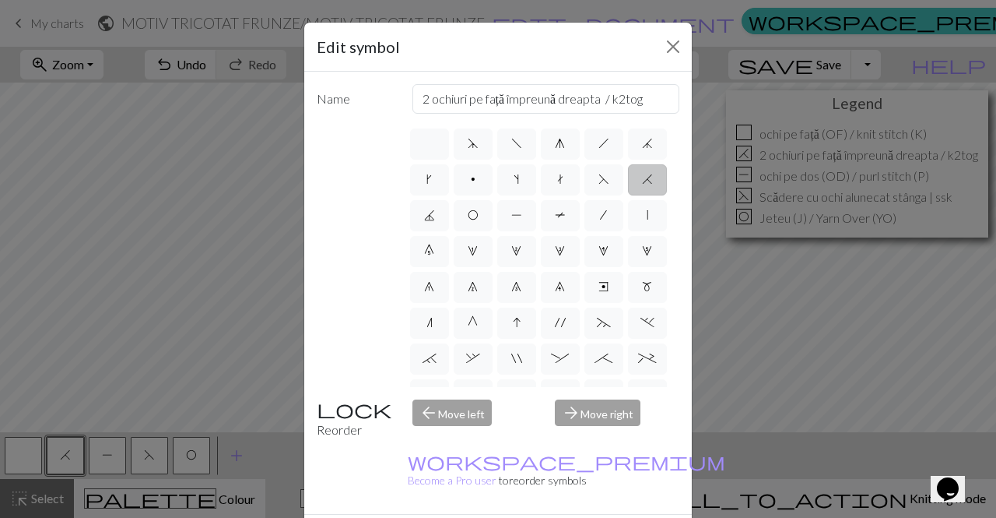
click at [456, 417] on div "arrow_back Move left" at bounding box center [474, 419] width 143 height 40
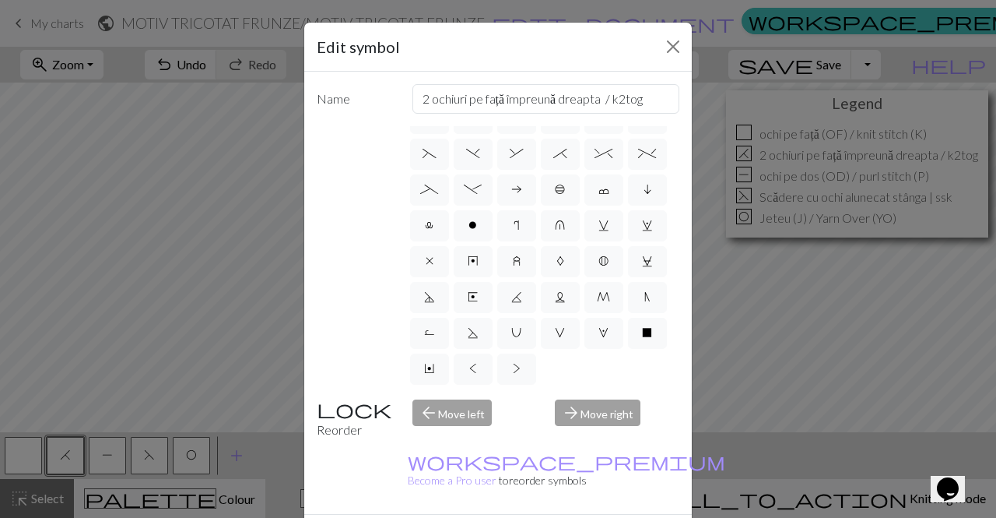
scroll to position [199, 0]
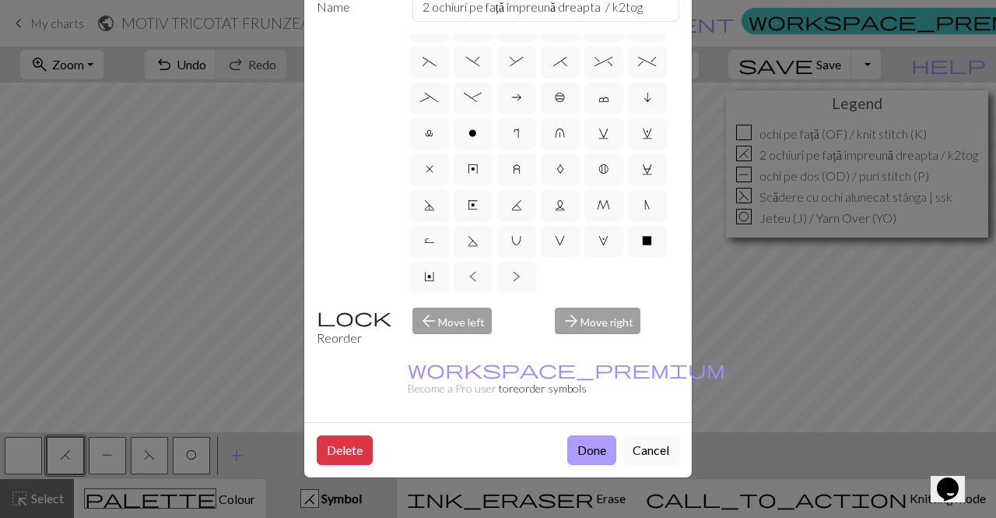
click at [593, 435] on button "Done" at bounding box center [591, 450] width 49 height 30
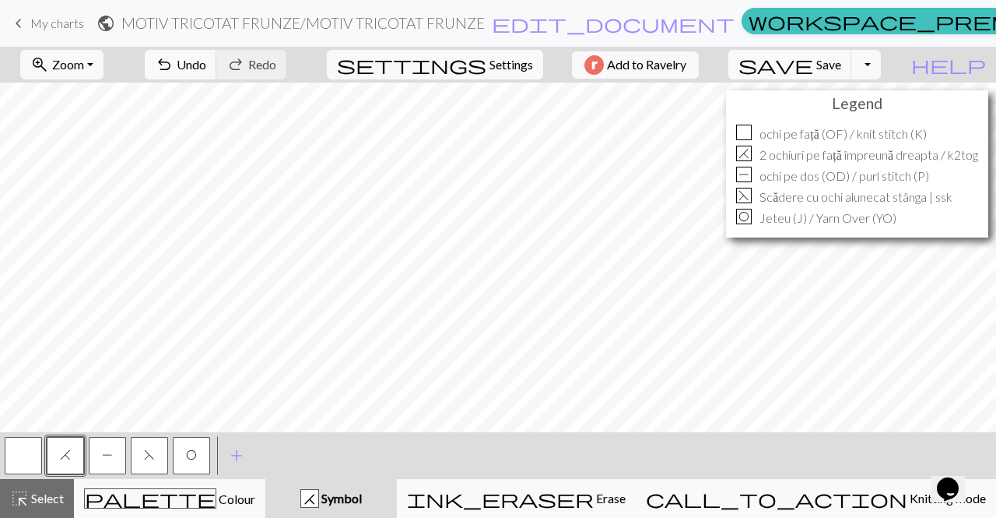
click at [59, 453] on button "H" at bounding box center [65, 455] width 37 height 37
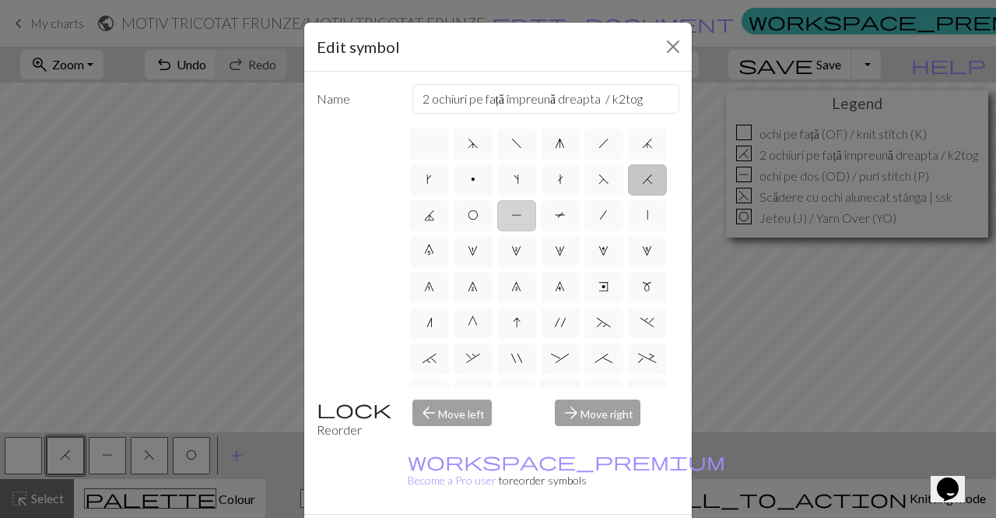
click at [536, 216] on label "P" at bounding box center [516, 215] width 39 height 31
click at [521, 216] on input "P" at bounding box center [516, 210] width 10 height 10
radio input "true"
type input "purl"
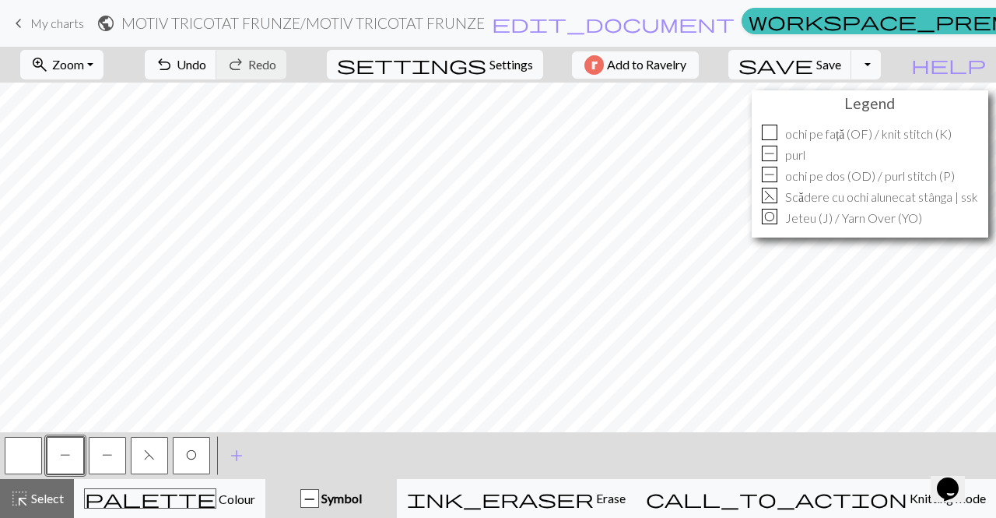
click at [108, 454] on span "P" at bounding box center [107, 454] width 11 height 12
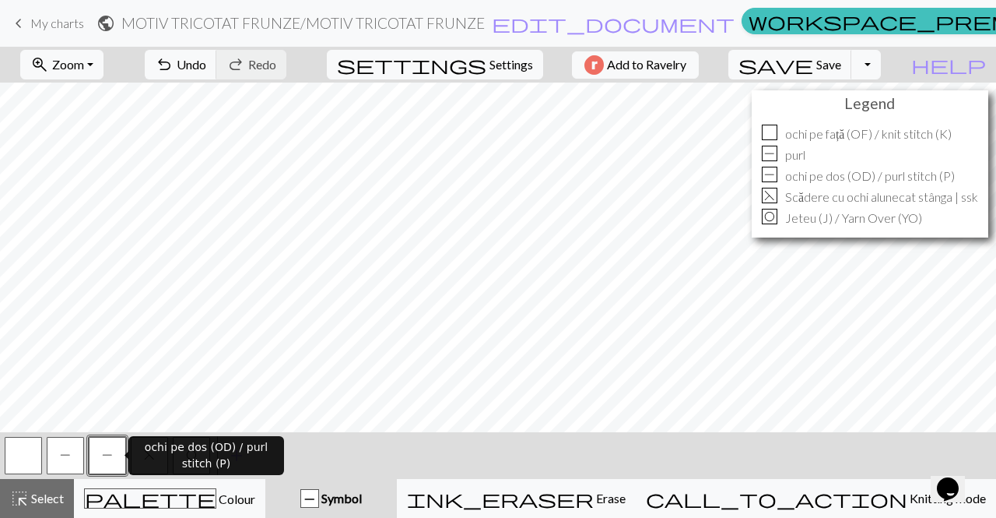
click at [108, 454] on span "P" at bounding box center [107, 454] width 11 height 12
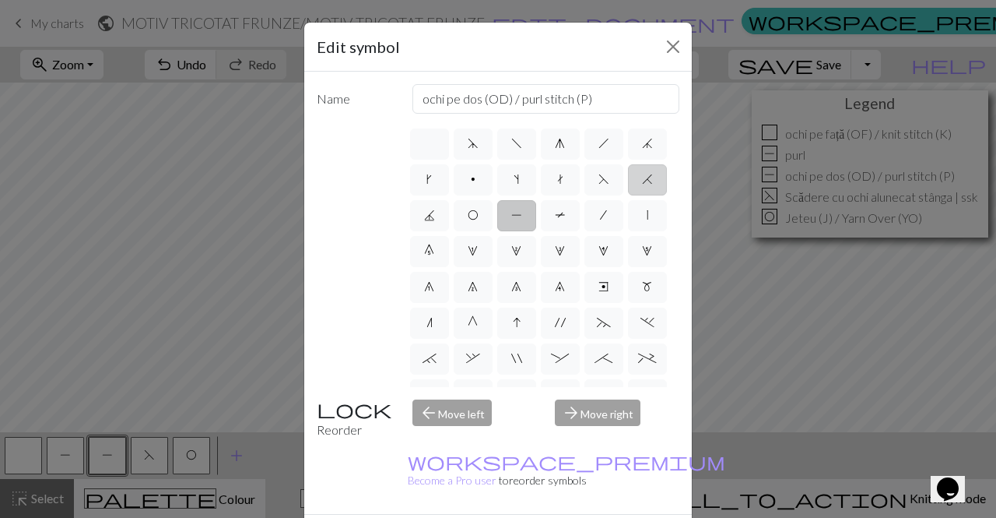
click at [628, 195] on label "H" at bounding box center [647, 179] width 39 height 31
click at [642, 180] on input "H" at bounding box center [647, 175] width 10 height 10
radio input "true"
type input "k2tog"
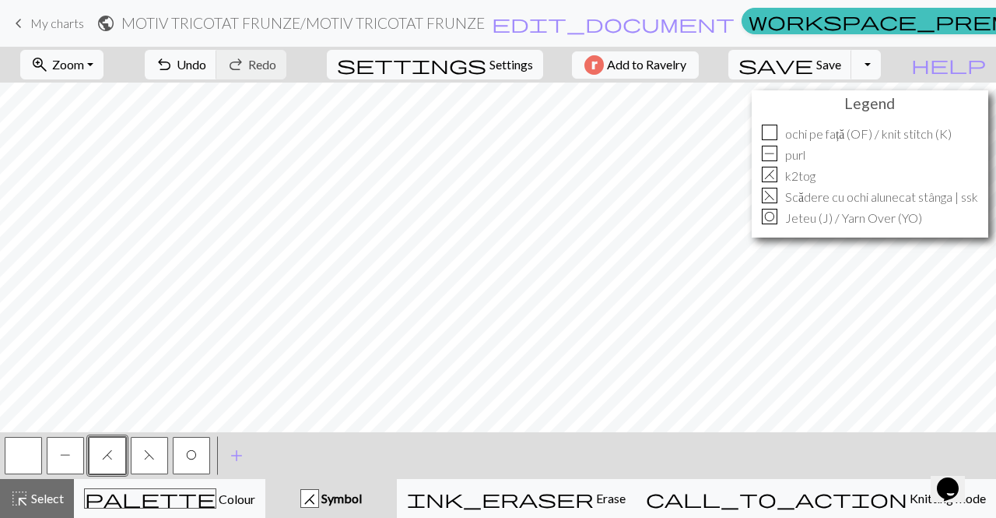
click at [67, 451] on span "P" at bounding box center [65, 454] width 11 height 12
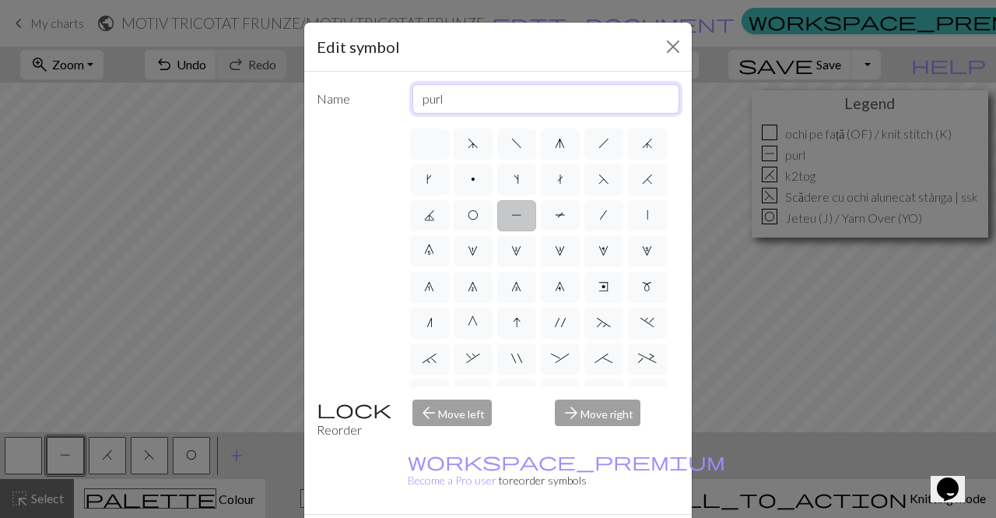
click at [412, 100] on input "purl" at bounding box center [546, 99] width 268 height 30
type input "ochi pe dos (OD) / purl stitch (P)"
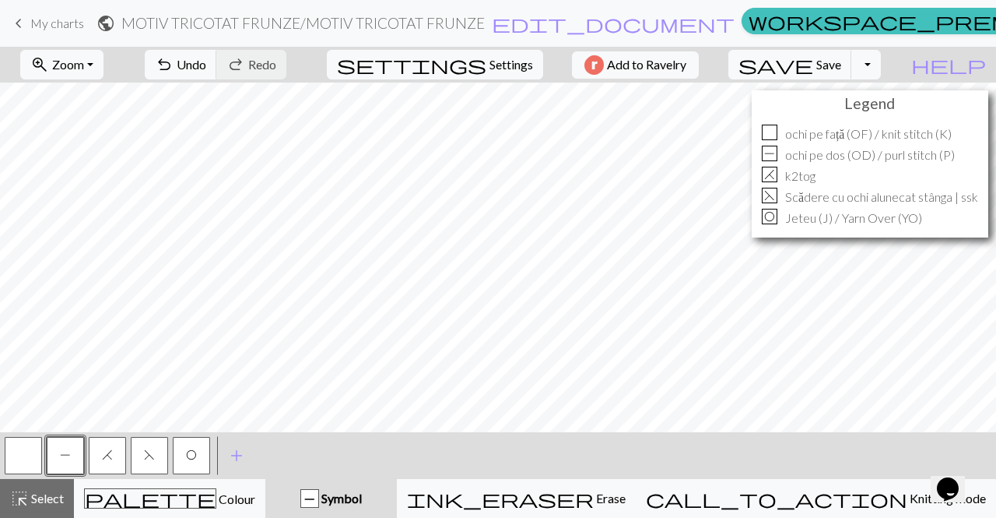
click at [106, 450] on span "H" at bounding box center [107, 454] width 11 height 12
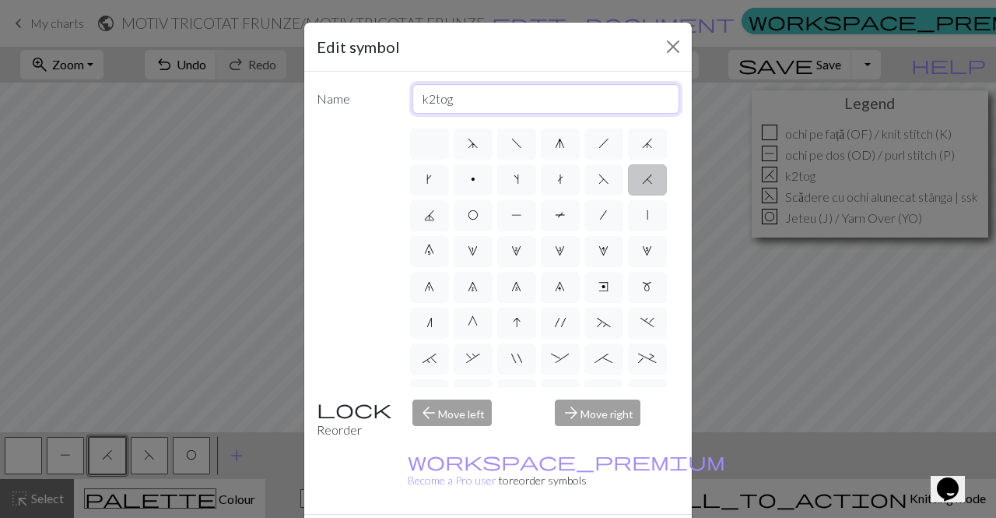
click at [416, 100] on input "k2tog" at bounding box center [546, 99] width 268 height 30
click at [624, 100] on input "2 ochiuri împreună pe față drepta / knit 2 together (k2tog)" at bounding box center [546, 99] width 268 height 30
type input "2 ochiuri împreună pe față drepta / knit 2 together (k2tog)"
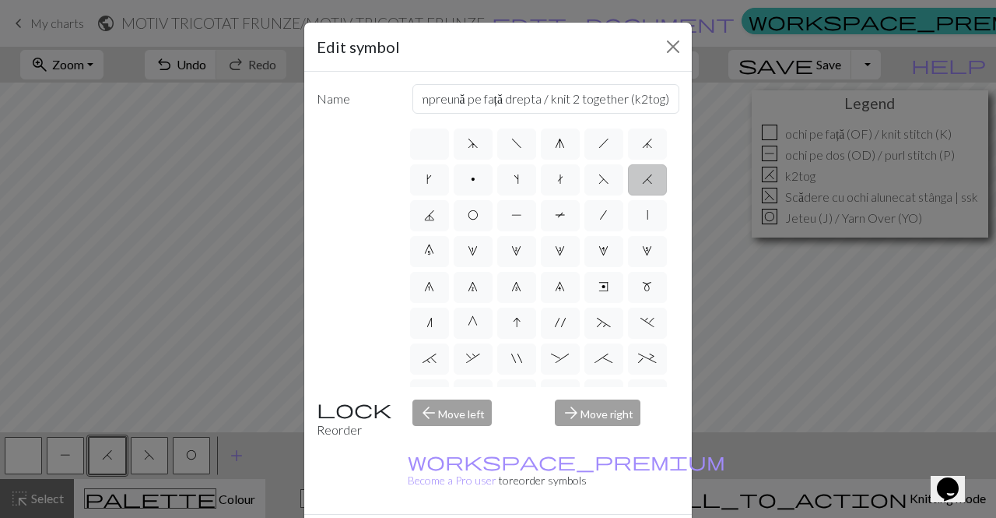
scroll to position [0, 0]
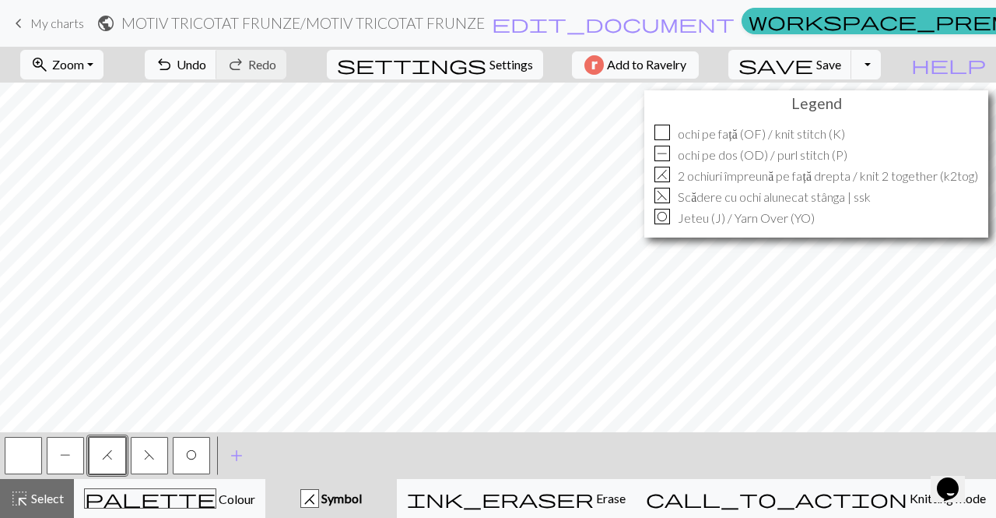
click at [773, 174] on p "2 ochiuri împreună pe față drepta / knit 2 together (k2tog)" at bounding box center [828, 176] width 300 height 19
click at [104, 451] on span "H" at bounding box center [107, 454] width 11 height 12
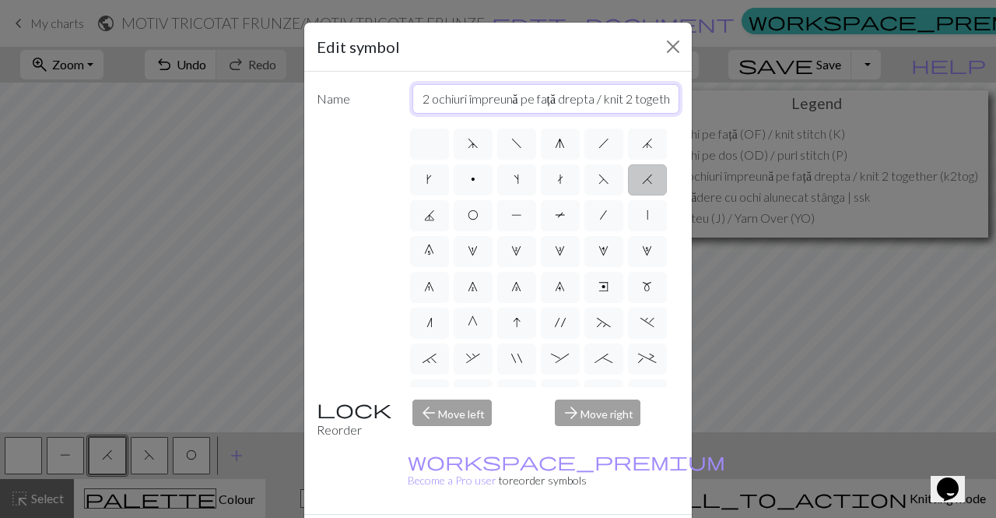
click at [462, 101] on input "2 ochiuri împreună pe față drepta / knit 2 together (k2tog)" at bounding box center [546, 99] width 268 height 30
type input "2 och. împreună pe față drepta / knit 2 together (k2tog)"
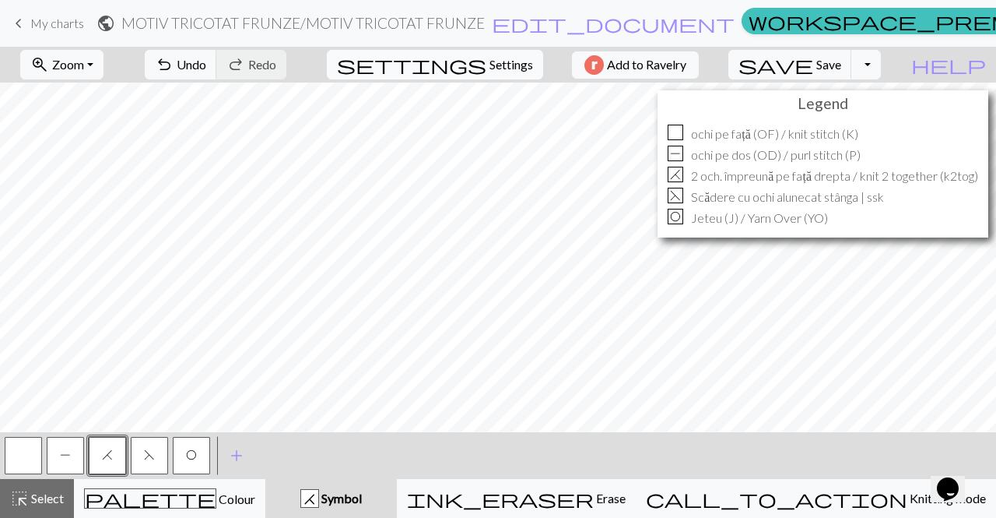
click at [497, 68] on span "Settings" at bounding box center [511, 64] width 44 height 19
select select "lace"
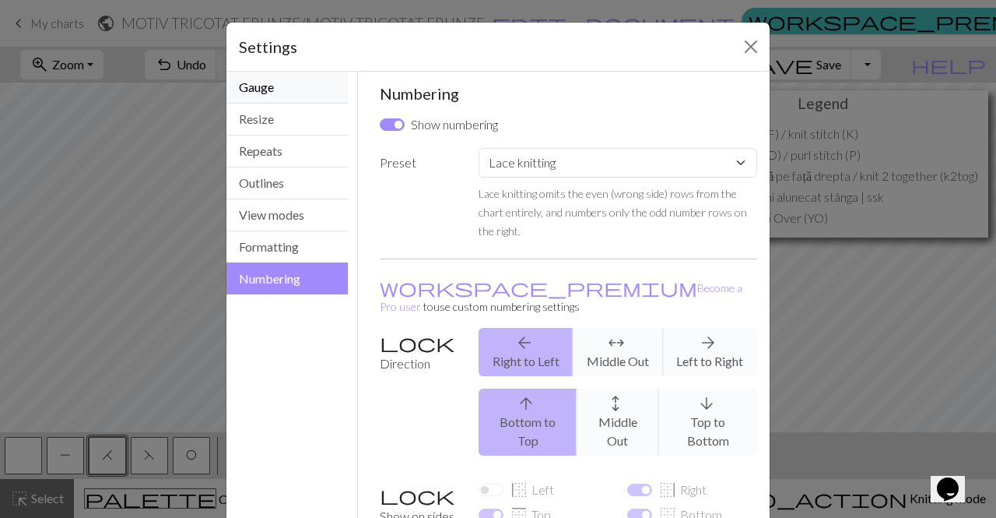
click at [297, 82] on button "Gauge" at bounding box center [286, 88] width 121 height 32
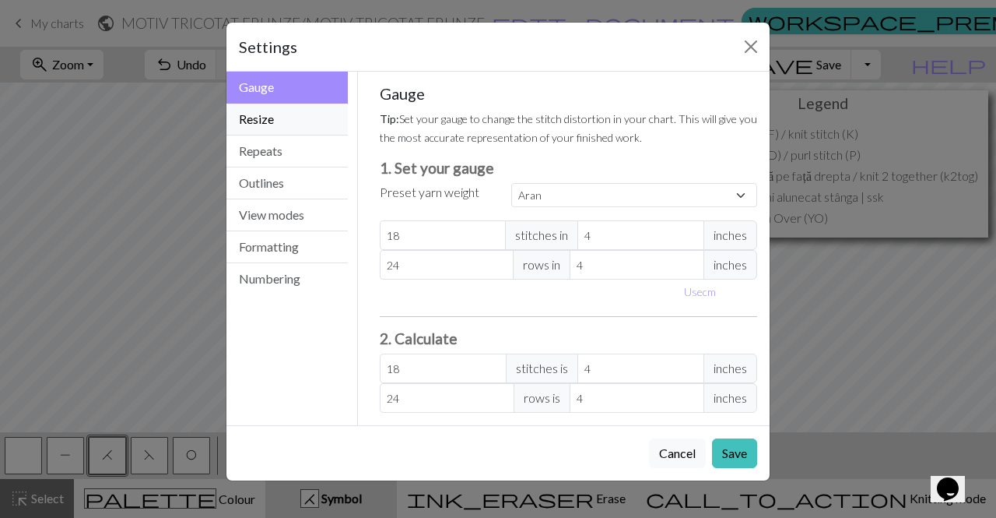
click at [297, 125] on button "Resize" at bounding box center [286, 120] width 121 height 32
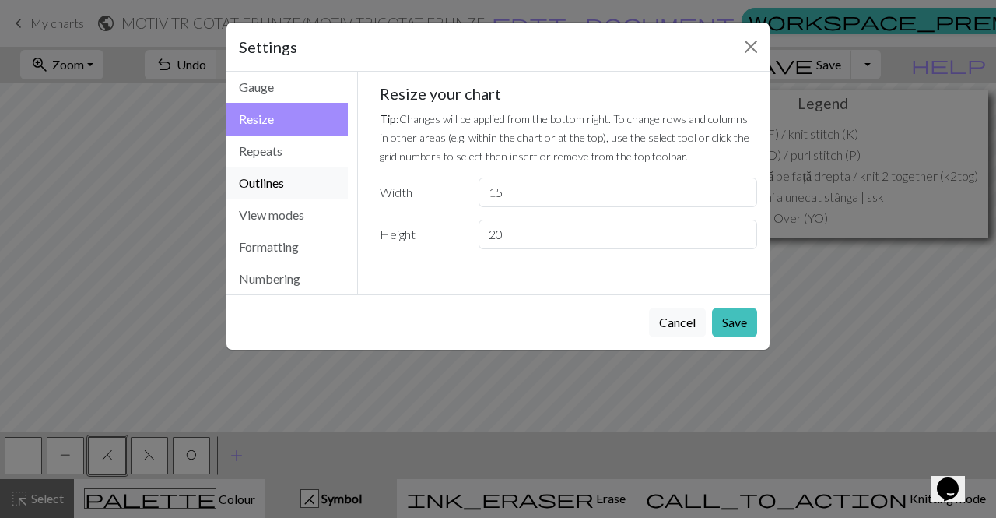
click at [292, 167] on button "Outlines" at bounding box center [286, 183] width 121 height 32
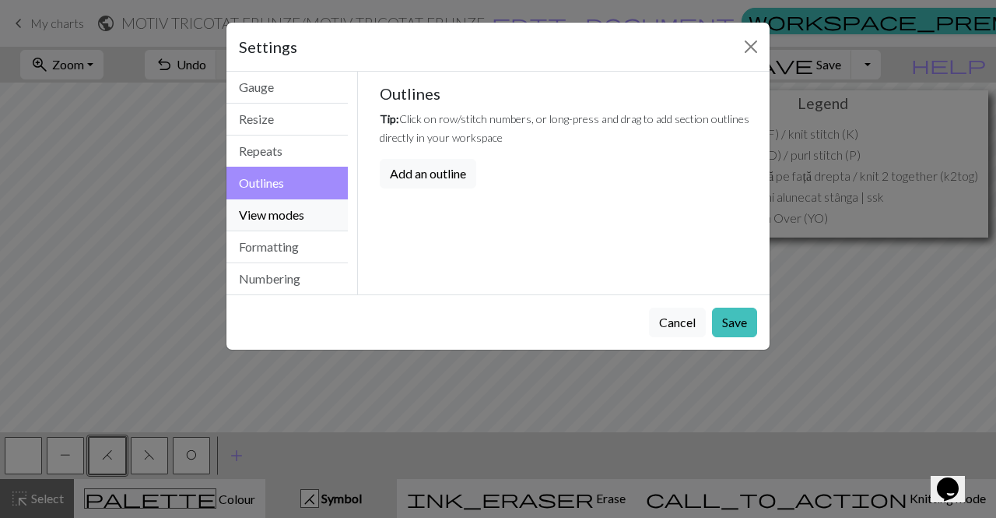
click at [300, 205] on button "View modes" at bounding box center [286, 215] width 121 height 32
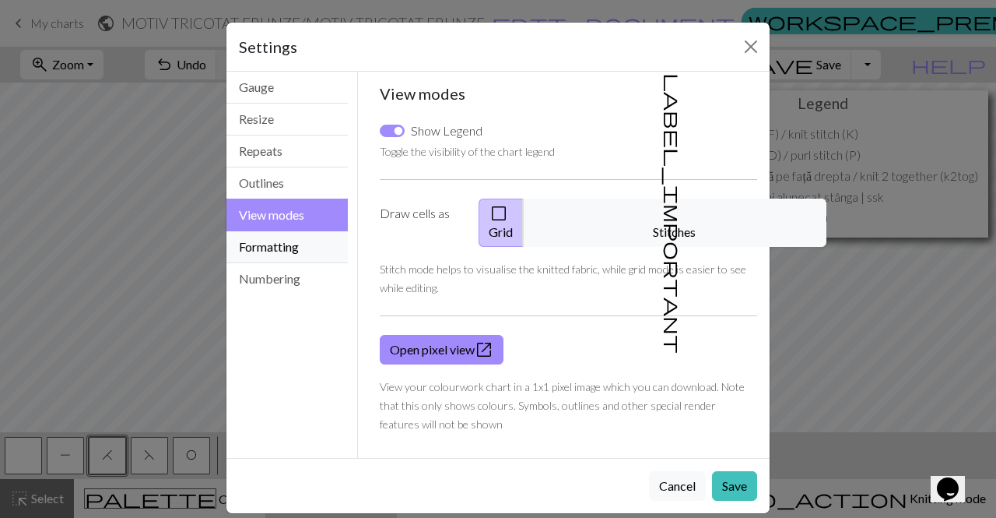
click at [315, 250] on button "Formatting" at bounding box center [286, 247] width 121 height 32
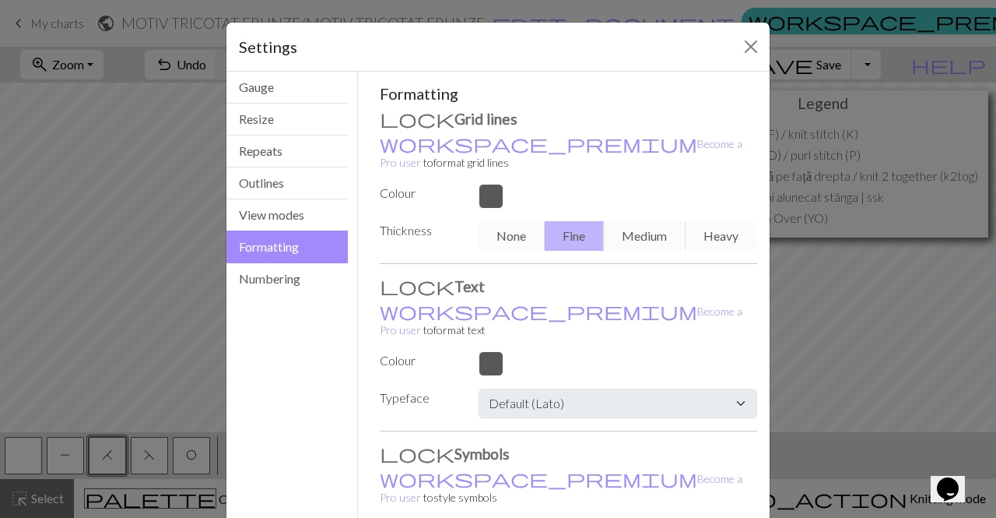
drag, startPoint x: 642, startPoint y: 215, endPoint x: 486, endPoint y: 174, distance: 161.6
click at [486, 174] on div "Formatting Grid lines workspace_premium Become a Pro user to format grid lines …" at bounding box center [569, 334] width 378 height 501
click at [486, 184] on div at bounding box center [617, 196] width 297 height 25
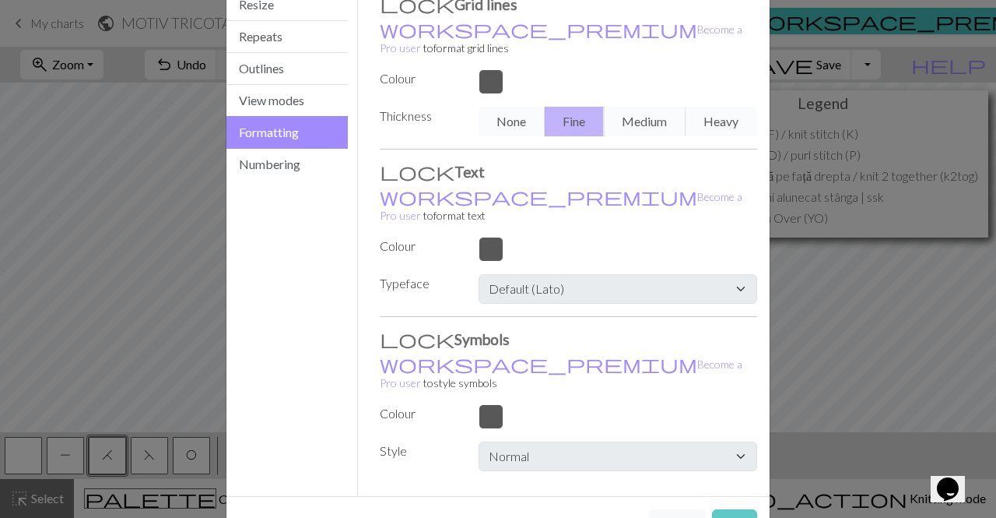
click at [733, 509] on button "Save" at bounding box center [734, 524] width 45 height 30
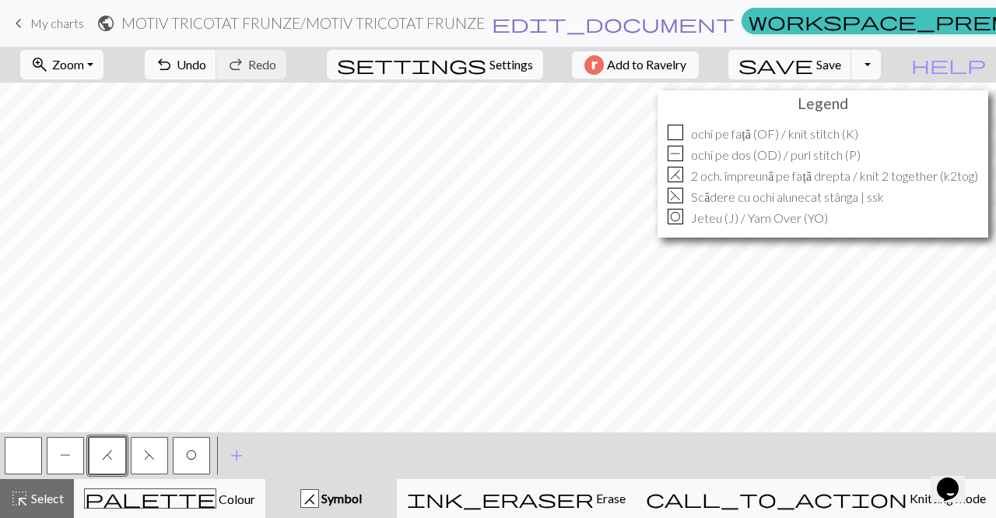
click at [588, 23] on span "edit_document" at bounding box center [613, 23] width 243 height 22
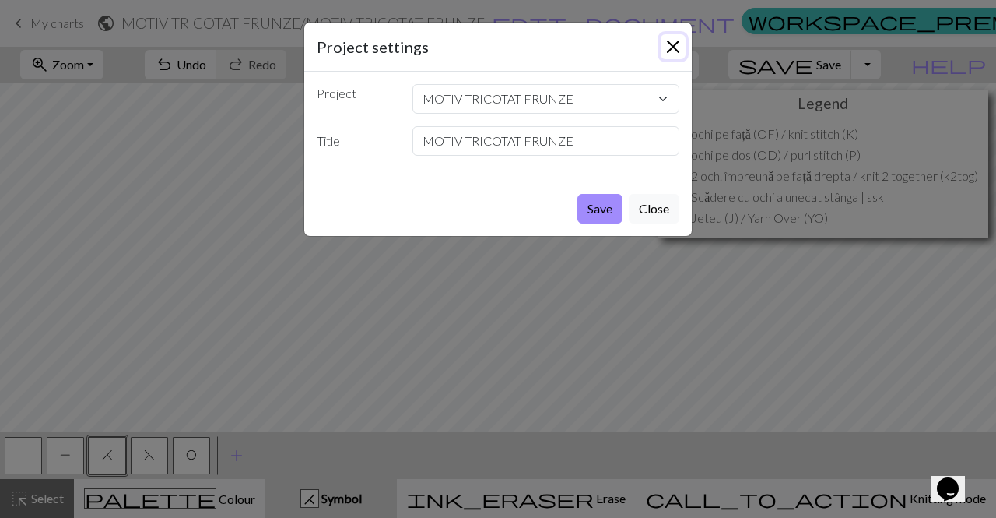
click at [679, 38] on button "Close" at bounding box center [673, 46] width 25 height 25
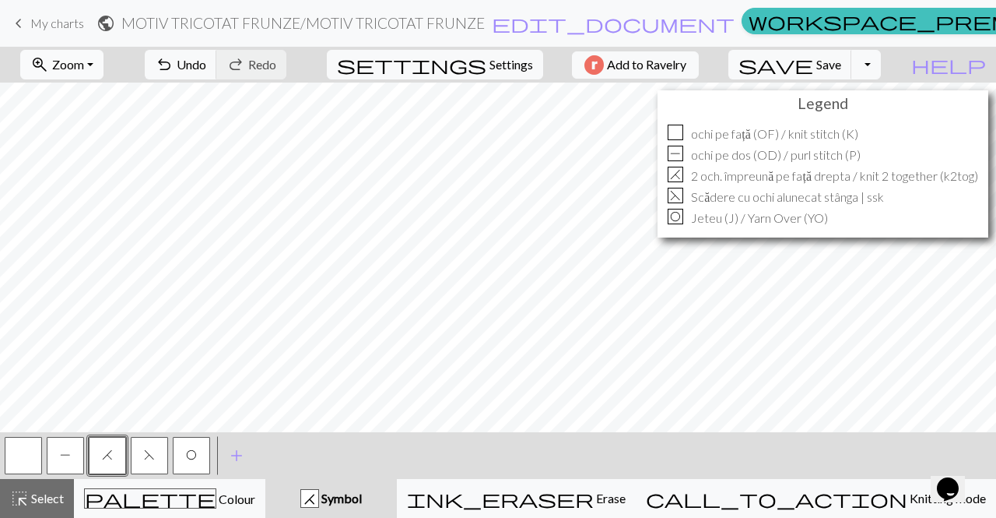
click at [84, 71] on span "Zoom" at bounding box center [68, 64] width 32 height 15
click at [101, 103] on button "Fit all" at bounding box center [82, 98] width 123 height 25
click at [147, 458] on span "F" at bounding box center [149, 454] width 11 height 12
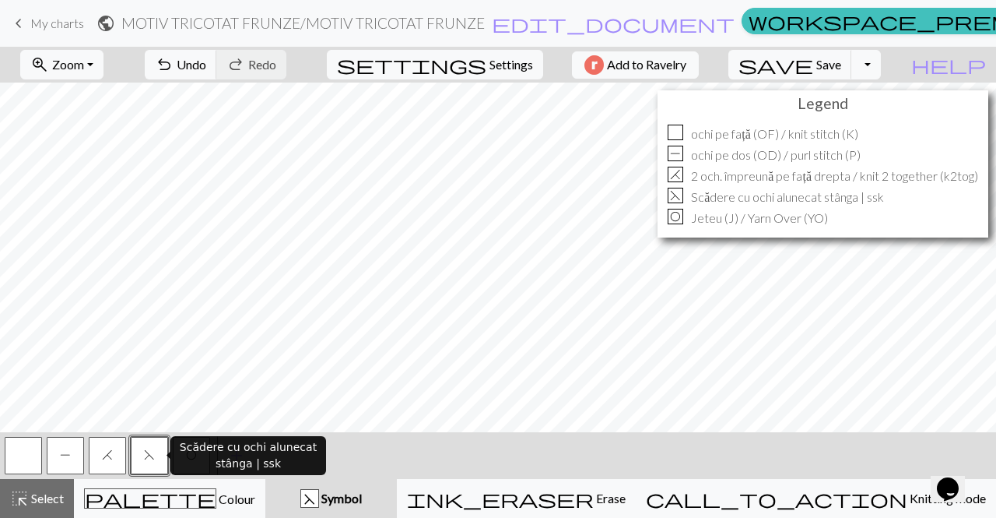
click at [147, 458] on span "F" at bounding box center [149, 454] width 11 height 12
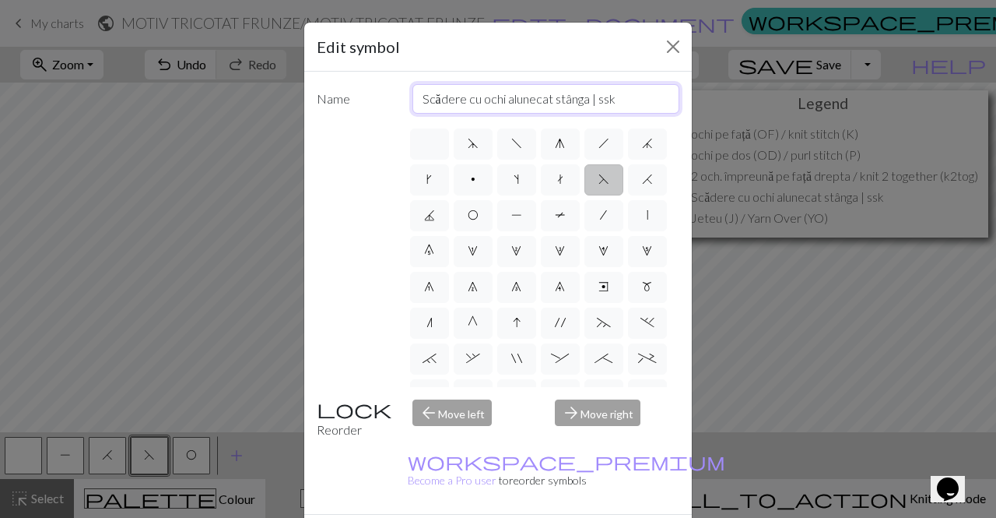
click at [420, 101] on input "Scădere cu ochi alunecat stânga | ssk" at bounding box center [546, 99] width 268 height 30
click at [624, 101] on input "scădere cu ochi alunecat stânga | ssk" at bounding box center [546, 99] width 268 height 30
type input "scădere cu ochi alunecat stânga | skp"
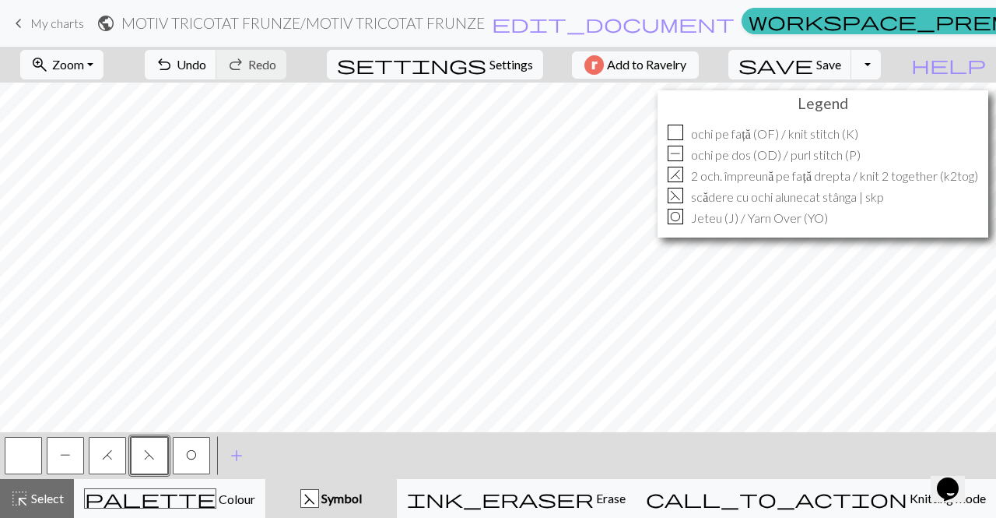
click at [76, 446] on button "P" at bounding box center [65, 455] width 37 height 37
click at [115, 452] on button "H" at bounding box center [107, 455] width 37 height 37
click at [69, 451] on span "P" at bounding box center [65, 454] width 11 height 12
click at [20, 459] on button "button" at bounding box center [23, 455] width 37 height 37
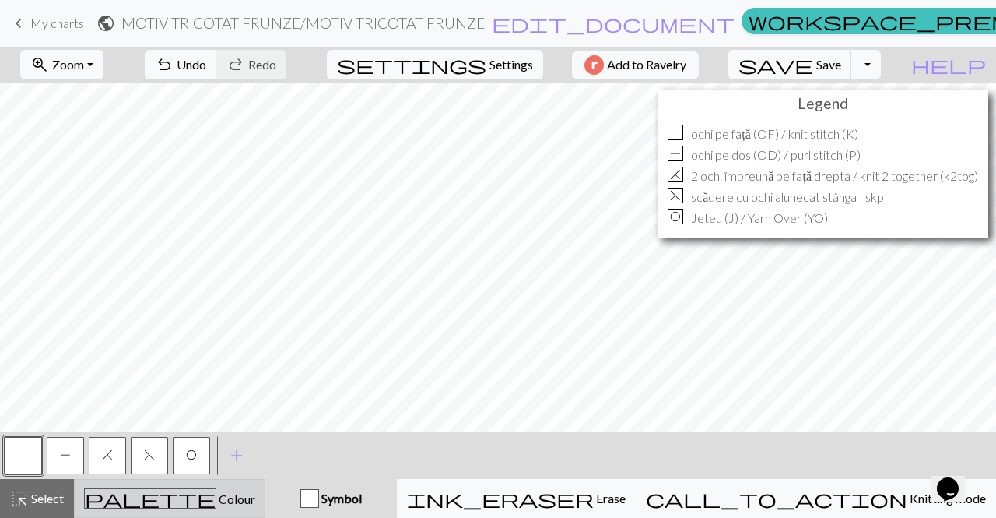
click at [247, 495] on div "palette Colour Colour" at bounding box center [169, 498] width 171 height 20
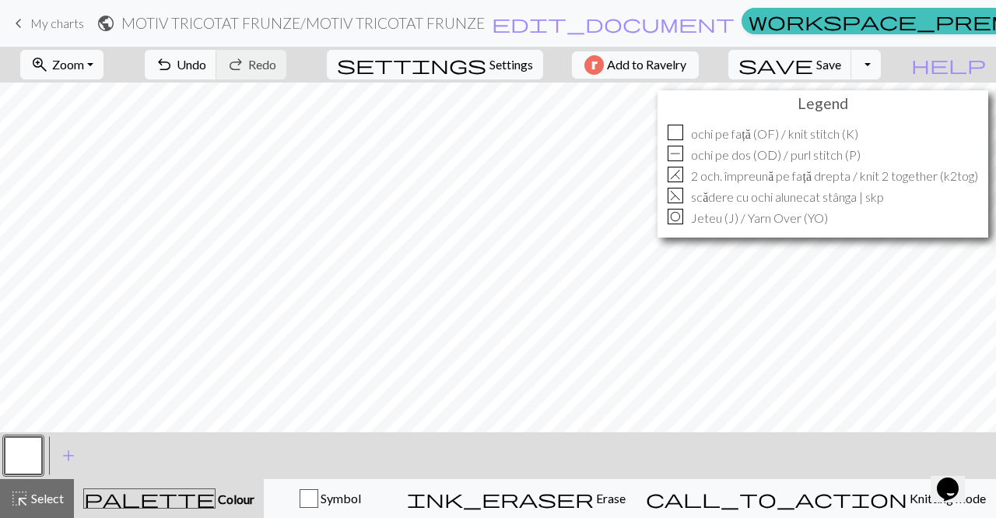
click at [25, 453] on button "button" at bounding box center [23, 455] width 37 height 37
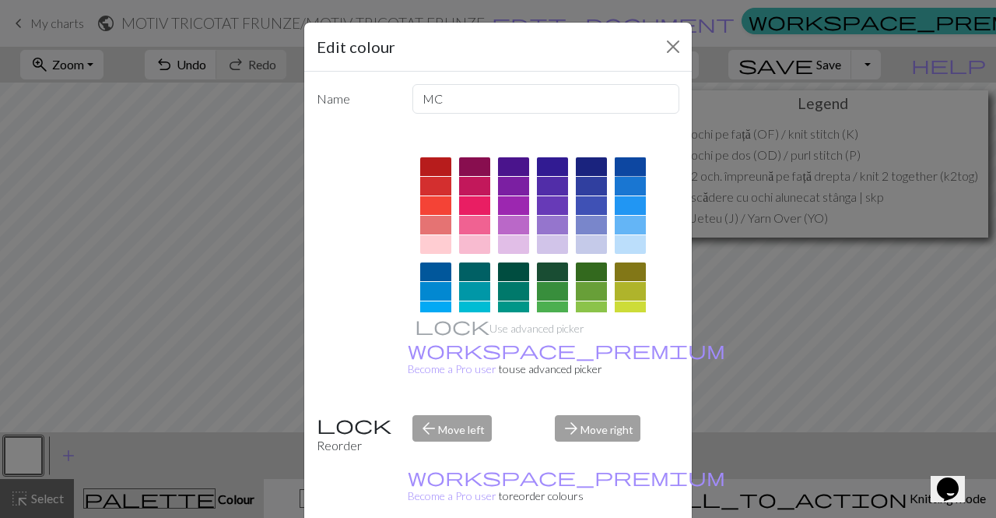
click at [626, 168] on div at bounding box center [630, 166] width 31 height 19
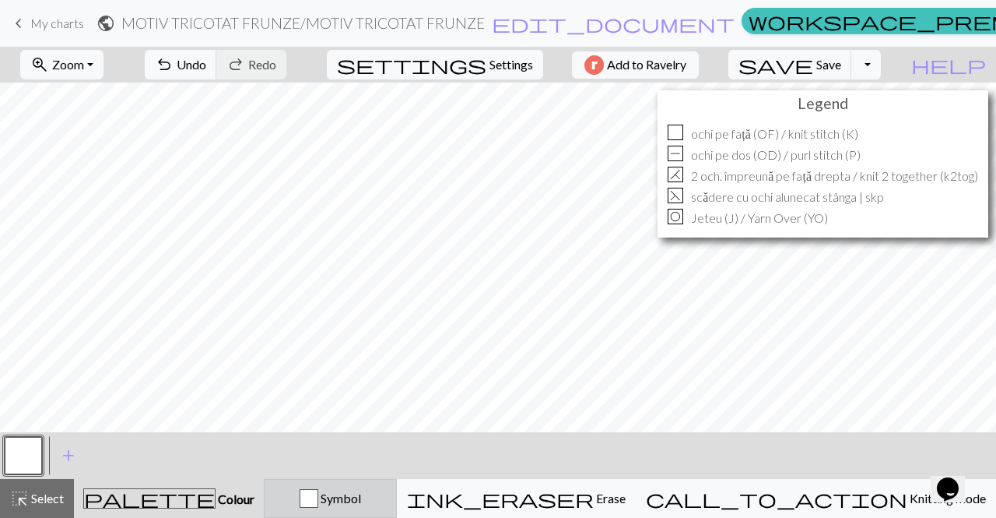
click at [387, 491] on div "Symbol" at bounding box center [330, 498] width 113 height 19
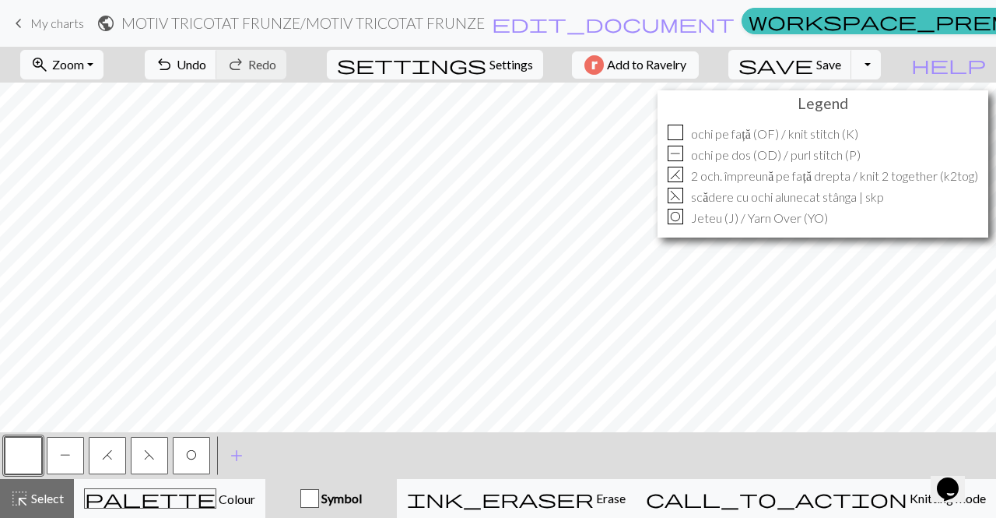
click at [19, 443] on button "button" at bounding box center [23, 455] width 37 height 37
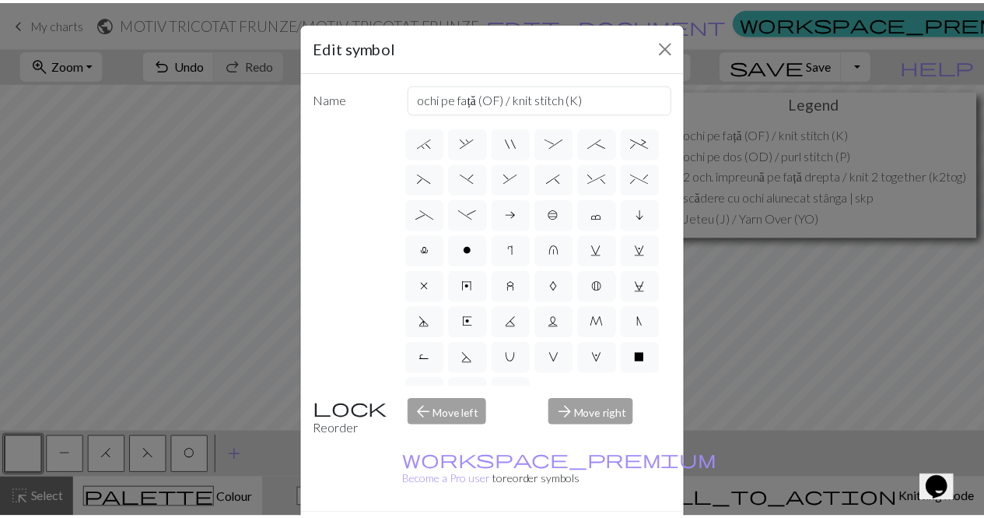
scroll to position [348, 0]
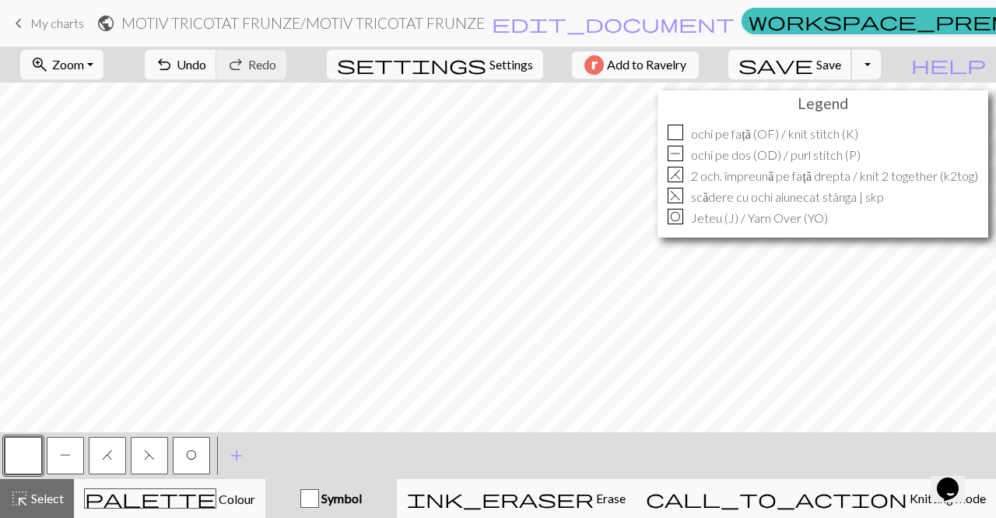
click at [841, 61] on span "Save" at bounding box center [828, 64] width 25 height 15
click at [903, 70] on div "Oh no! The chart couldn't be saved this time. Here are some things you can try …" at bounding box center [498, 148] width 996 height 296
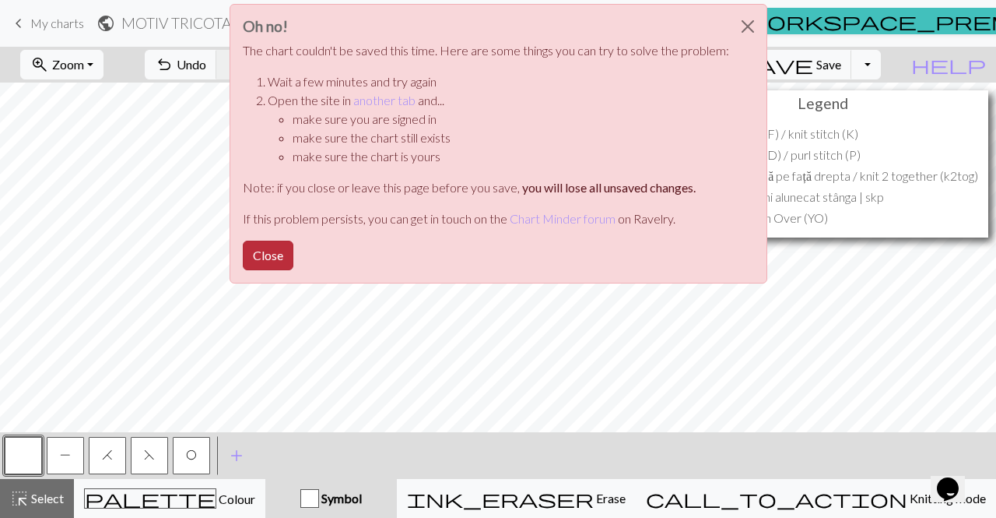
click at [279, 257] on button "Close" at bounding box center [268, 255] width 51 height 30
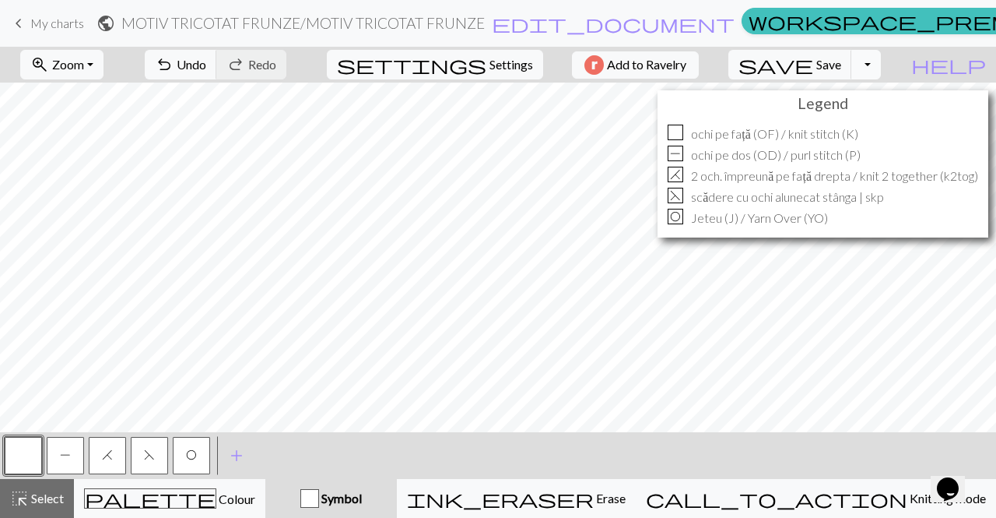
click at [881, 68] on button "Toggle Dropdown" at bounding box center [866, 65] width 30 height 30
click at [875, 130] on button "save_alt Download" at bounding box center [751, 123] width 257 height 25
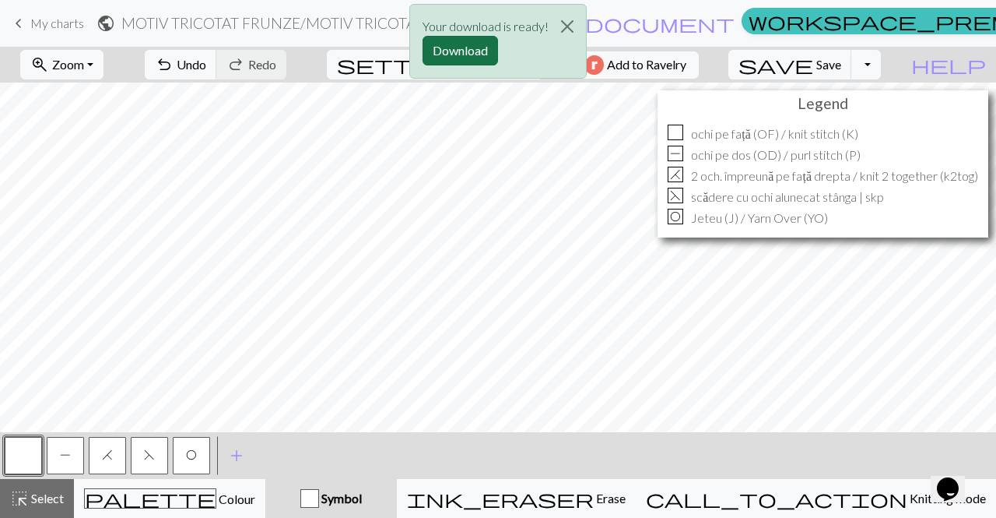
click at [473, 44] on button "Download" at bounding box center [460, 51] width 75 height 30
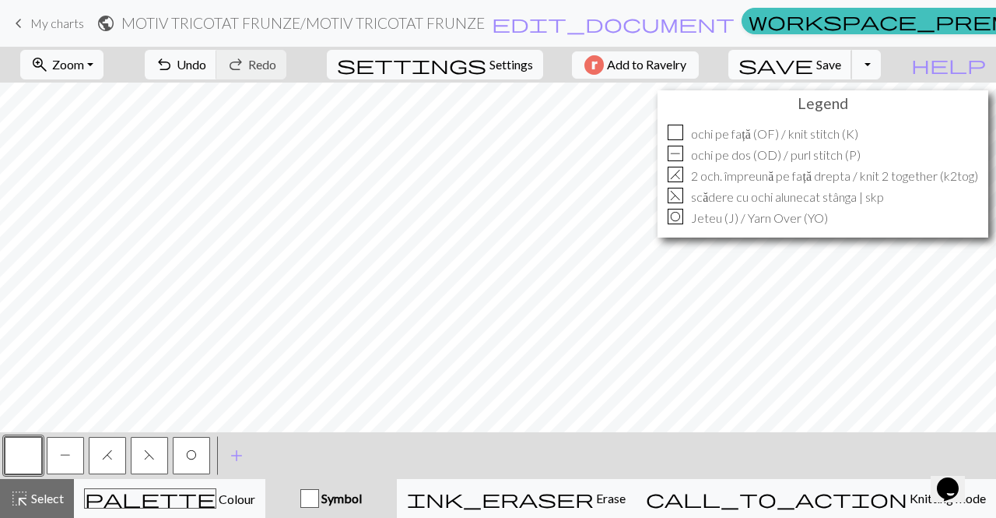
click at [841, 66] on span "Save" at bounding box center [828, 64] width 25 height 15
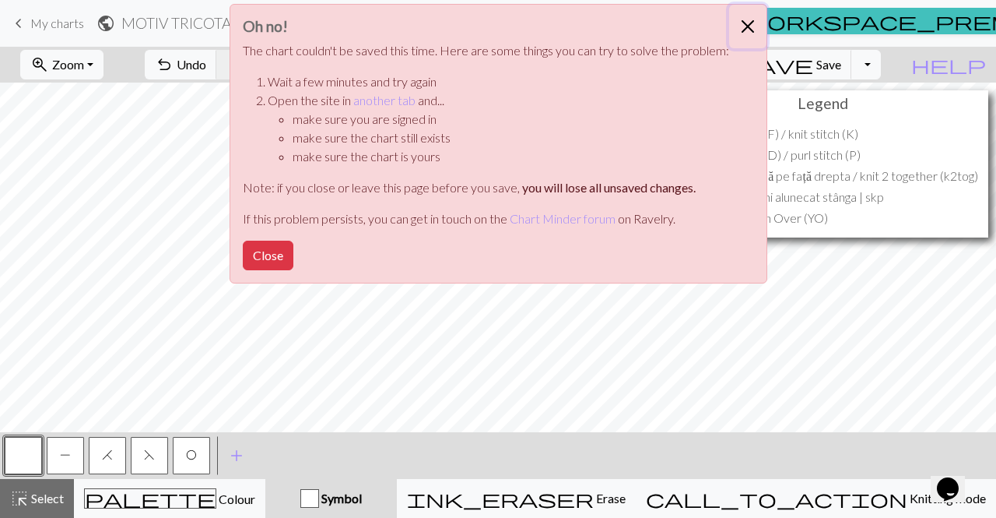
click at [749, 21] on button "Close" at bounding box center [747, 27] width 37 height 44
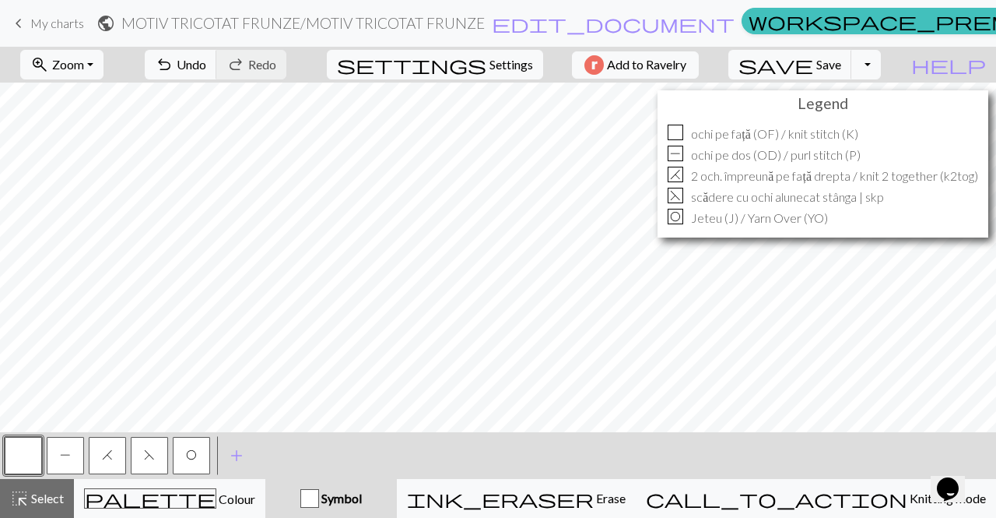
click at [61, 20] on span "My charts" at bounding box center [57, 23] width 54 height 15
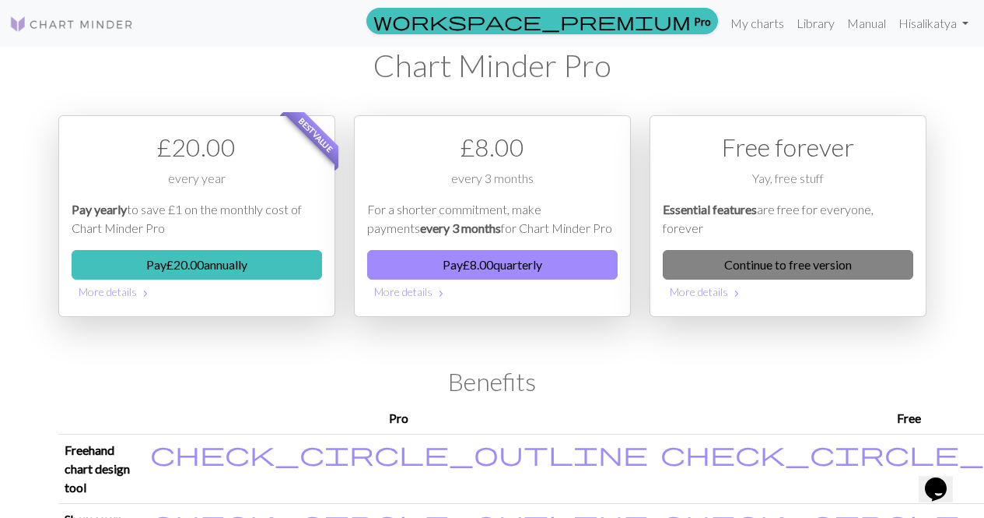
click at [845, 261] on link "Continue to free version" at bounding box center [788, 265] width 251 height 30
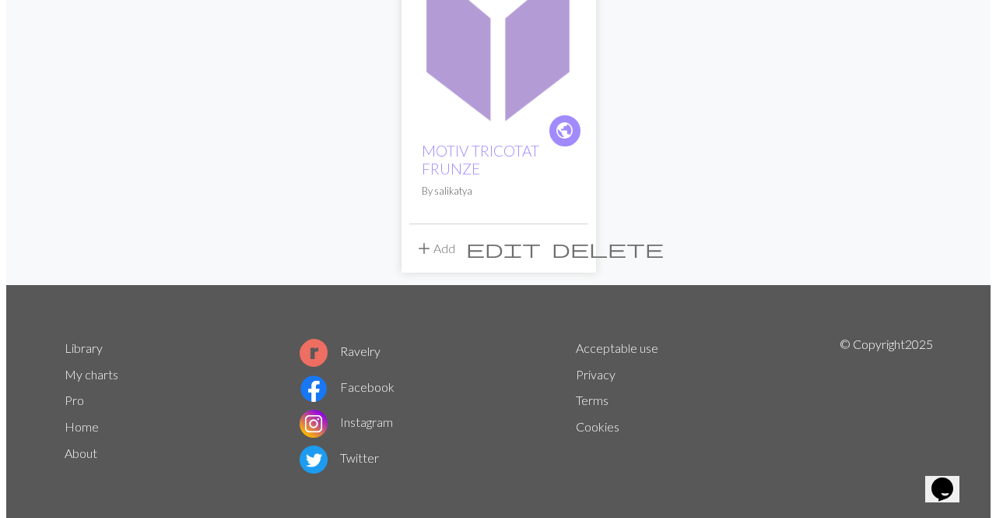
scroll to position [220, 0]
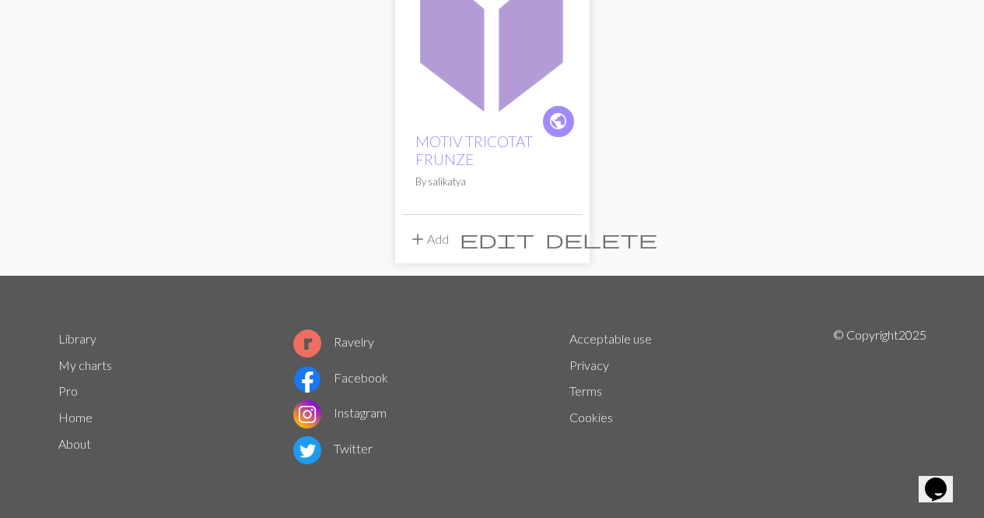
click at [447, 234] on button "add Add" at bounding box center [428, 239] width 51 height 30
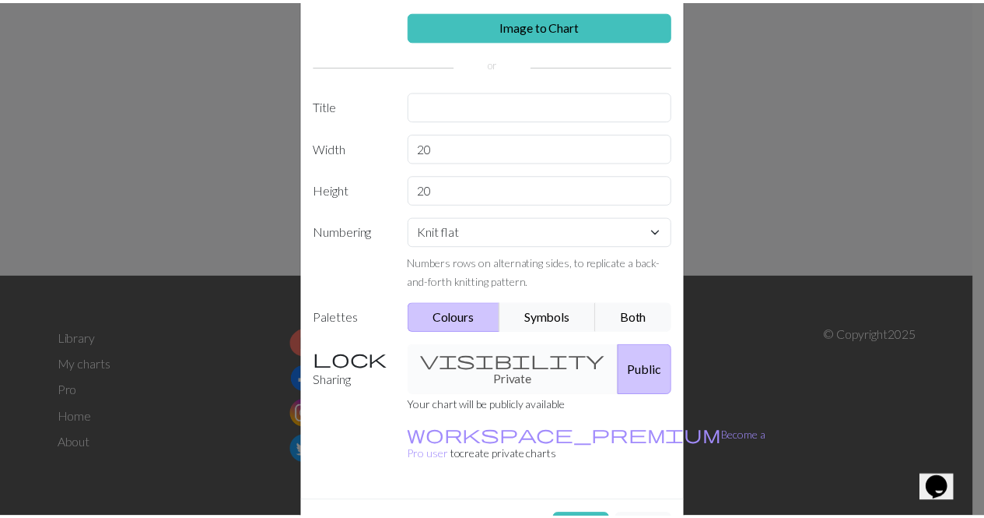
scroll to position [0, 0]
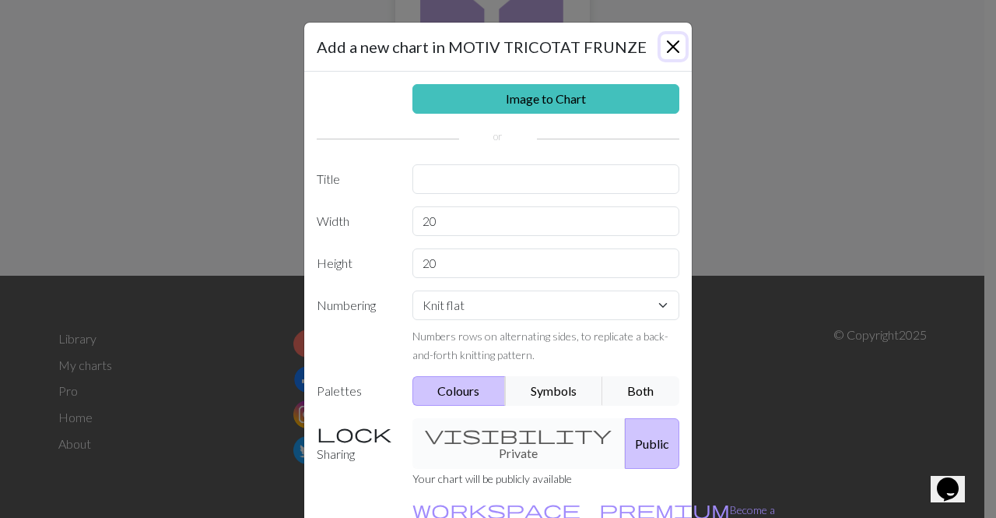
click at [665, 40] on button "Close" at bounding box center [673, 46] width 25 height 25
